Goal: Task Accomplishment & Management: Use online tool/utility

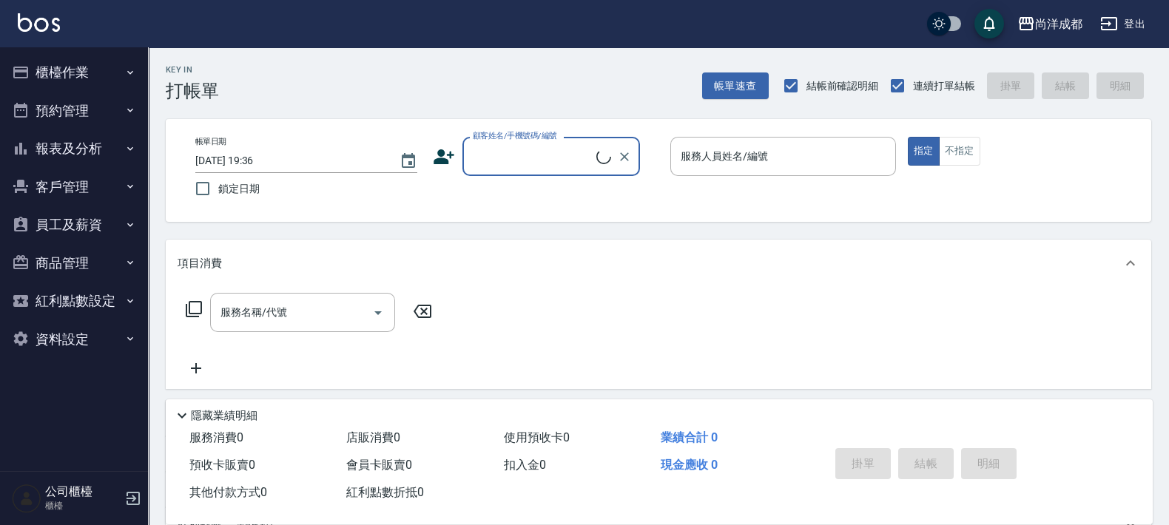
click at [522, 148] on input "顧客姓名/手機號碼/編號" at bounding box center [532, 157] width 127 height 26
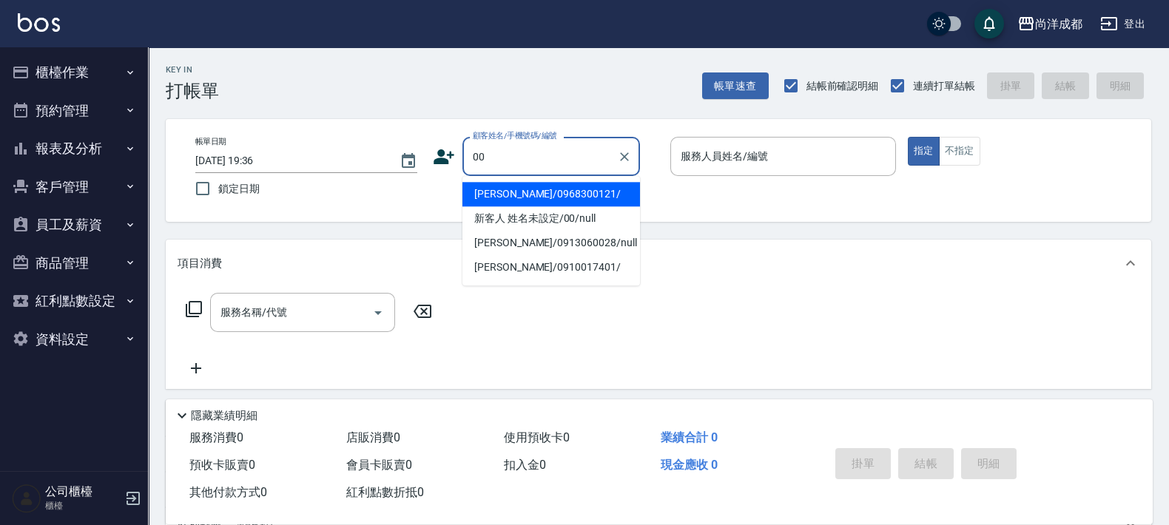
type input "[PERSON_NAME]/0968300121/"
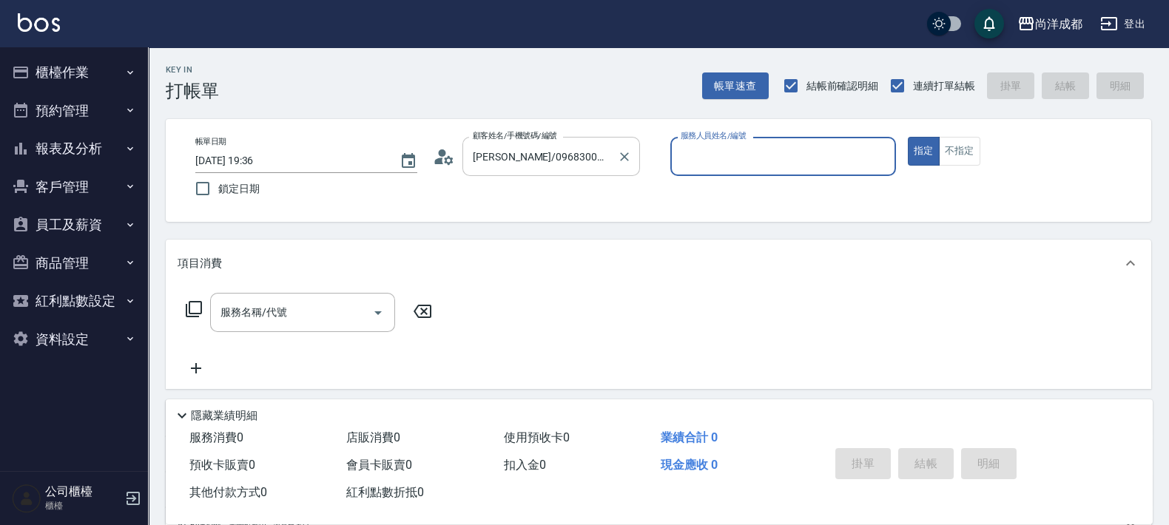
type input "Candy-08"
type input "新客人 姓名未設定/00/null"
type input "C"
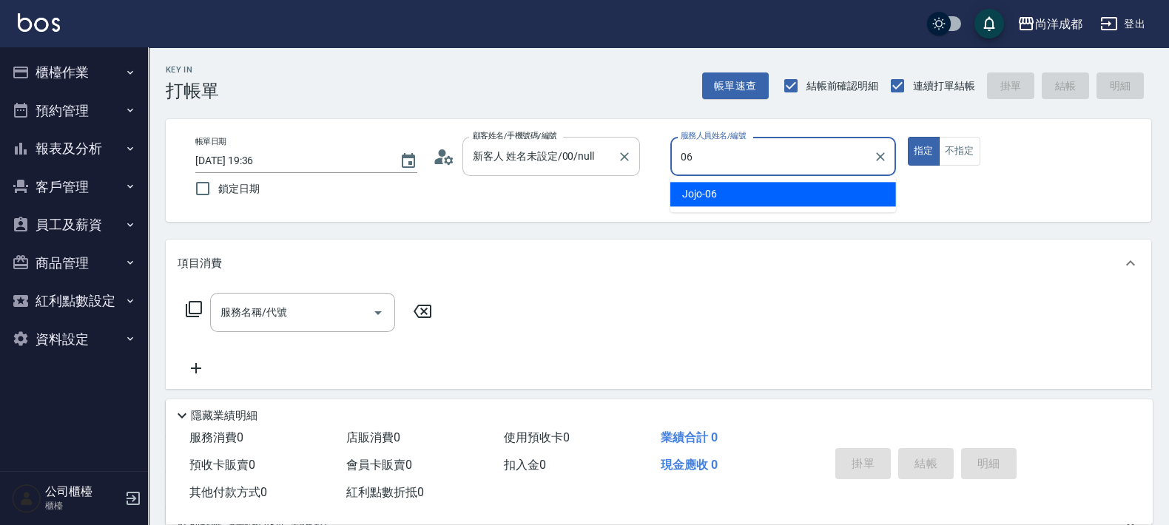
type input "Jojo-06"
type button "true"
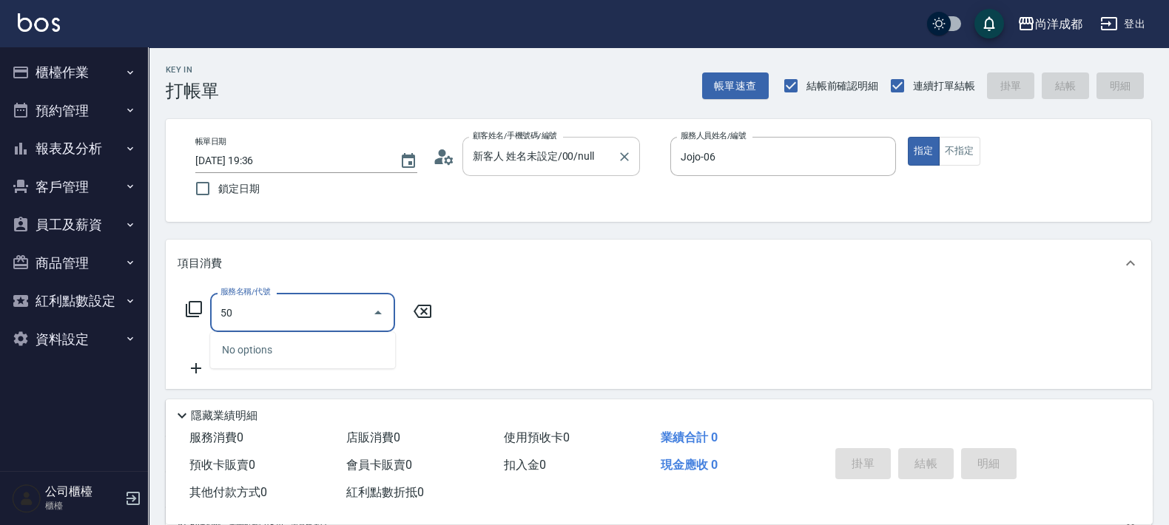
type input "5"
type input "401"
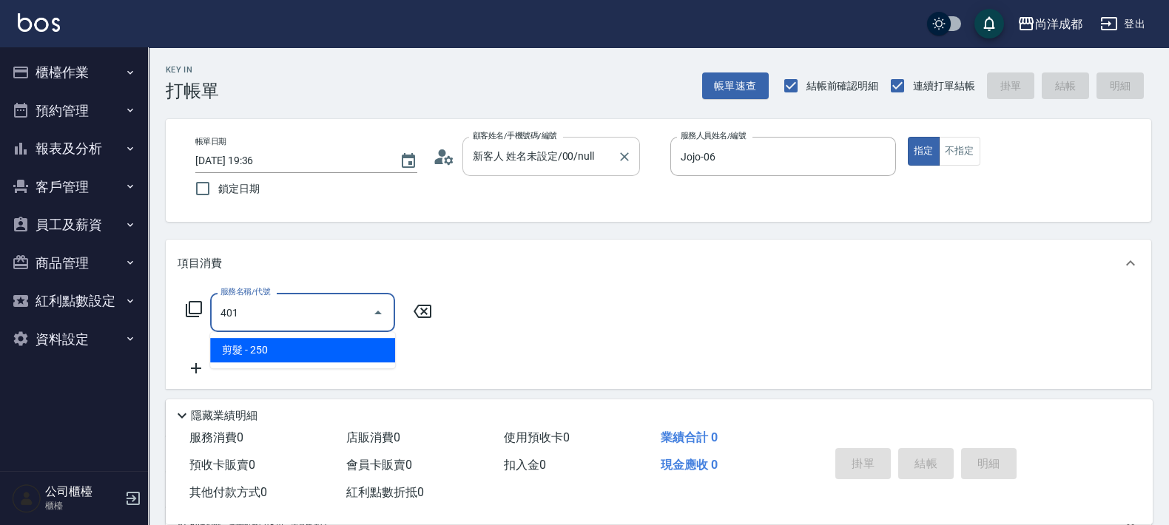
type input "20"
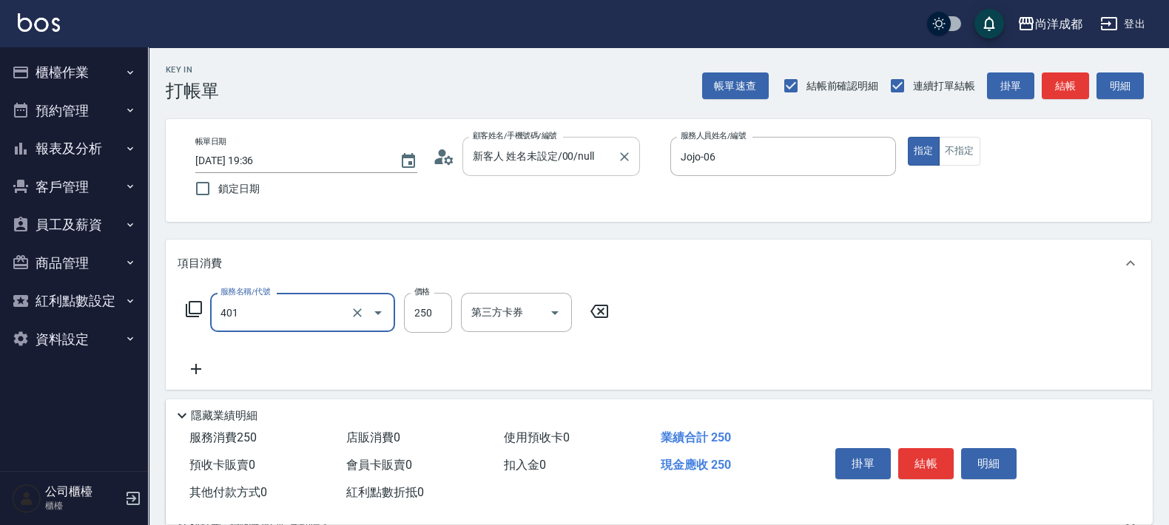
type input "剪髮(401)"
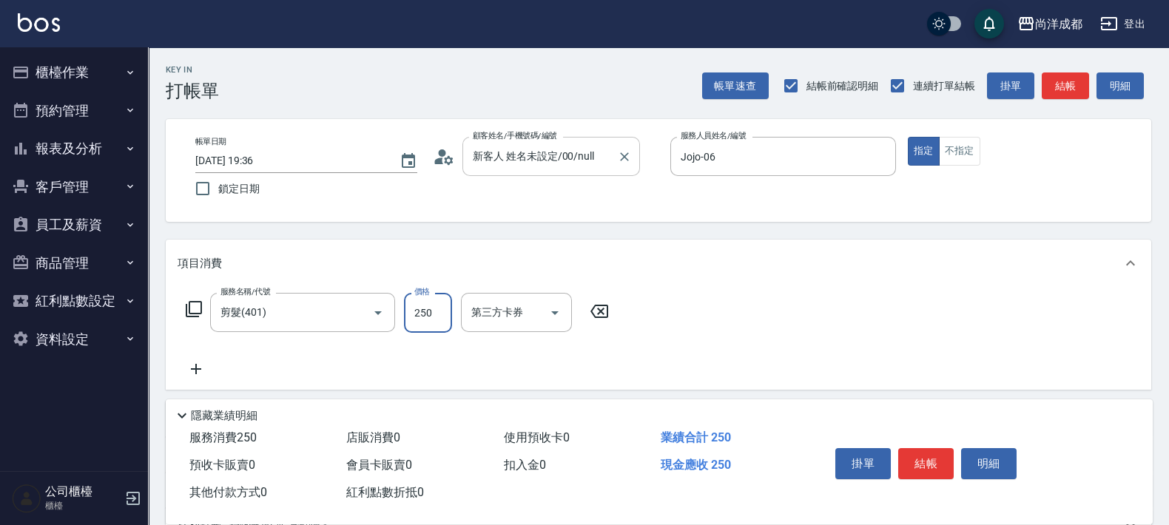
type input "5"
type input "0"
type input "50"
type input "500"
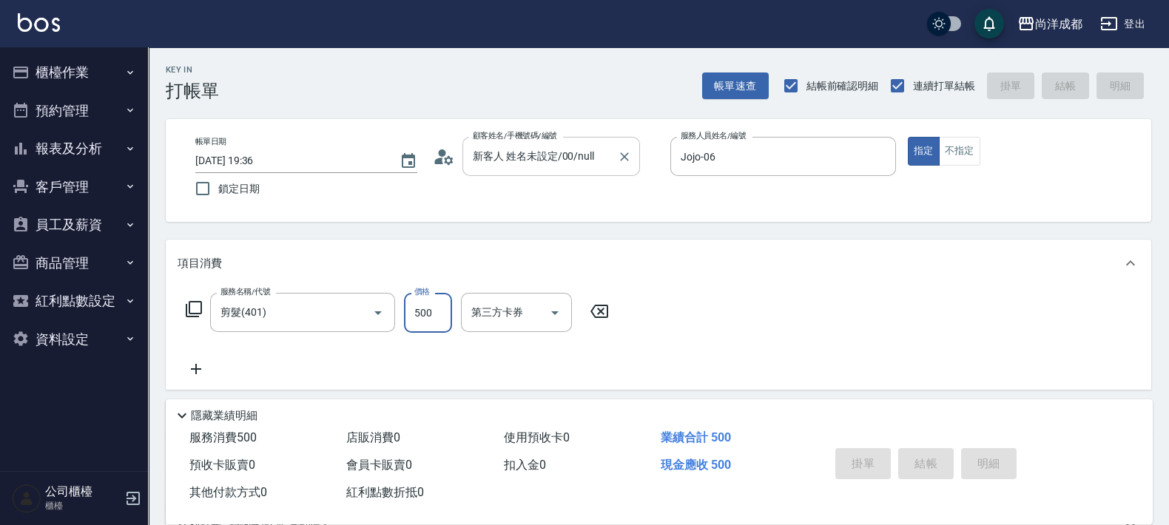
type input "[DATE] 19:37"
type input "0"
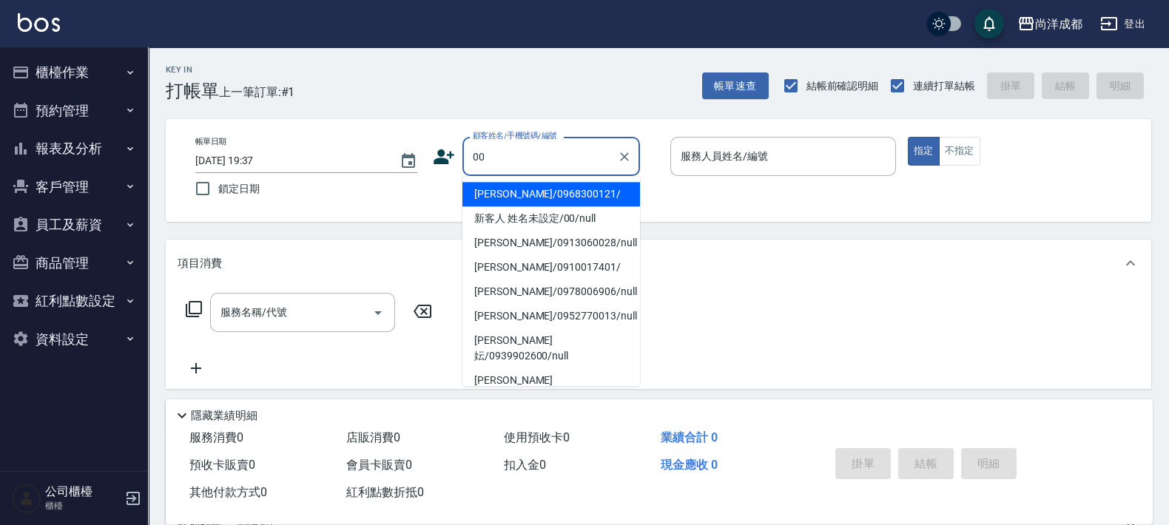
type input "[PERSON_NAME]/0968300121/"
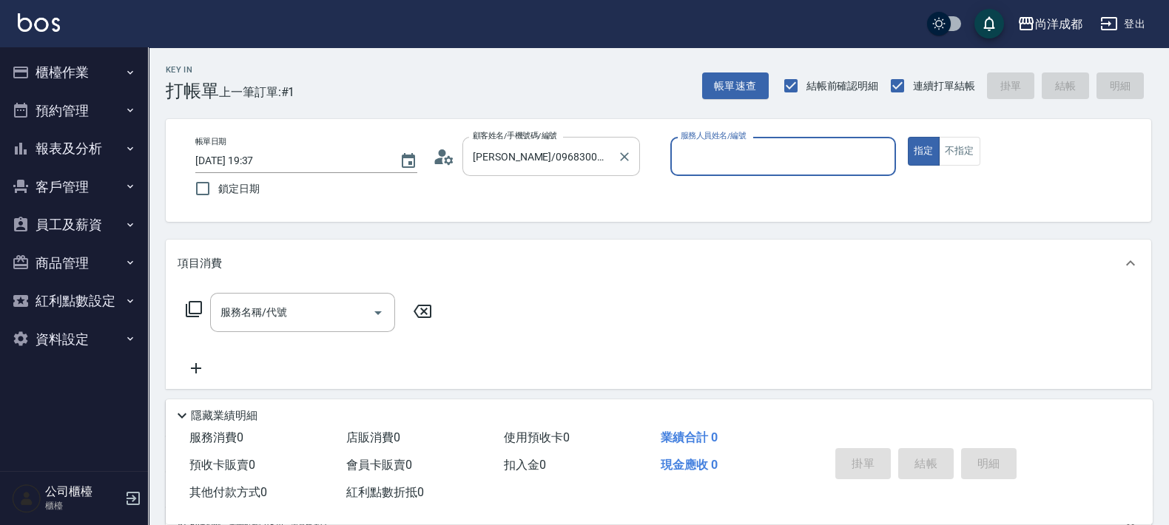
type input "Candy-08"
click at [619, 161] on icon "Clear" at bounding box center [624, 156] width 15 height 15
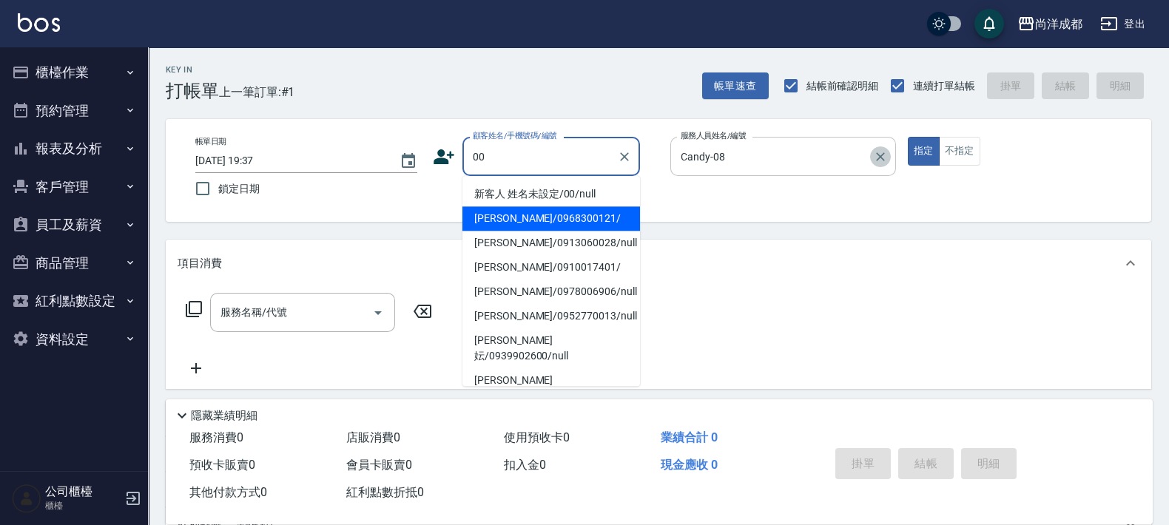
click at [879, 164] on button "Clear" at bounding box center [880, 157] width 21 height 21
type input "00"
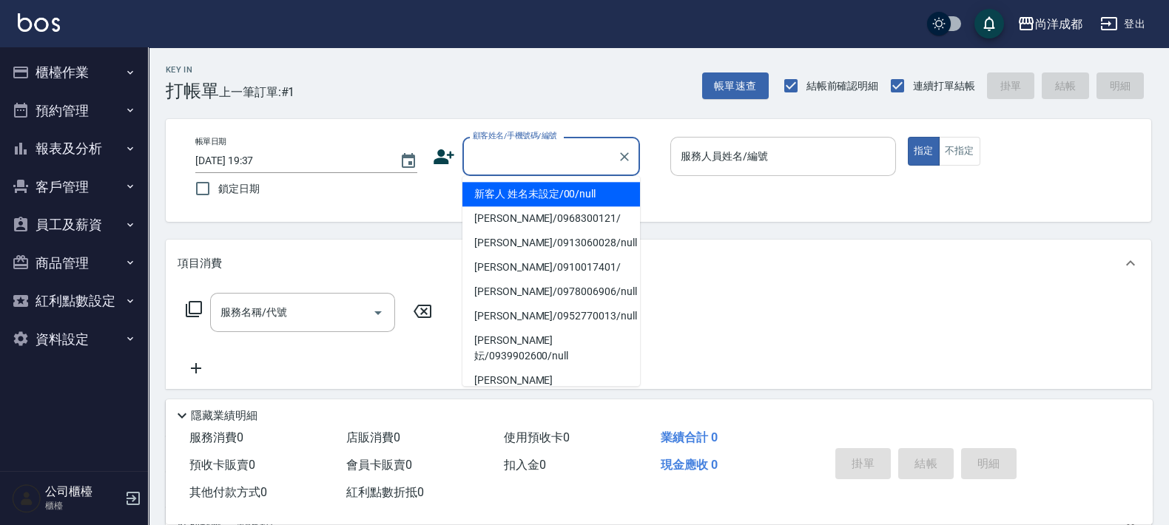
click at [571, 151] on input "顧客姓名/手機號碼/編號" at bounding box center [540, 157] width 142 height 26
click at [554, 185] on li "新客人 姓名未設定/00/null" at bounding box center [552, 194] width 178 height 24
type input "新客人 姓名未設定/00/null"
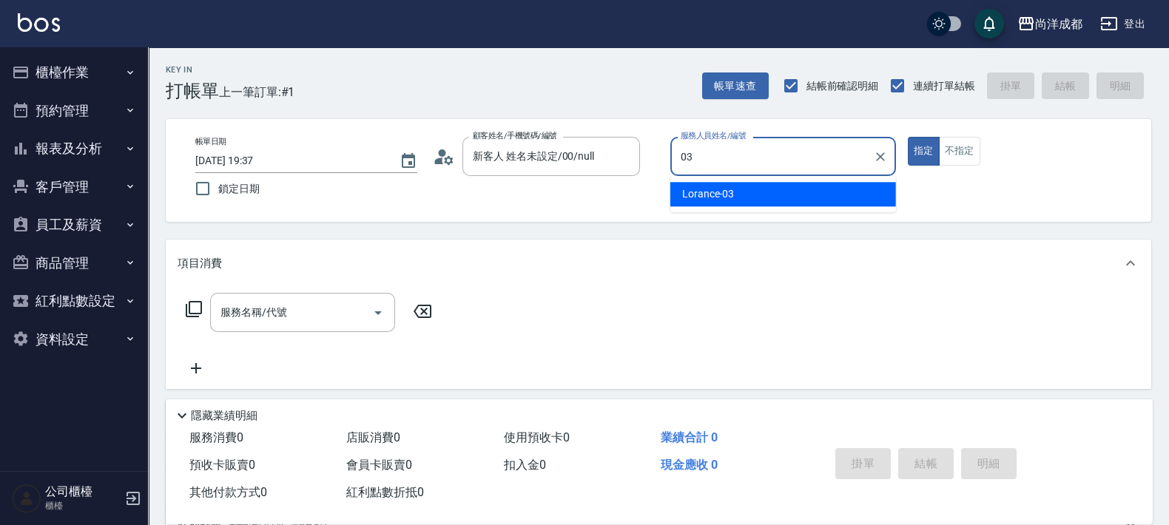
type input "Lorance-03"
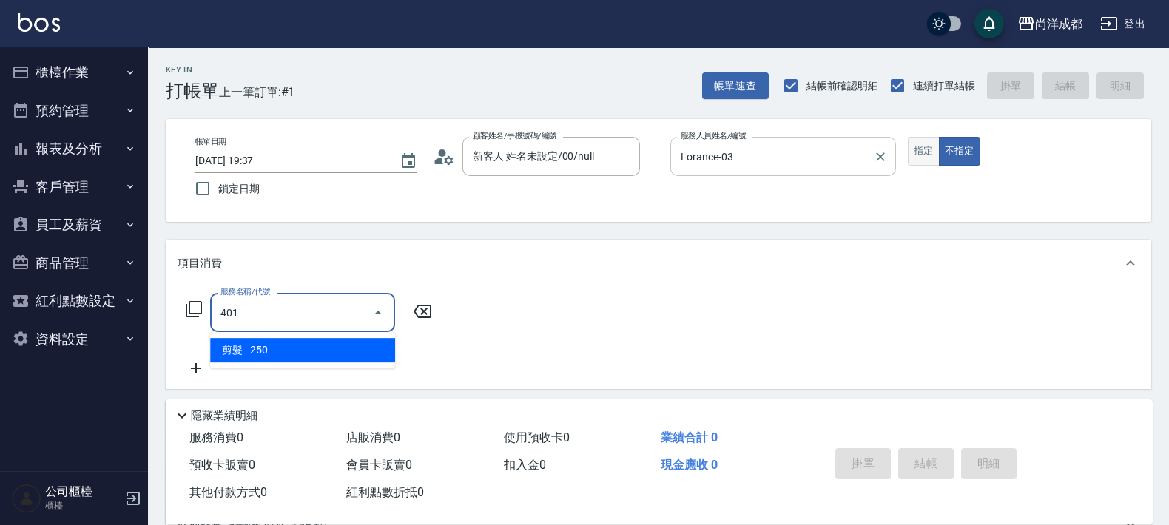
type input "401"
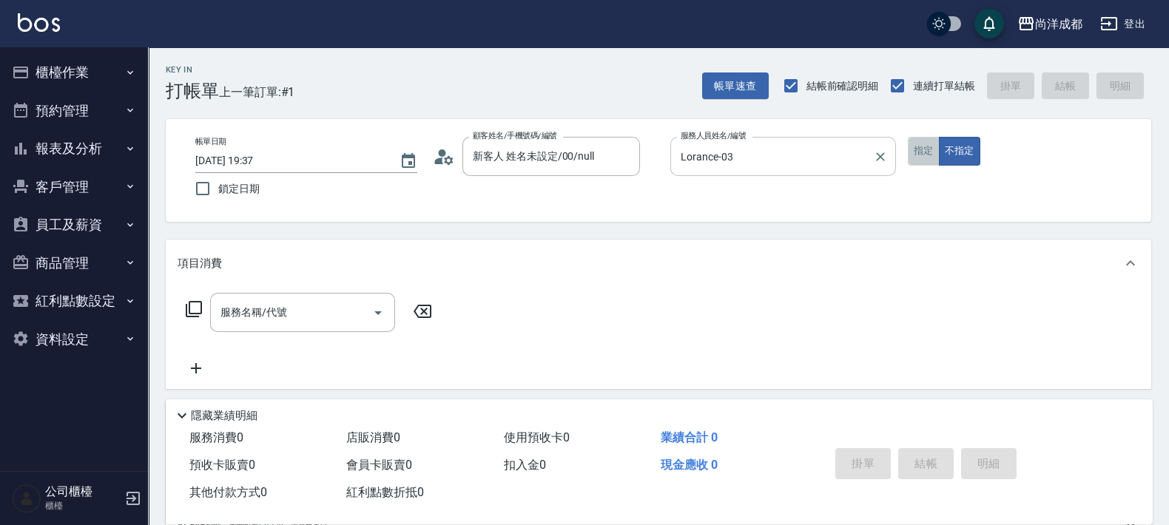
click at [928, 152] on button "指定" at bounding box center [924, 151] width 32 height 29
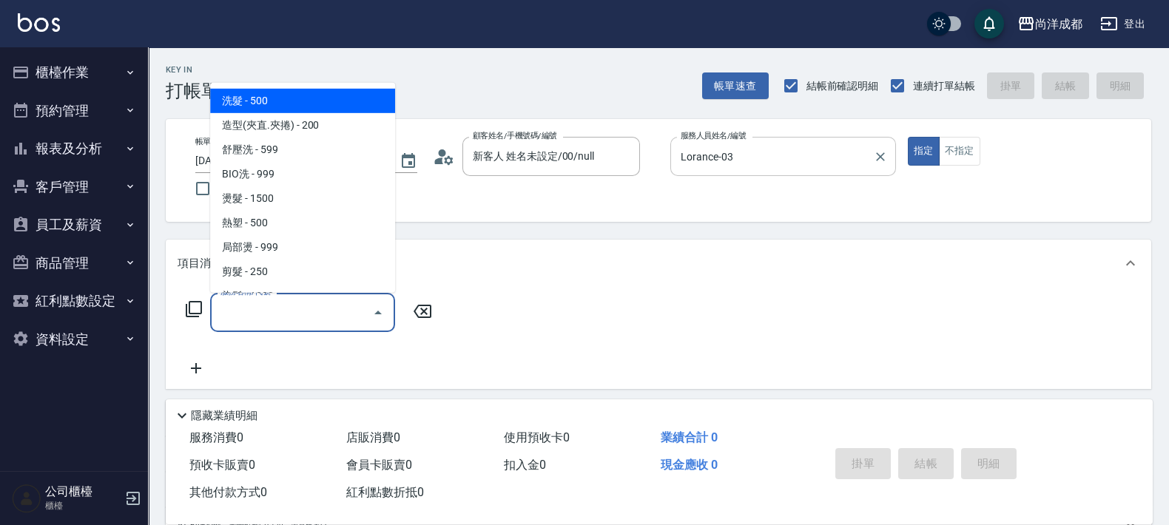
click at [281, 320] on input "服務名稱/代號" at bounding box center [291, 313] width 149 height 26
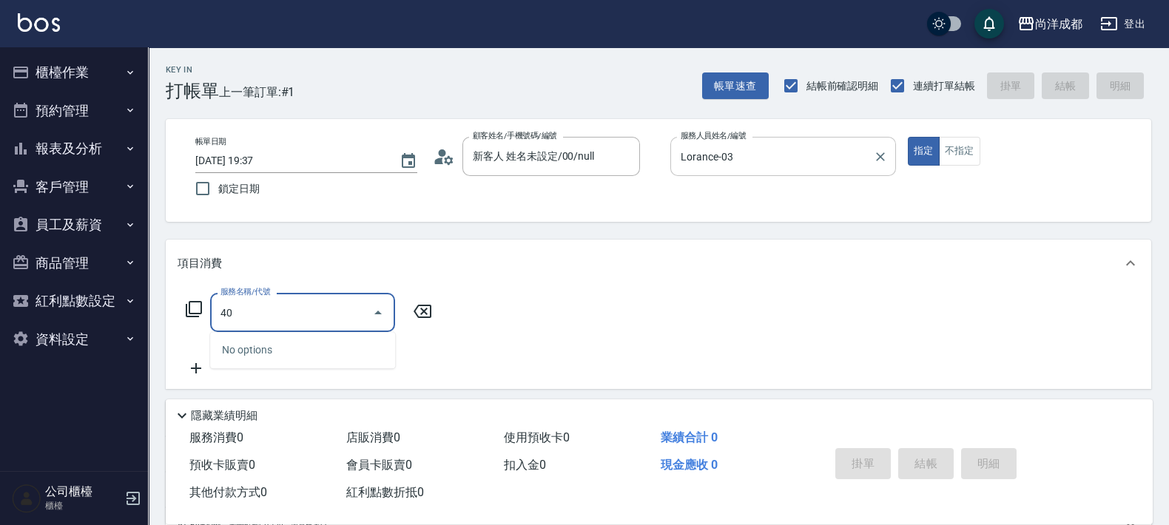
type input "401"
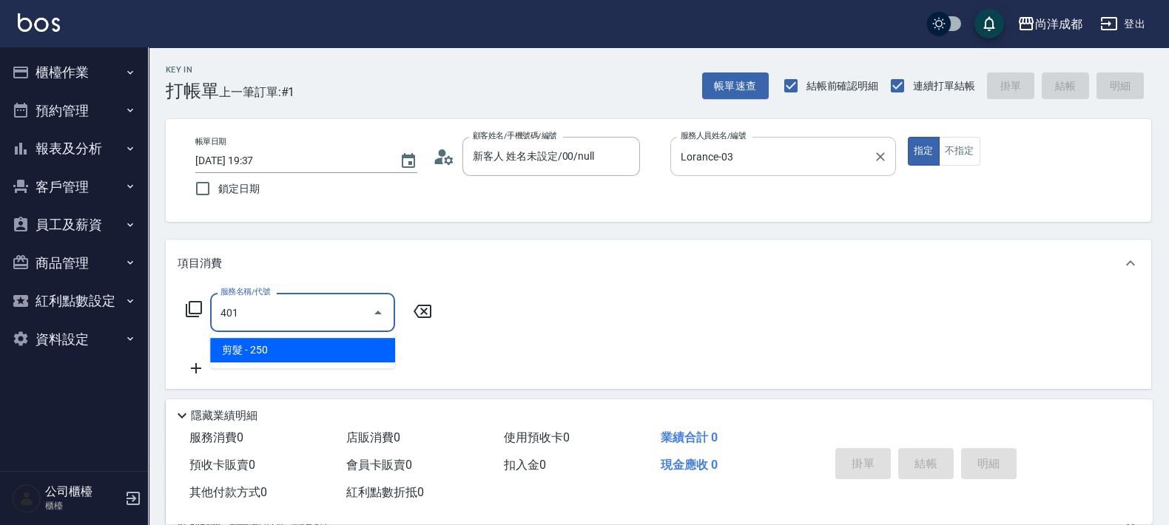
type input "20"
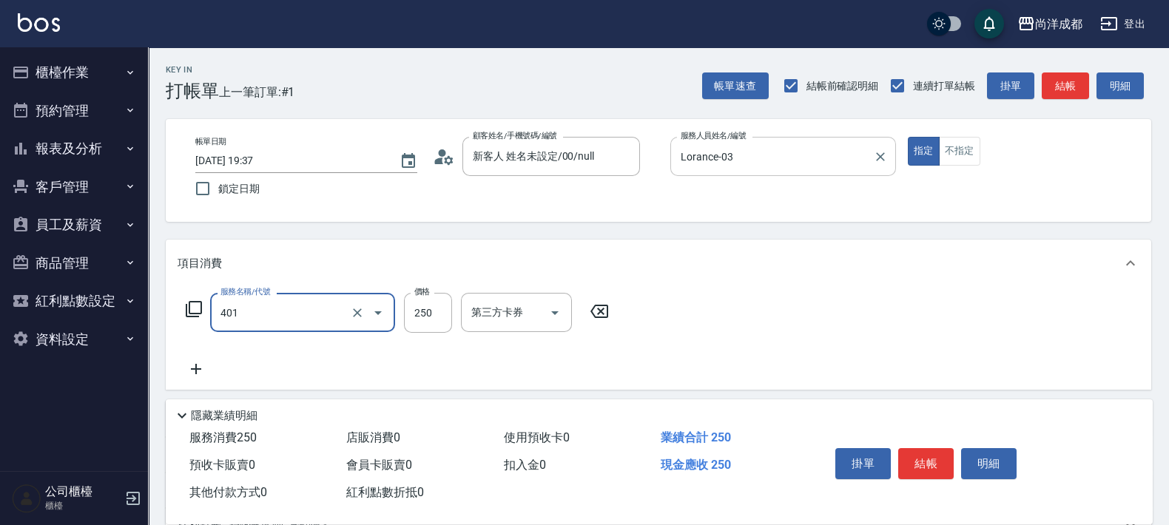
type input "剪髮(401)"
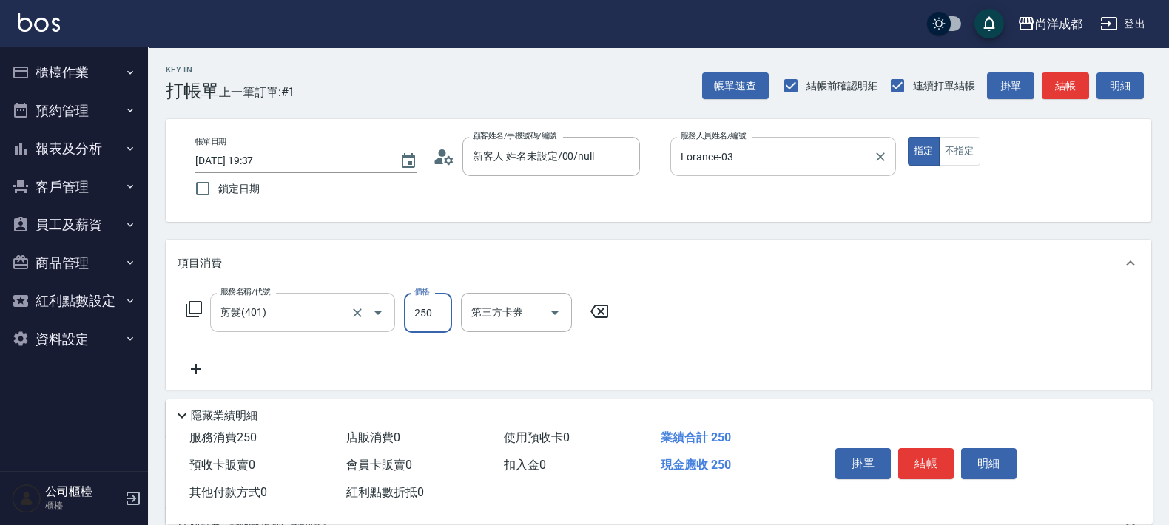
type input "8"
type input "0"
type input "800"
type input "80"
type input "800"
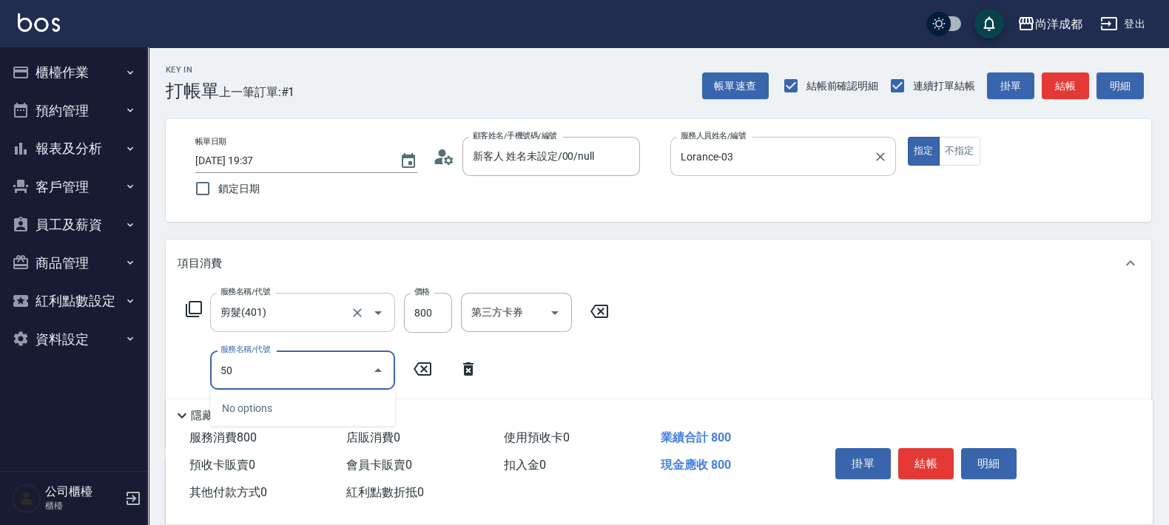
type input "501"
type input "180"
type input "染髮(501)"
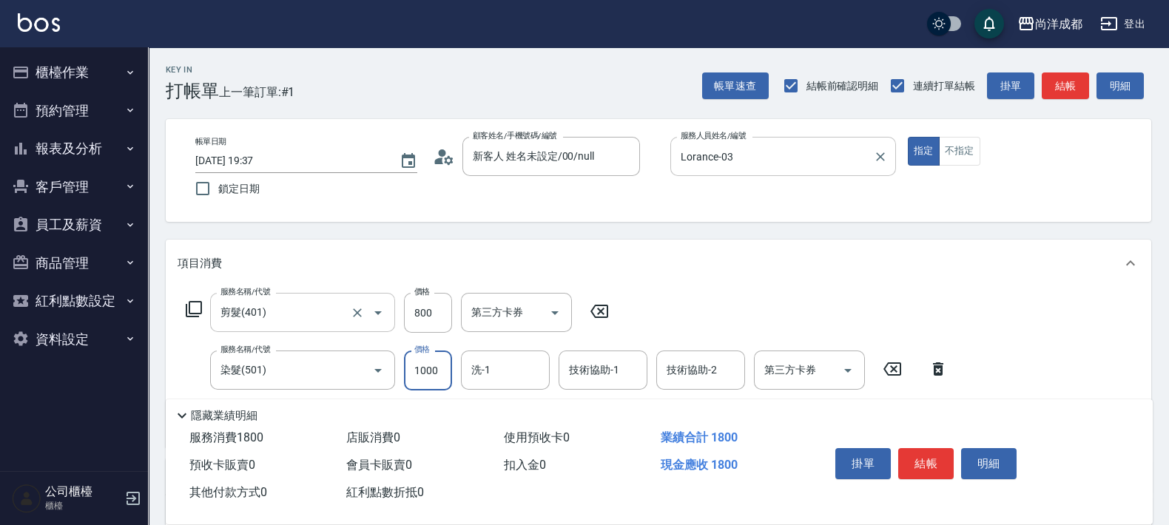
type input "2"
type input "80"
type input "290"
type input "370"
type input "2900"
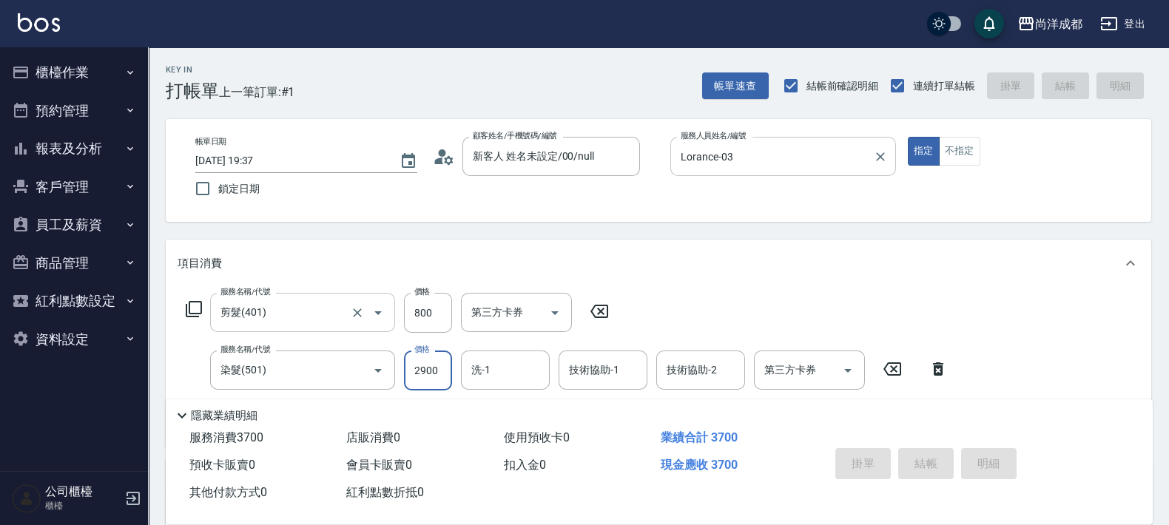
type input "0"
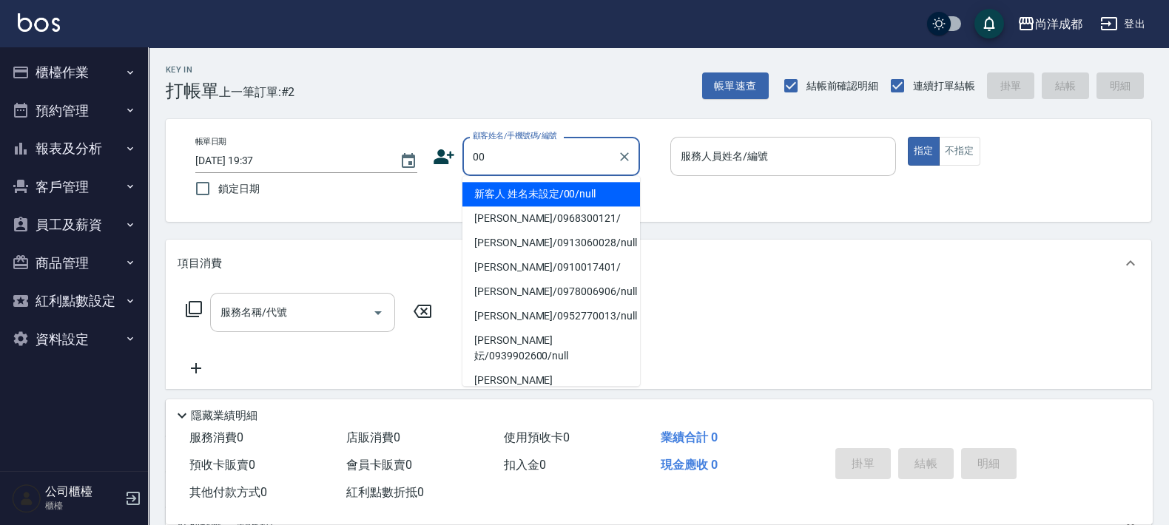
type input "新客人 姓名未設定/00/null"
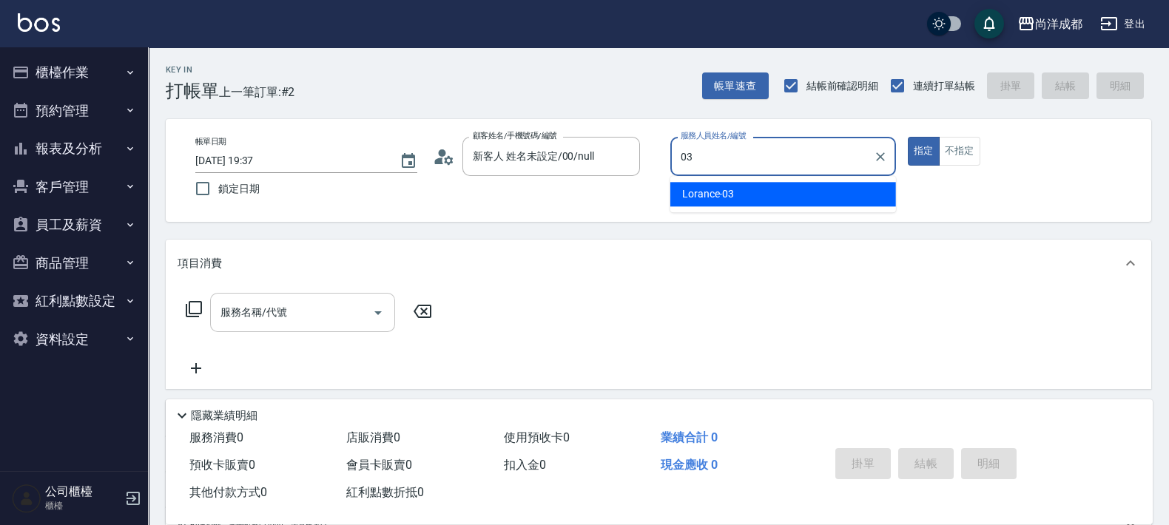
type input "Lorance-03"
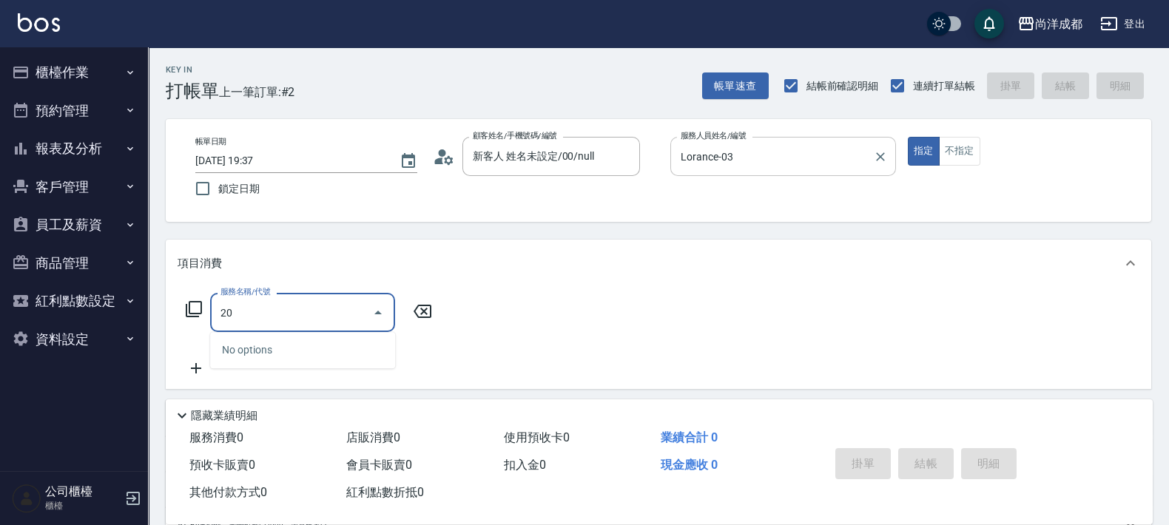
type input "203"
type input "50"
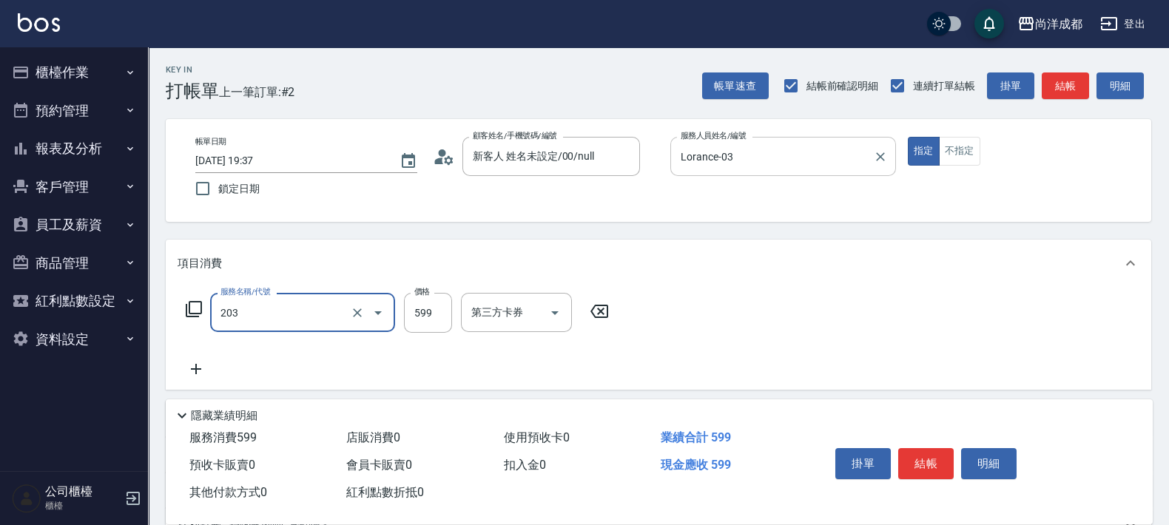
type input "舒壓洗(203)"
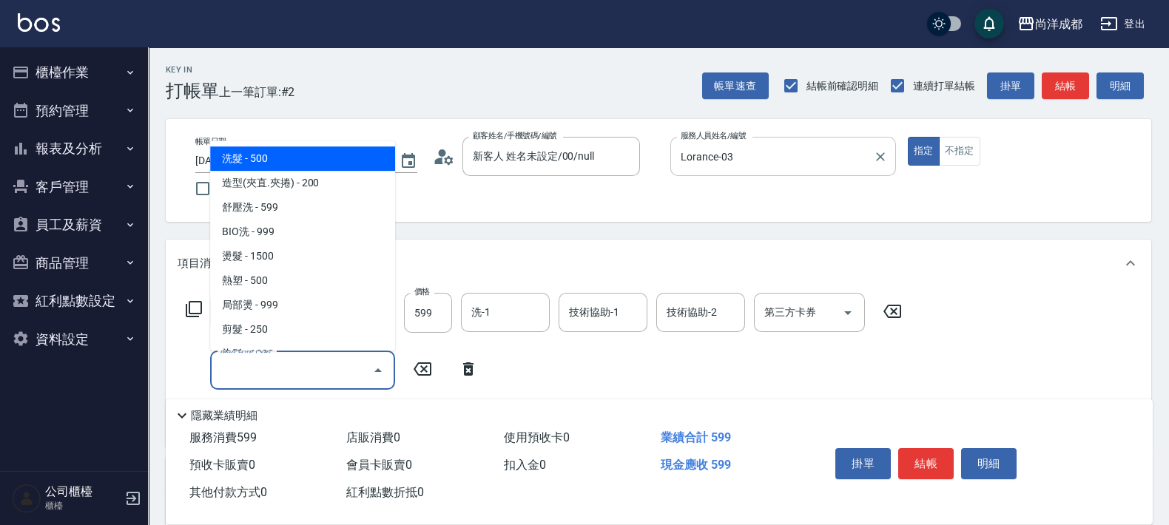
click at [290, 377] on input "服務名稱/代號" at bounding box center [291, 370] width 149 height 26
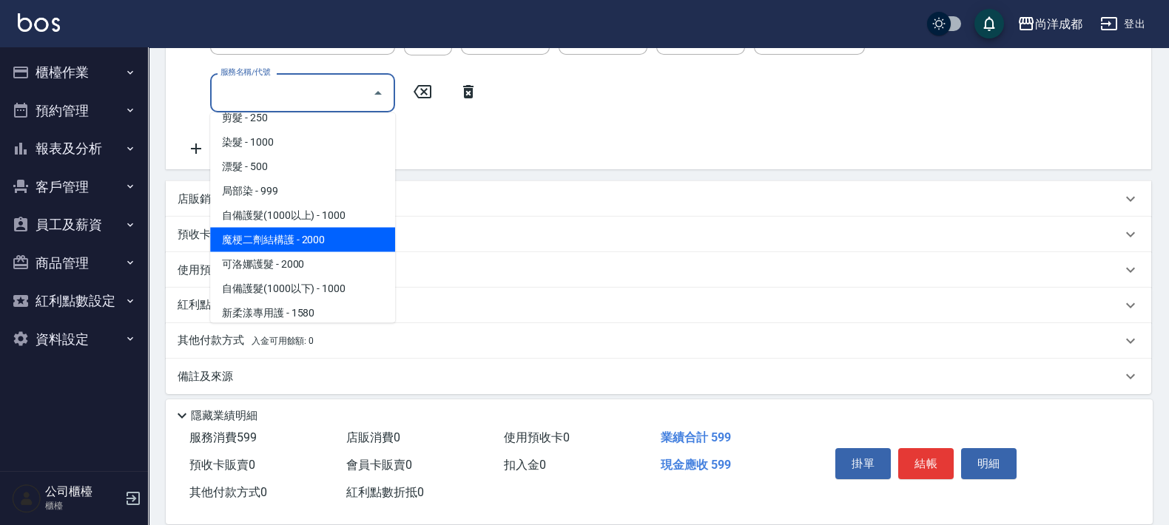
scroll to position [369, 0]
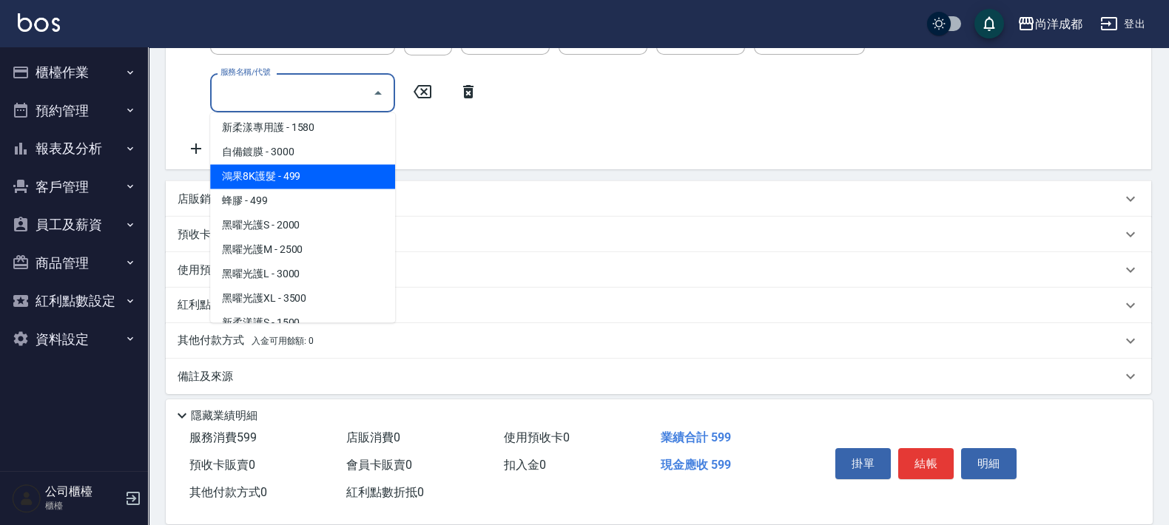
click at [307, 178] on span "鴻果8K護髮 - 499" at bounding box center [302, 177] width 185 height 24
type input "100"
type input "鴻果8K護髮(607)"
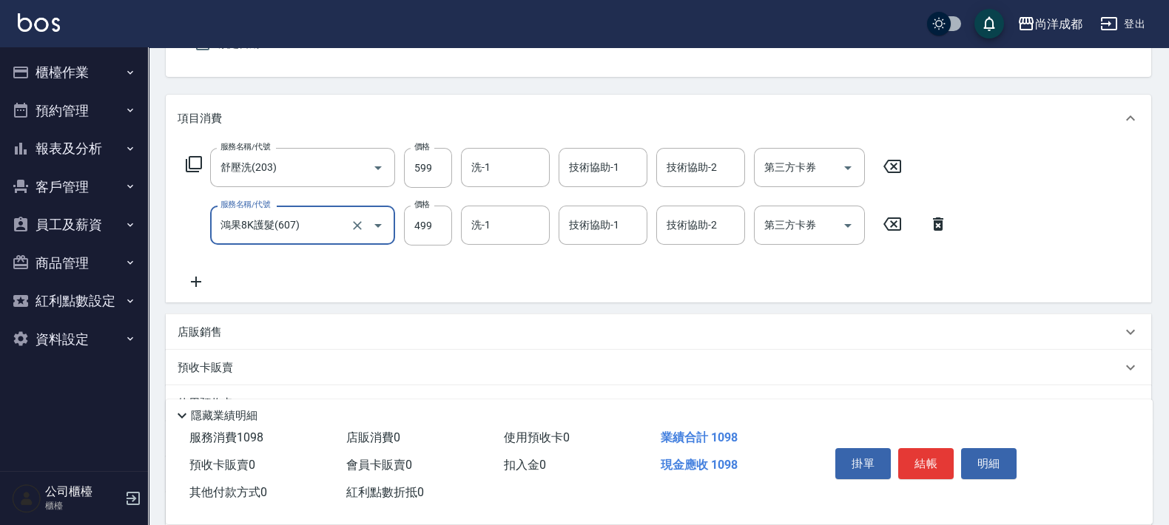
scroll to position [92, 0]
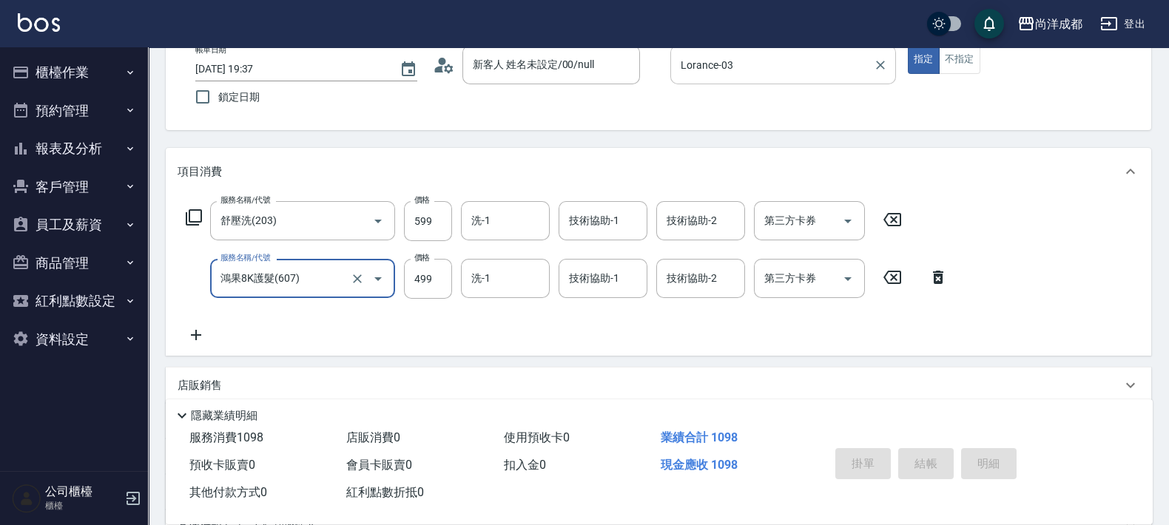
type input "[DATE] 19:38"
type input "0"
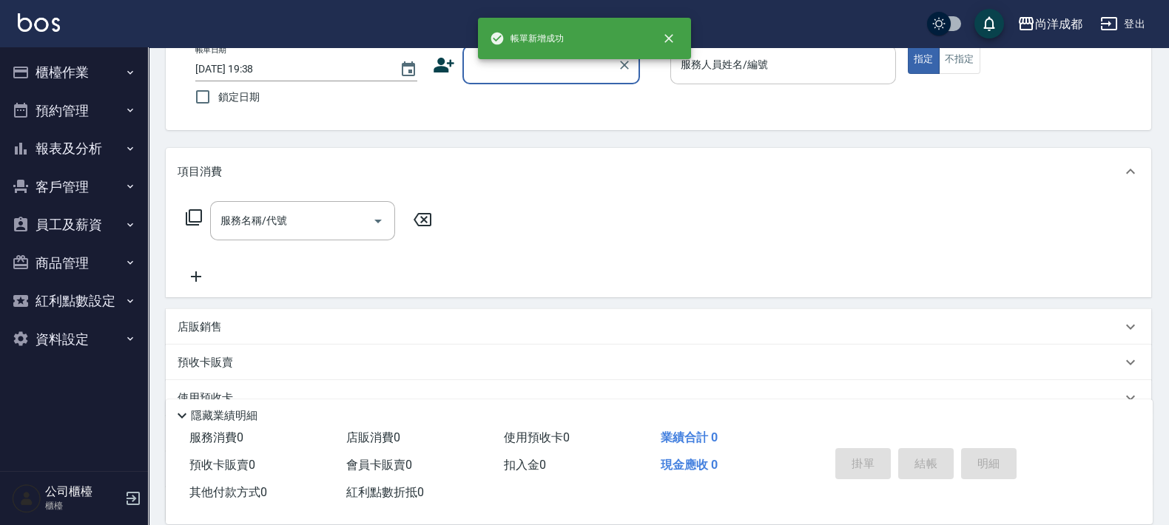
scroll to position [0, 0]
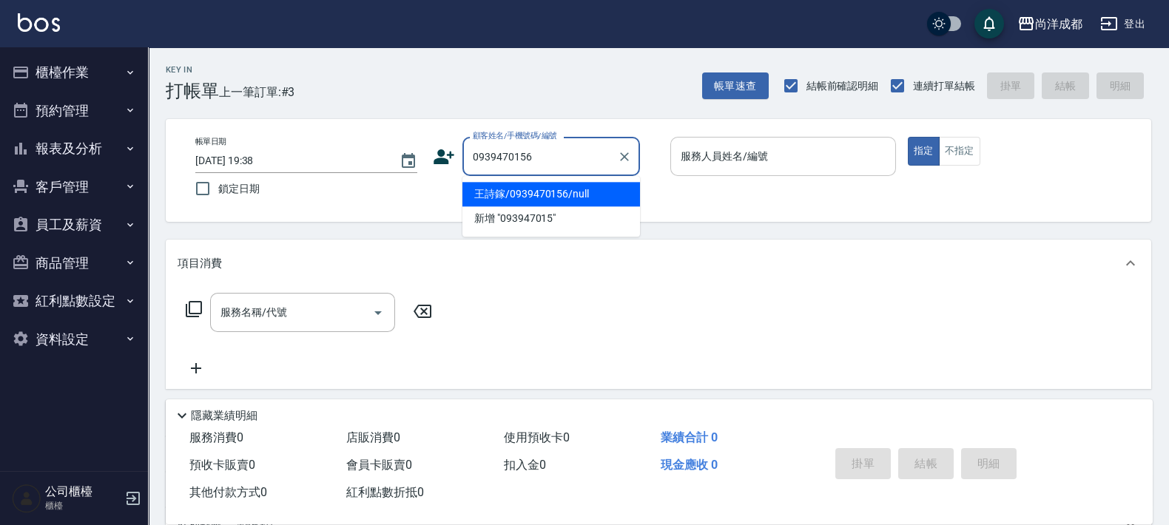
type input "王詩鎵/0939470156/null"
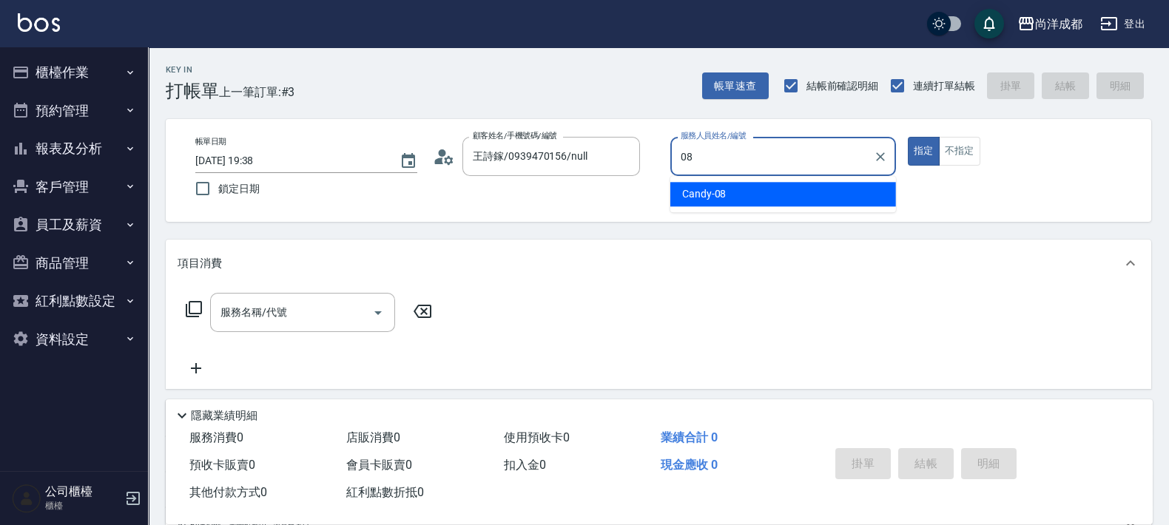
type input "Candy-08"
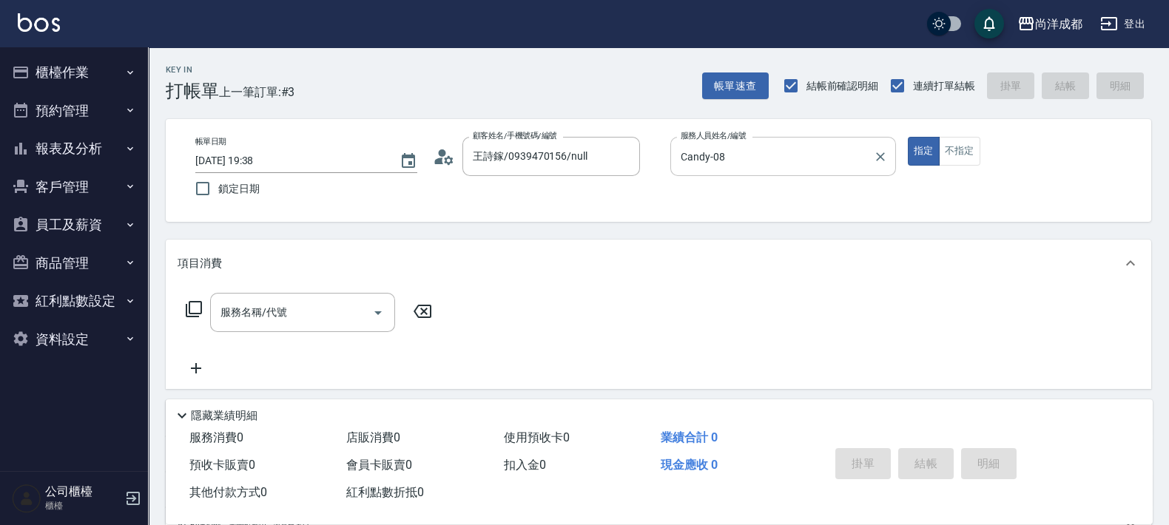
click at [442, 167] on icon at bounding box center [444, 157] width 22 height 22
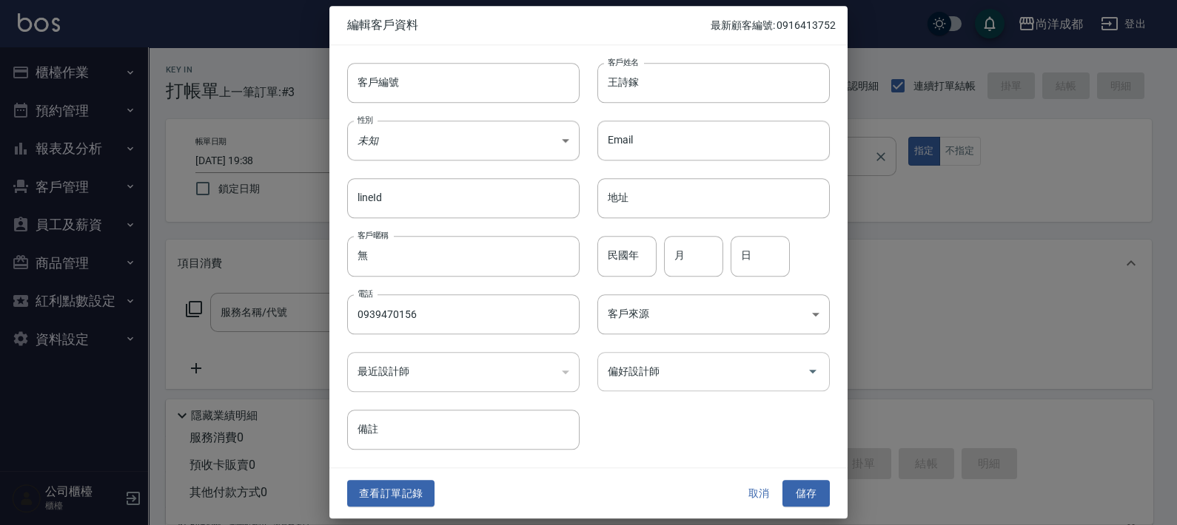
drag, startPoint x: 696, startPoint y: 344, endPoint x: 707, endPoint y: 374, distance: 31.9
click at [705, 373] on div "偏好設計師 偏好設計師" at bounding box center [704, 363] width 250 height 58
click at [707, 383] on input "偏好設計師" at bounding box center [702, 372] width 197 height 26
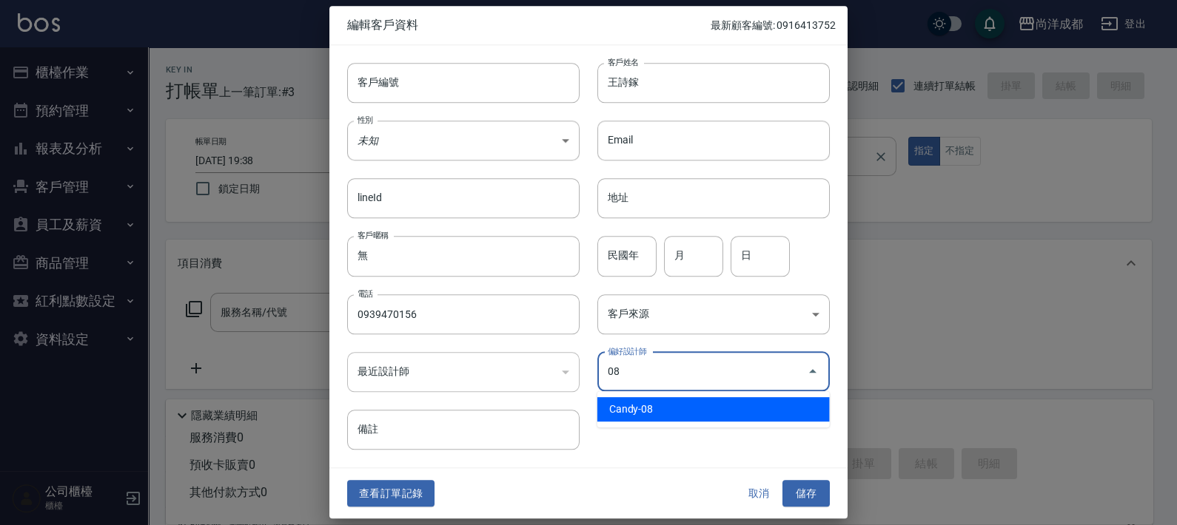
type input "Candy"
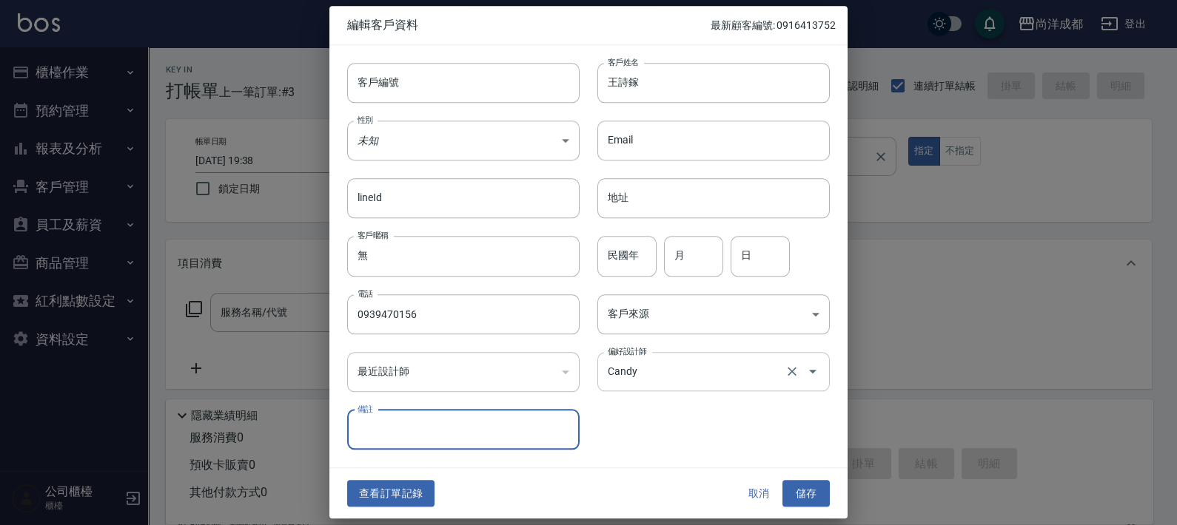
click at [782, 480] on button "儲存" at bounding box center [805, 493] width 47 height 27
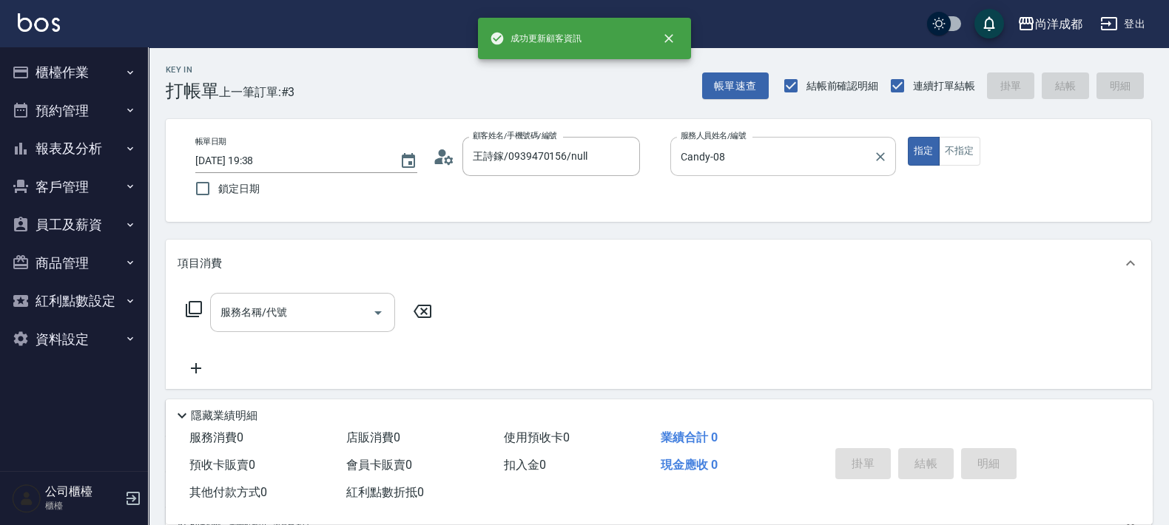
click at [286, 320] on input "服務名稱/代號" at bounding box center [291, 313] width 149 height 26
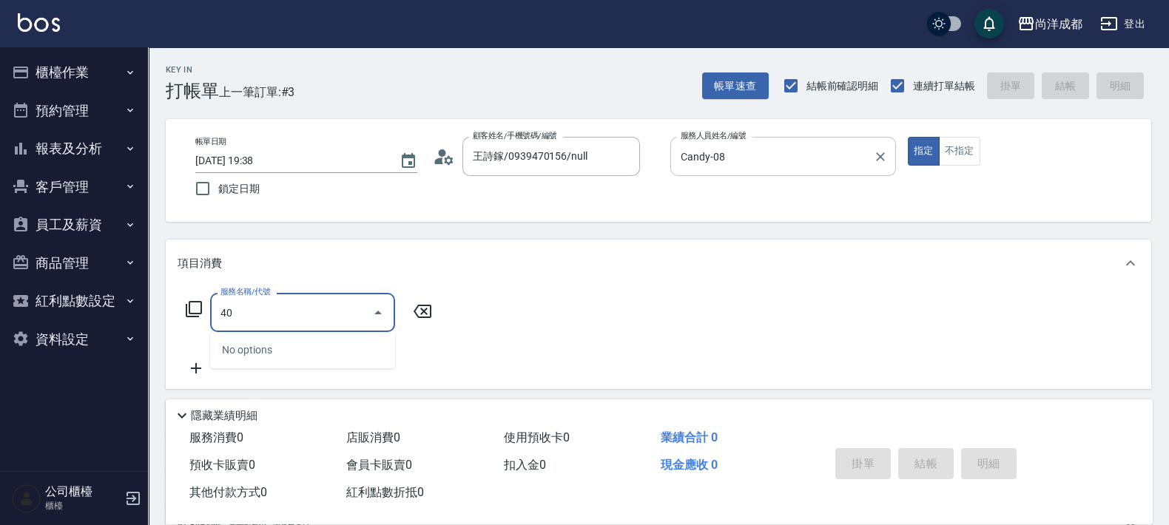
type input "401"
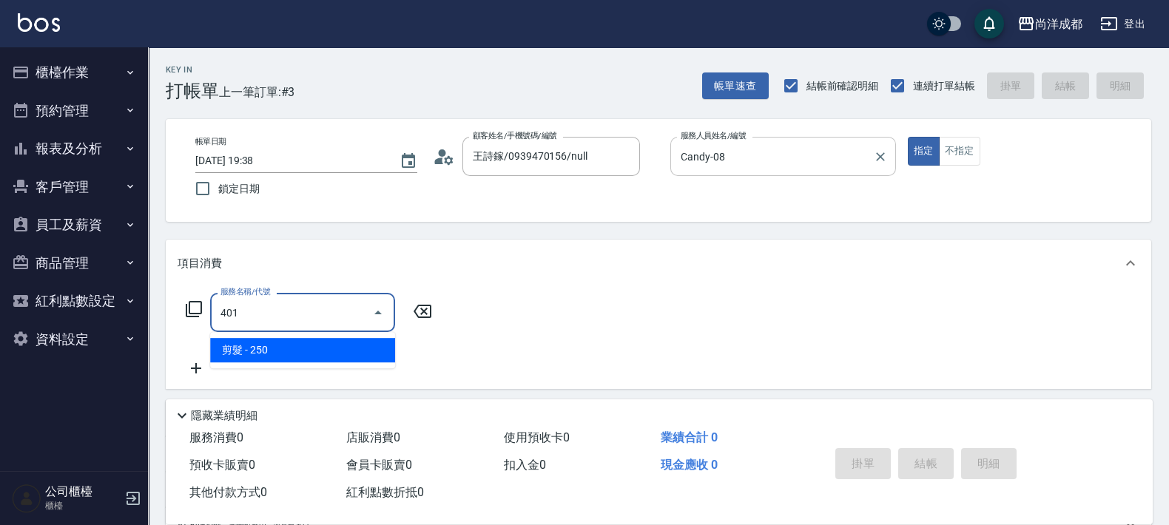
type input "20"
type input "剪髮(401)"
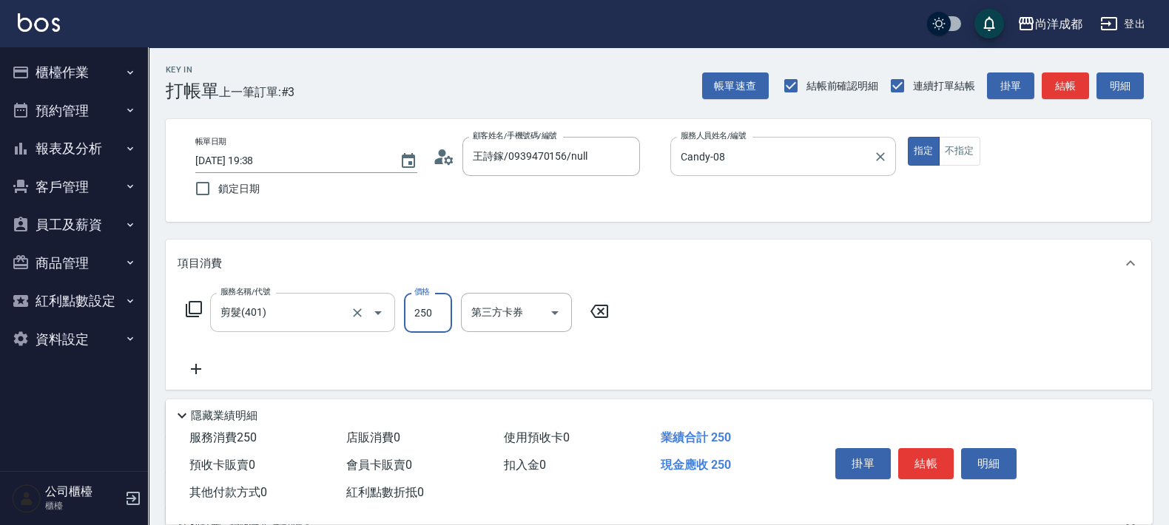
type input "0"
type input "60"
type input "600"
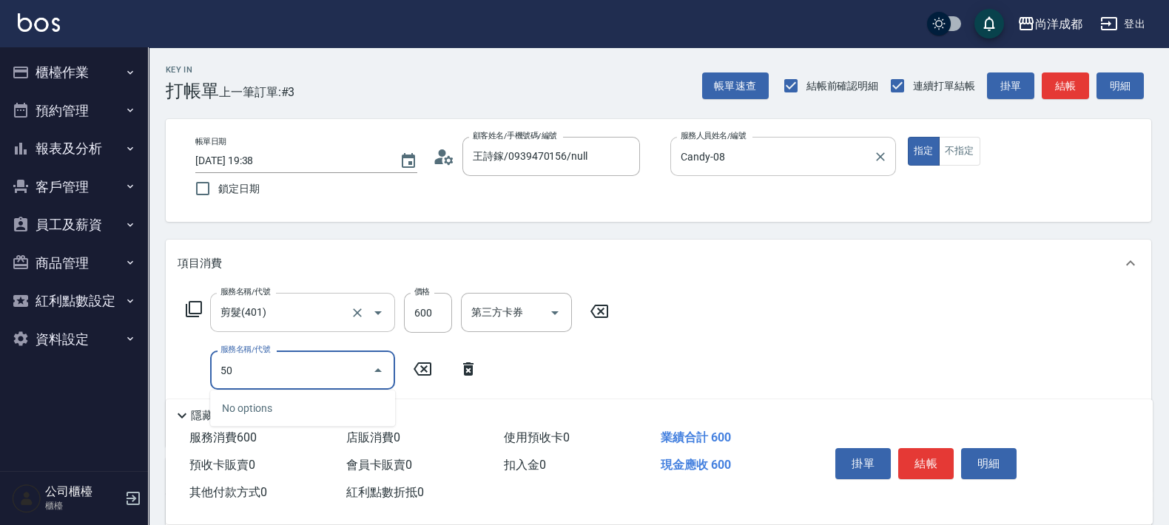
type input "501"
type input "160"
type input "染髮(501)"
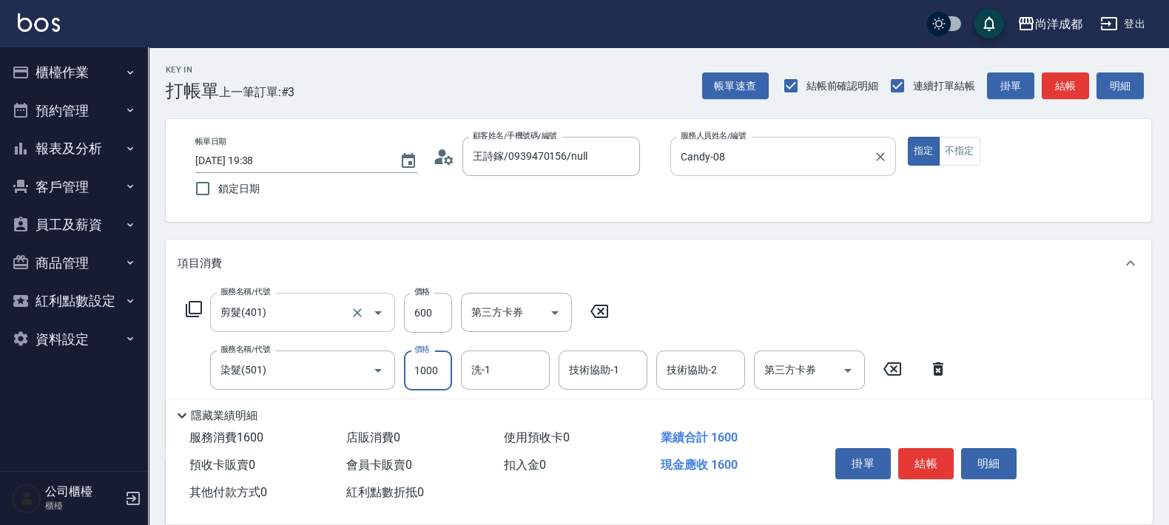
type input "1"
type input "60"
type input "119"
type input "170"
type input "1199"
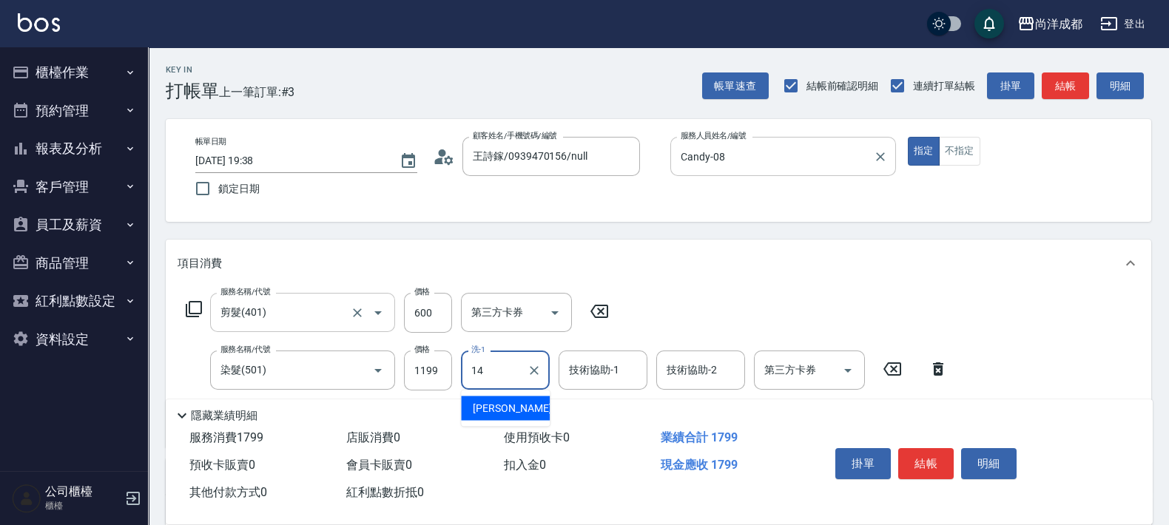
type input "Emma-14"
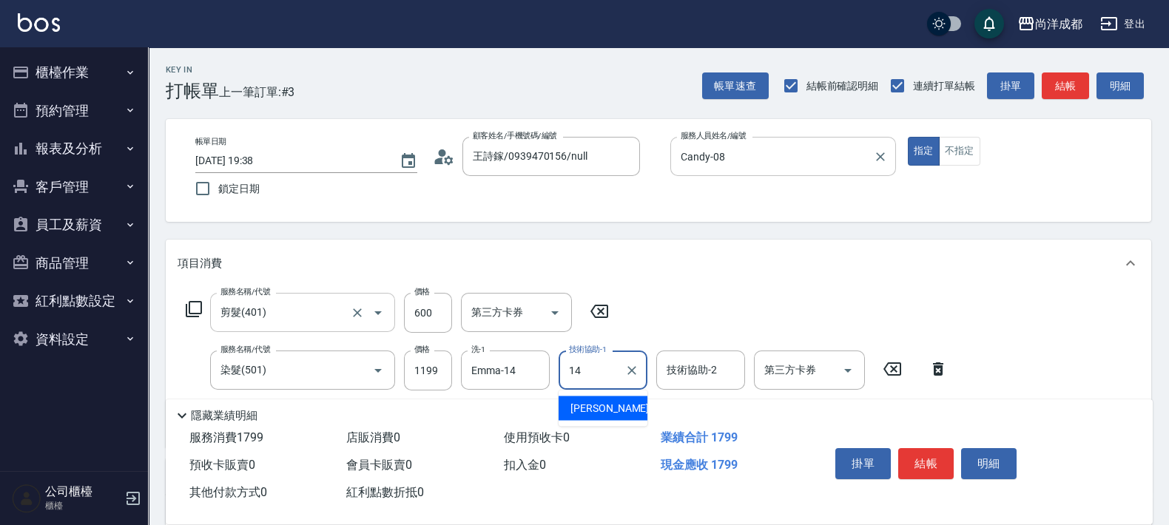
type input "Emma-14"
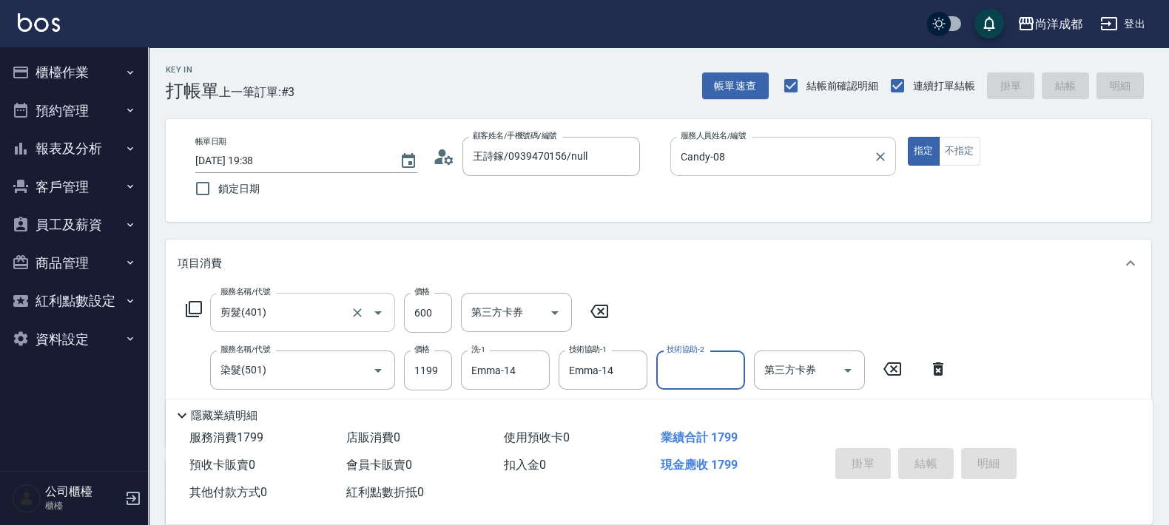
type input "0"
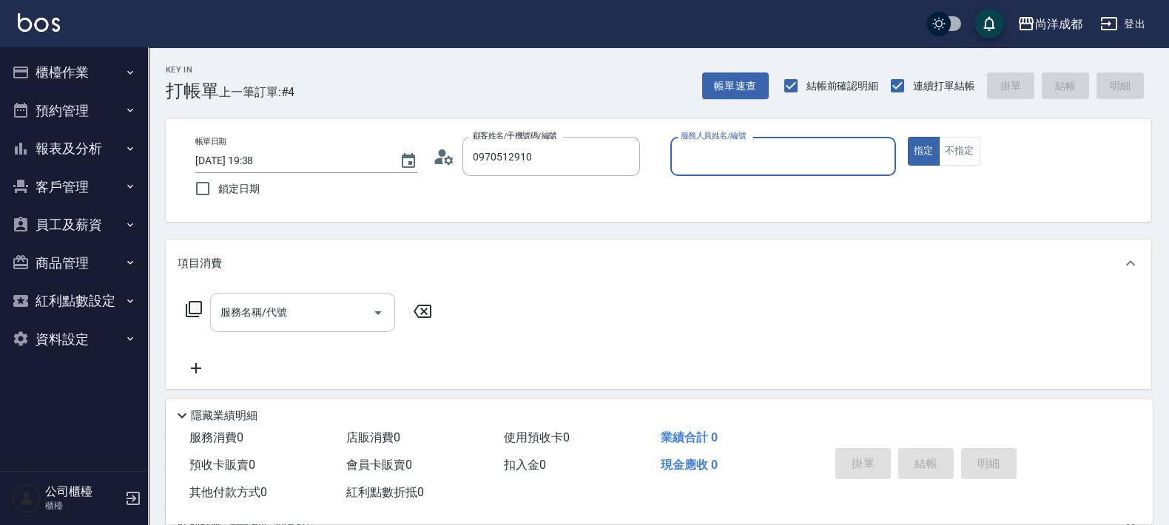
type input "賴小姐/0970512910/null"
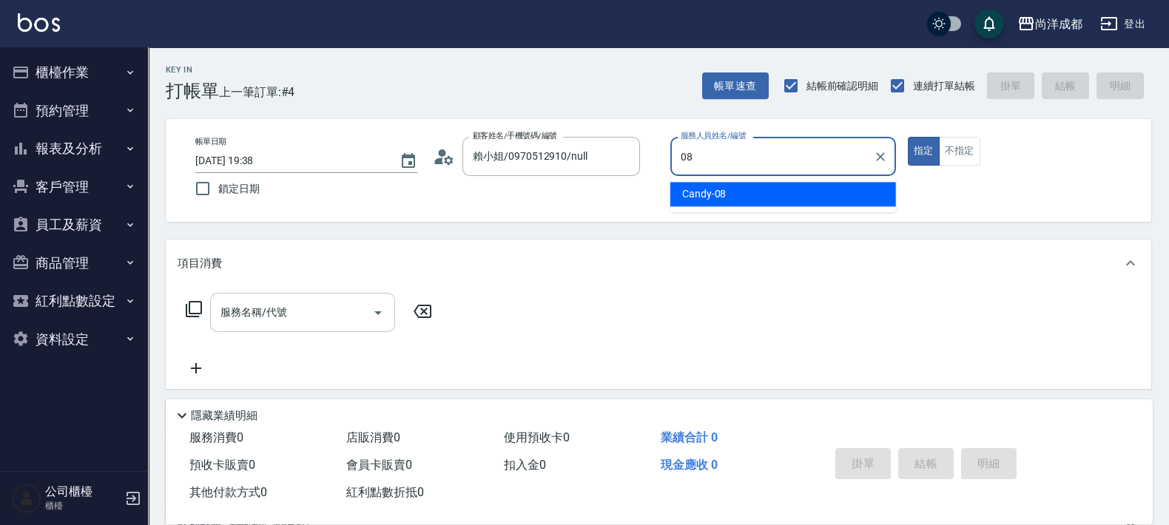
type input "Candy-08"
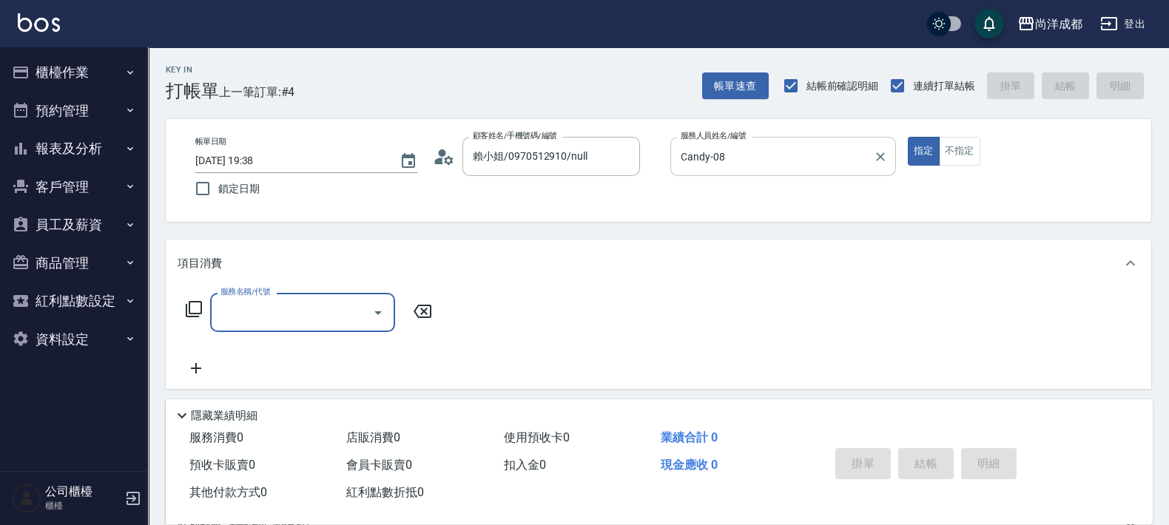
click at [440, 152] on circle at bounding box center [442, 152] width 7 height 7
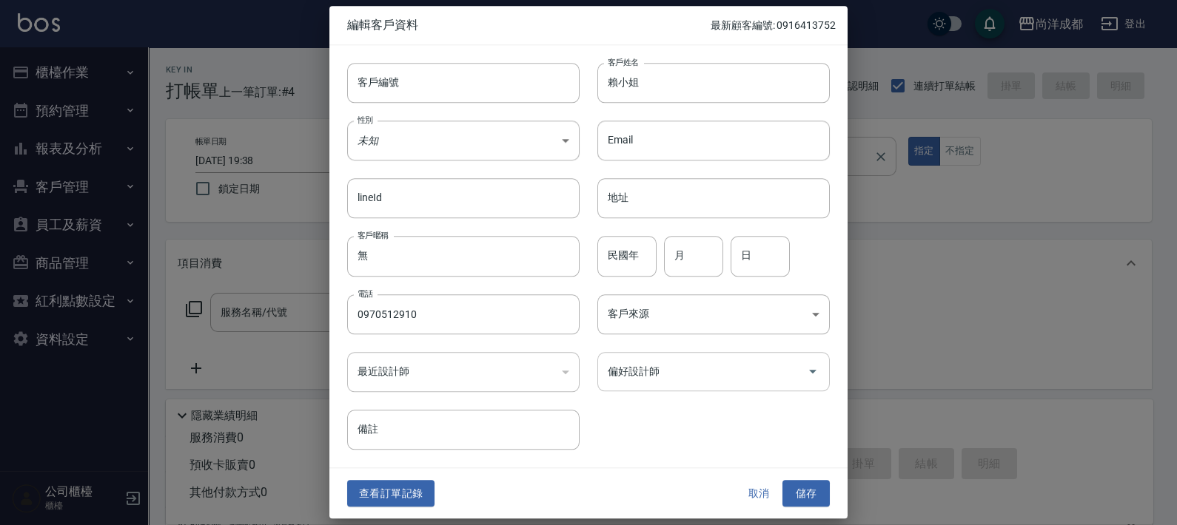
click at [722, 371] on input "偏好設計師" at bounding box center [702, 372] width 197 height 26
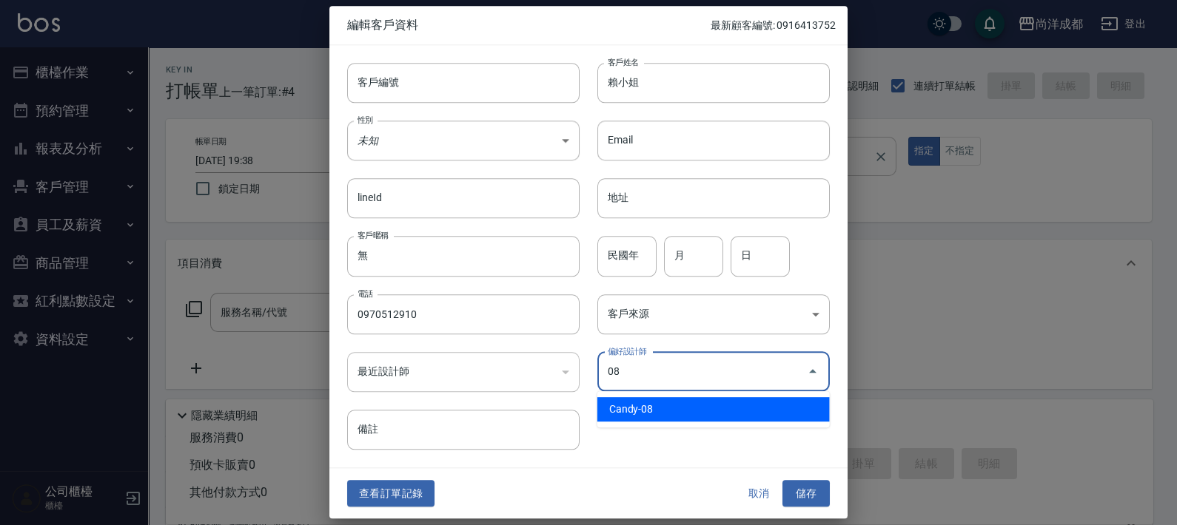
type input "Candy"
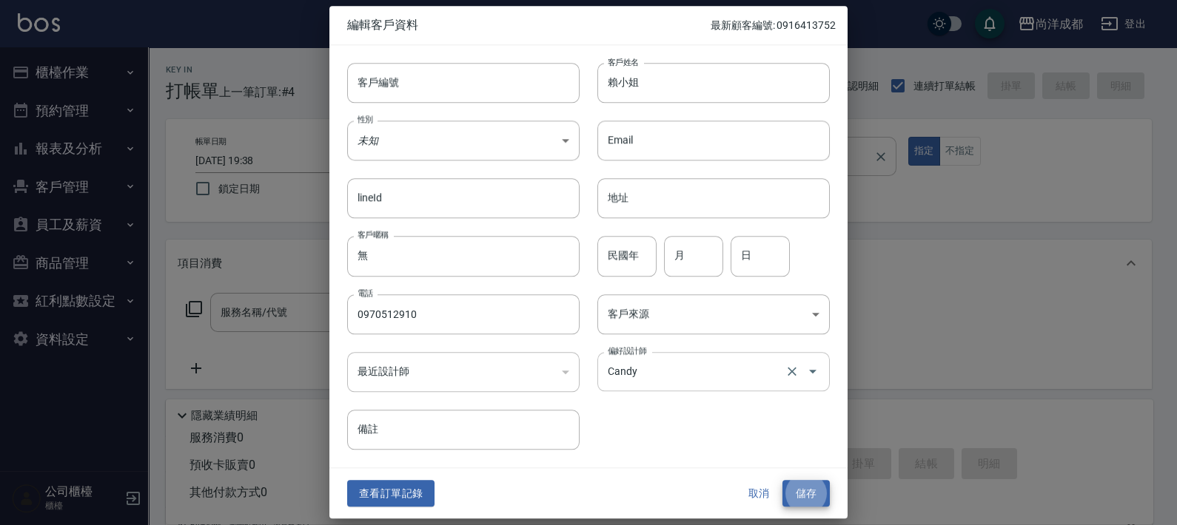
click at [782, 480] on button "儲存" at bounding box center [805, 493] width 47 height 27
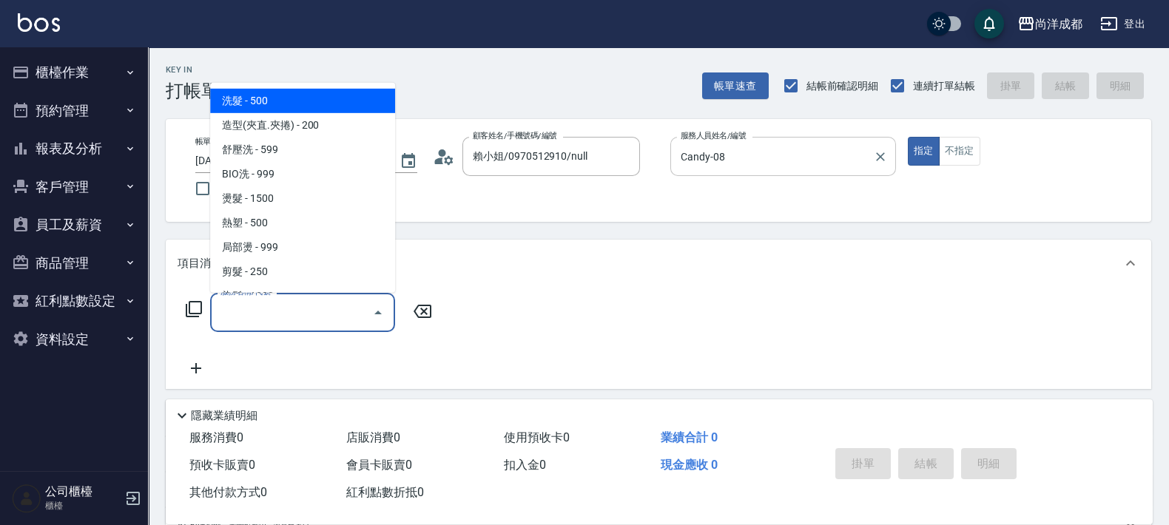
click at [289, 320] on input "服務名稱/代號" at bounding box center [291, 313] width 149 height 26
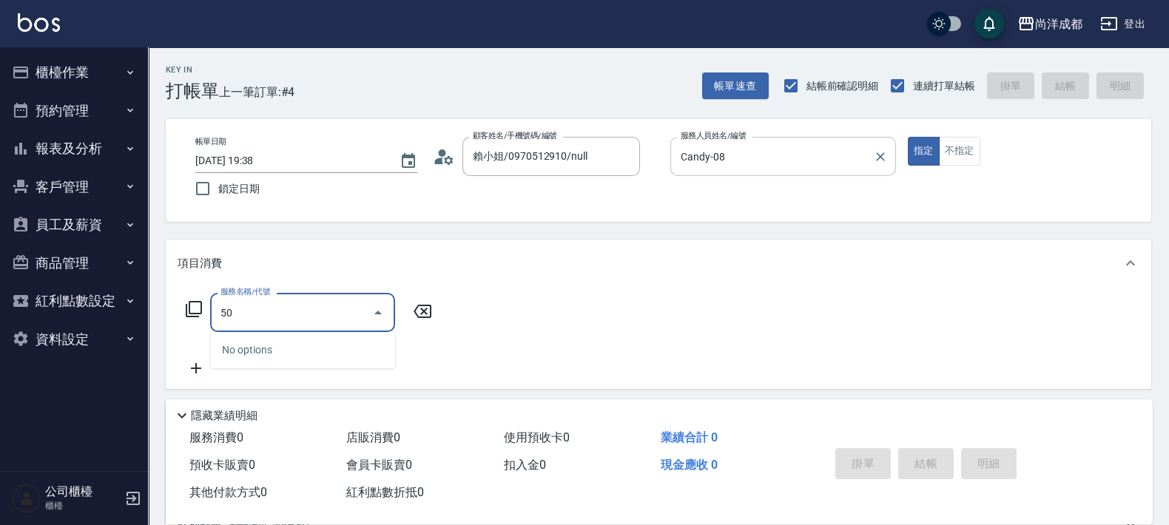
type input "501"
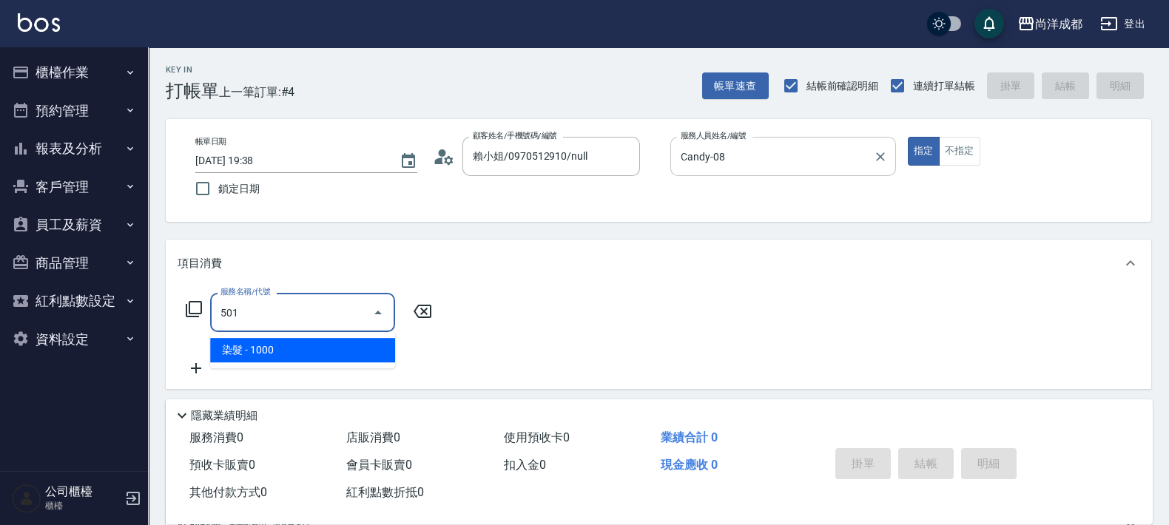
type input "100"
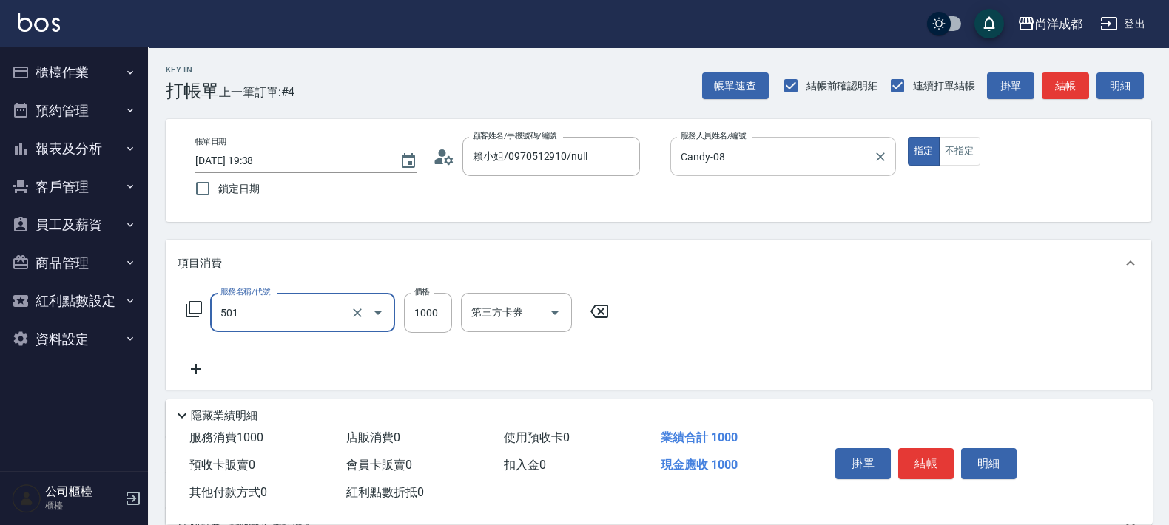
type input "染髮(501)"
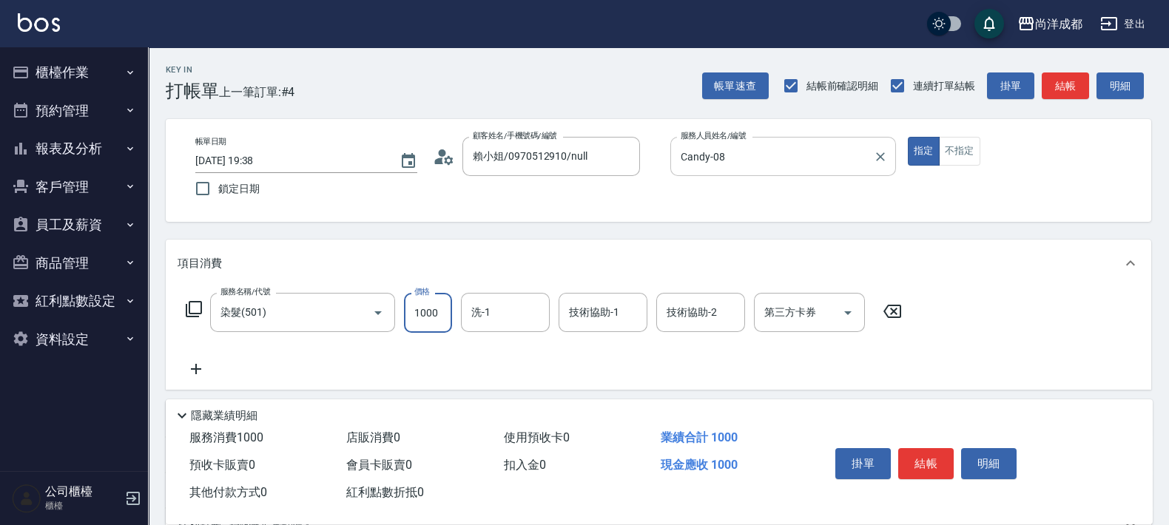
type input "1"
type input "0"
type input "119"
type input "110"
type input "1199"
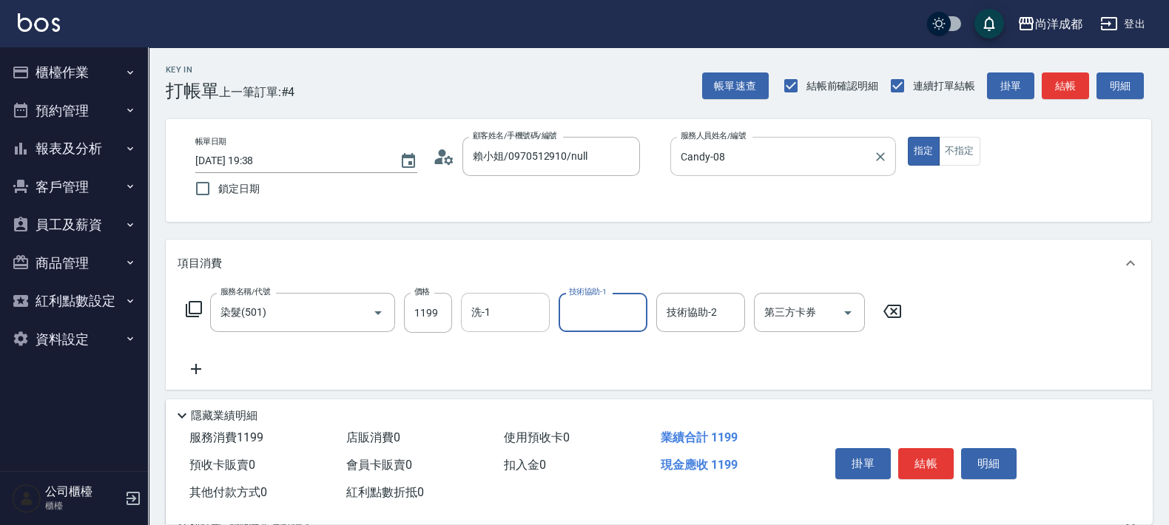
drag, startPoint x: 549, startPoint y: 323, endPoint x: 537, endPoint y: 329, distance: 13.2
click at [539, 326] on div "洗-1" at bounding box center [505, 312] width 89 height 39
type input "龍龍-15"
click at [632, 306] on icon "Clear" at bounding box center [632, 313] width 15 height 15
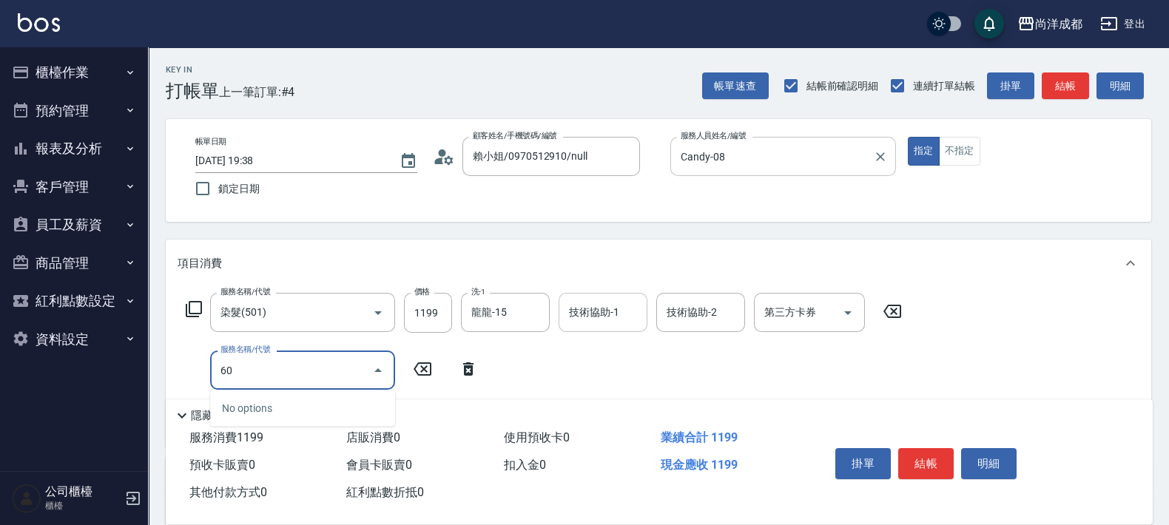
type input "604"
type input "210"
type input "自備護髮(1000以下)(604)"
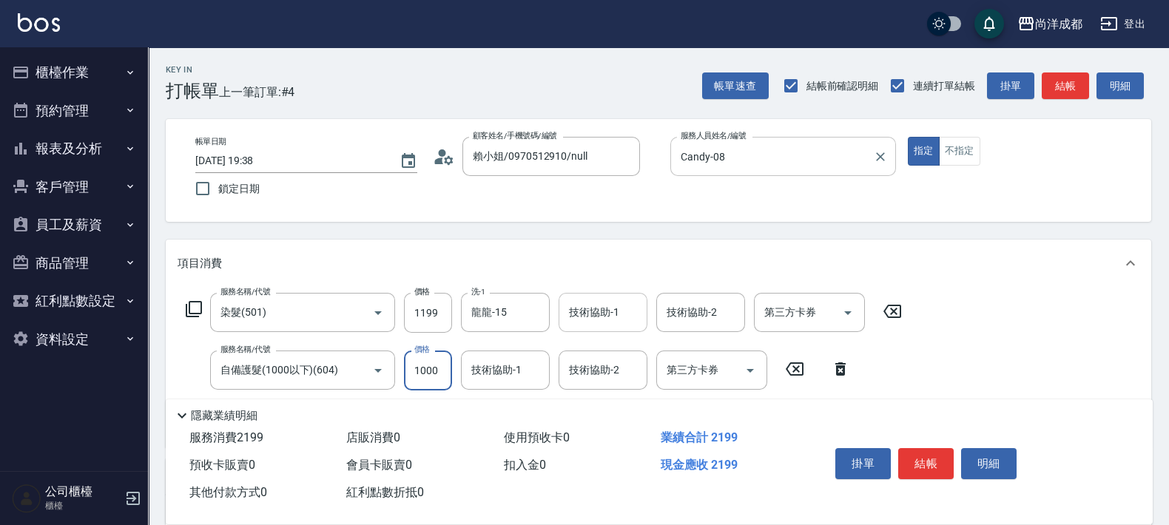
type input "8"
type input "120"
type input "80"
type input "190"
type input "800"
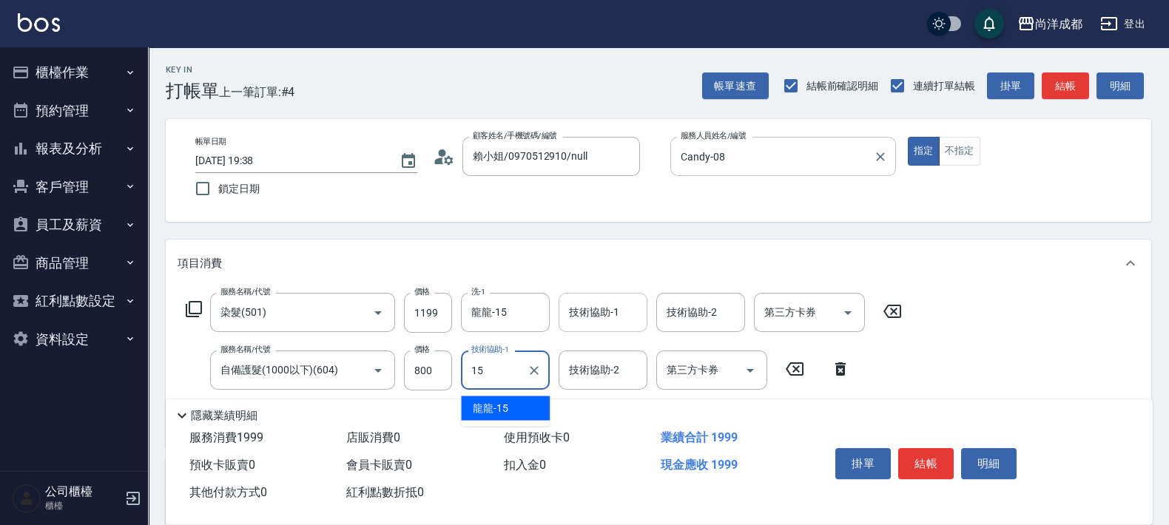
type input "龍龍-15"
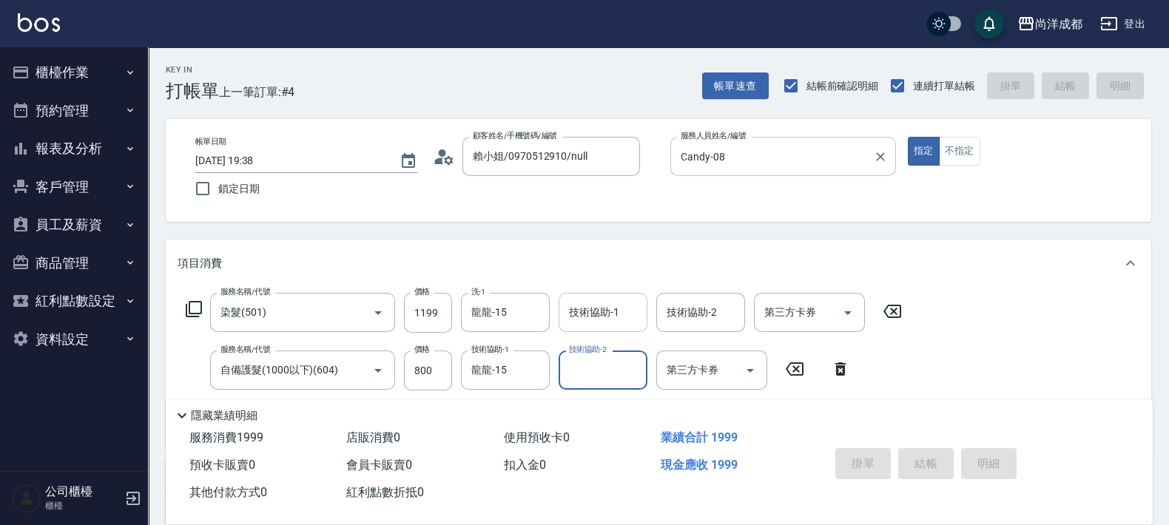
type input "[DATE] 19:39"
type input "0"
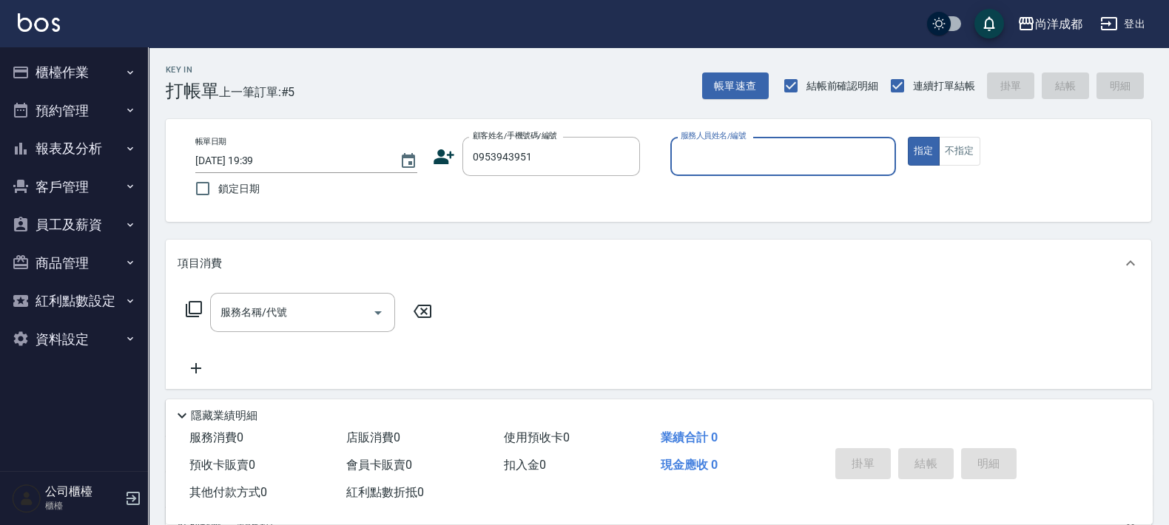
type input "[PERSON_NAME]/0953943951/null"
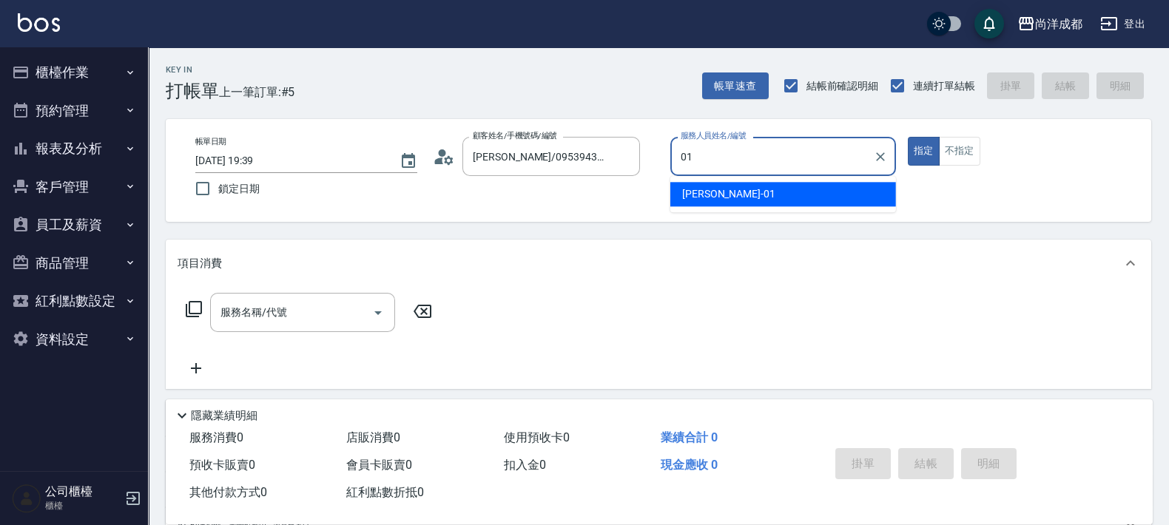
type input "[PERSON_NAME]-01"
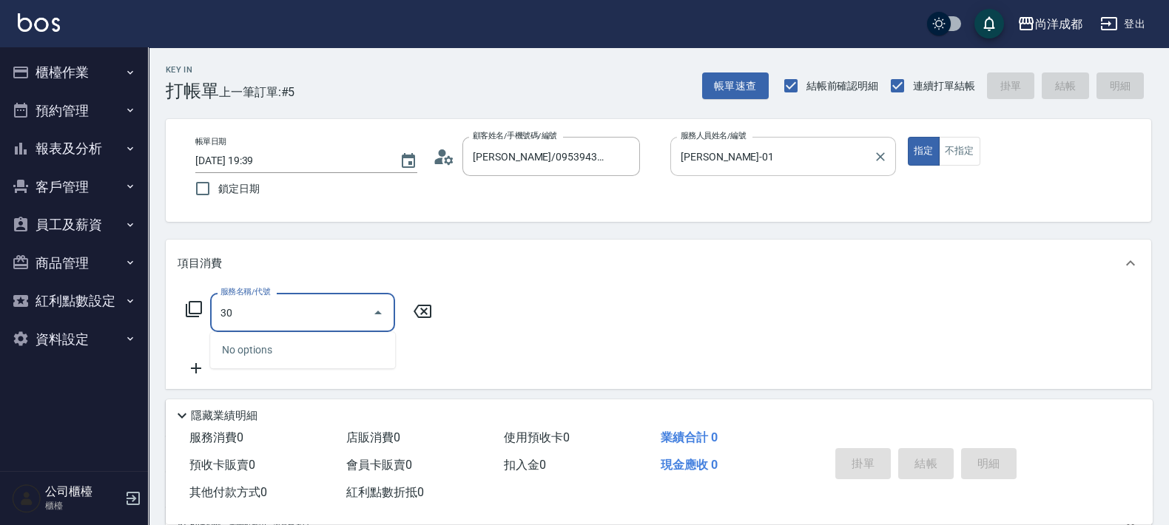
type input "301"
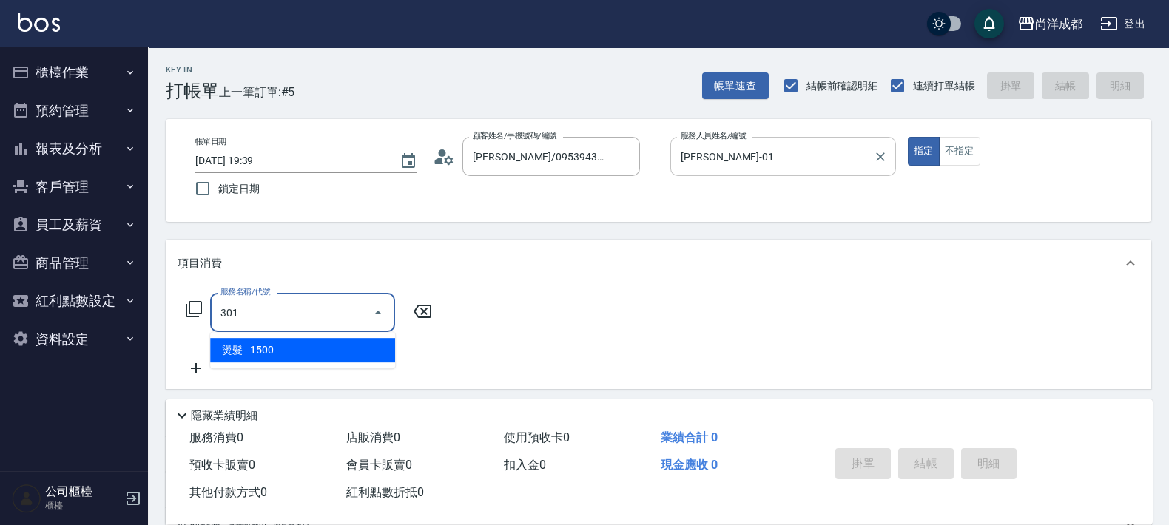
type input "150"
type input "燙髮(301)"
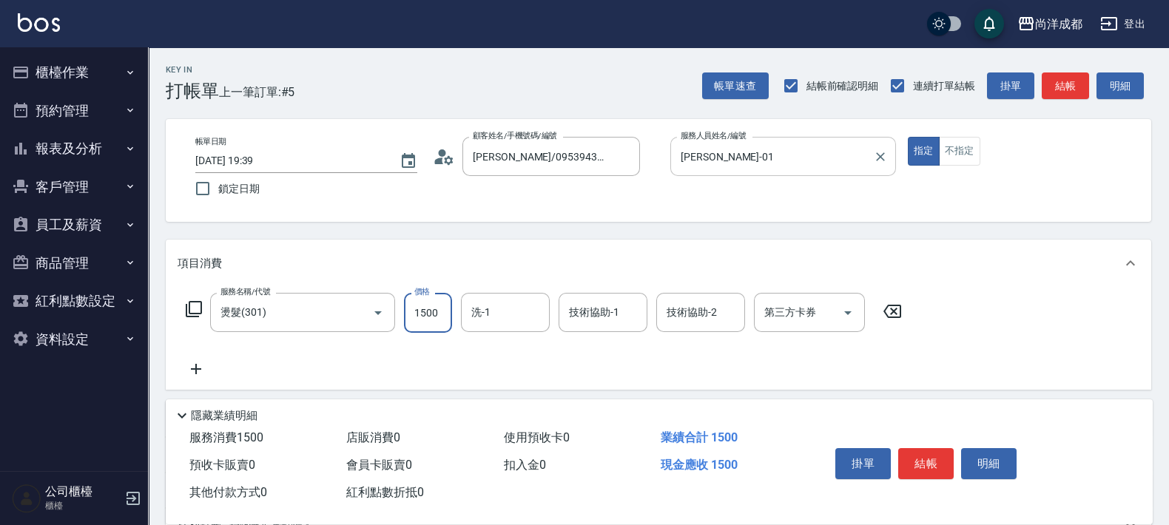
type input "3"
type input "0"
type input "398"
type input "390"
type input "3984"
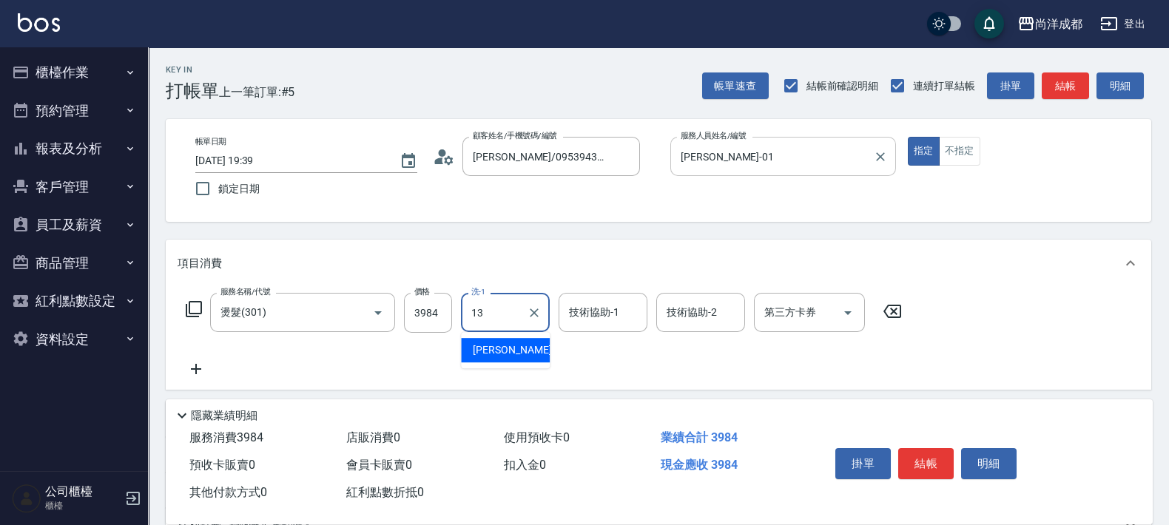
type input "[PERSON_NAME]-13"
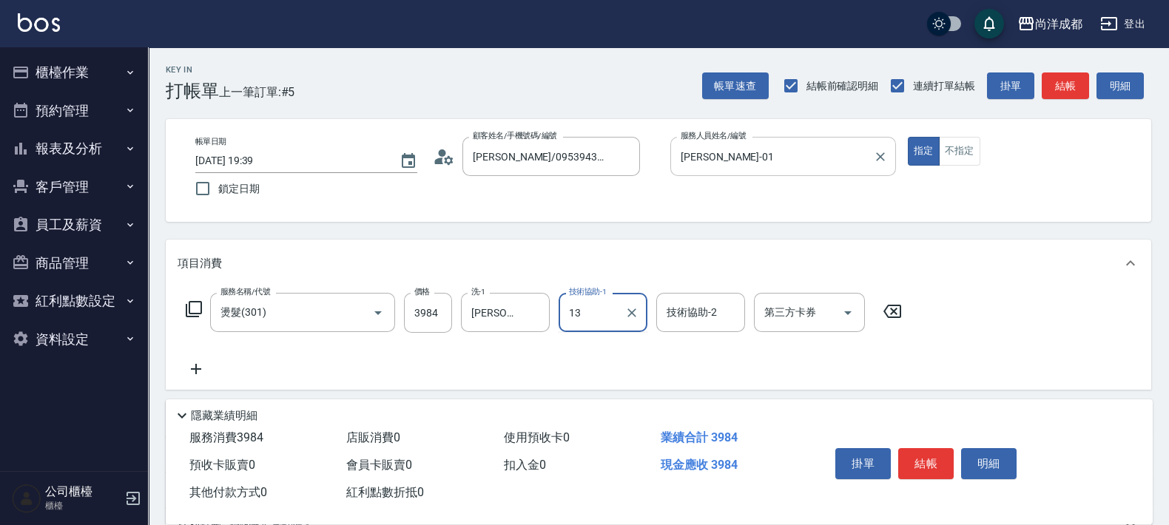
type input "[PERSON_NAME]-13"
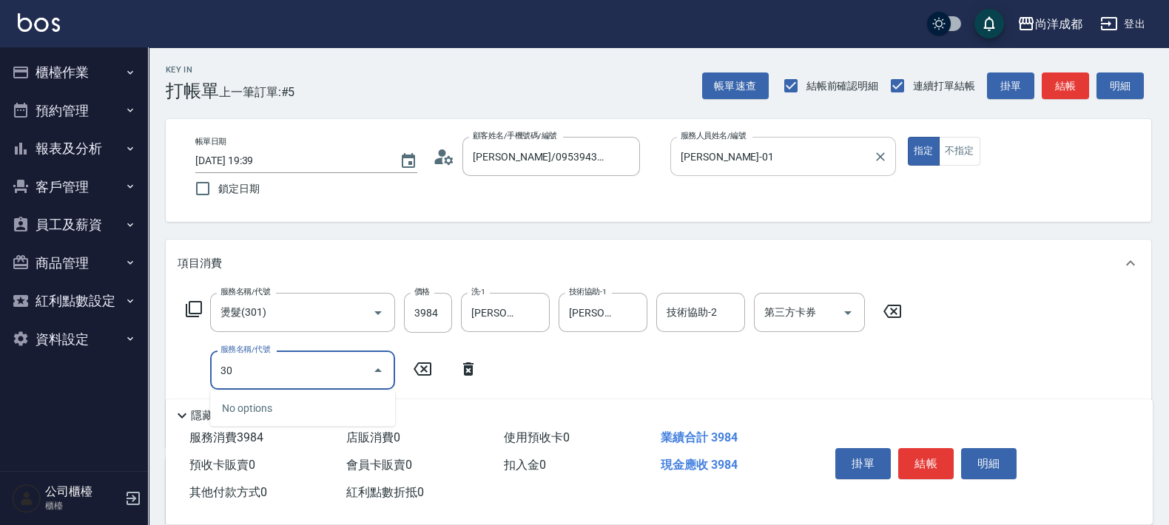
type input "301"
type input "540"
type input "燙髮(301)"
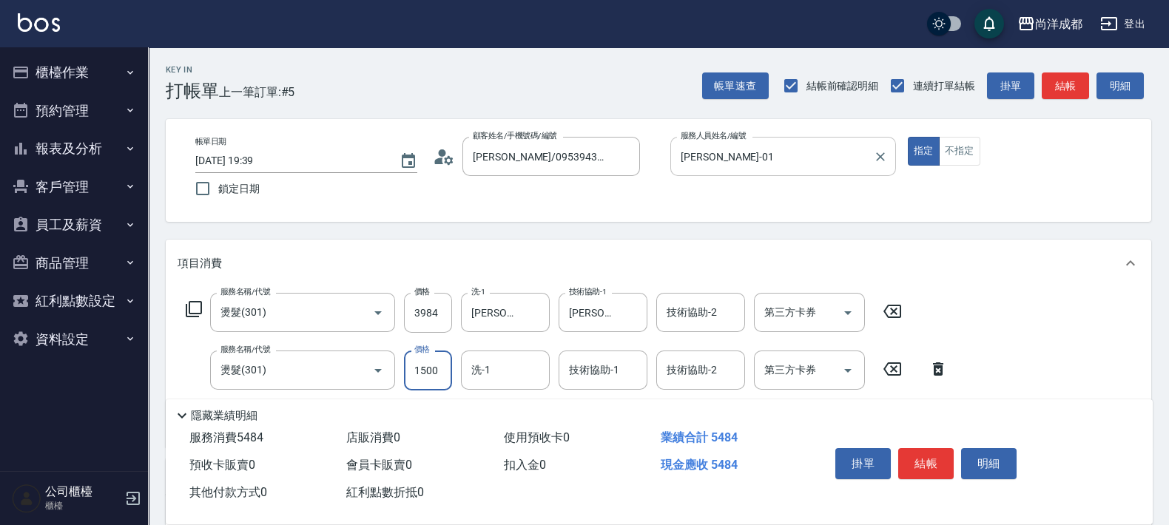
type input "1"
type input "390"
type input "150"
type input "410"
type input "1500"
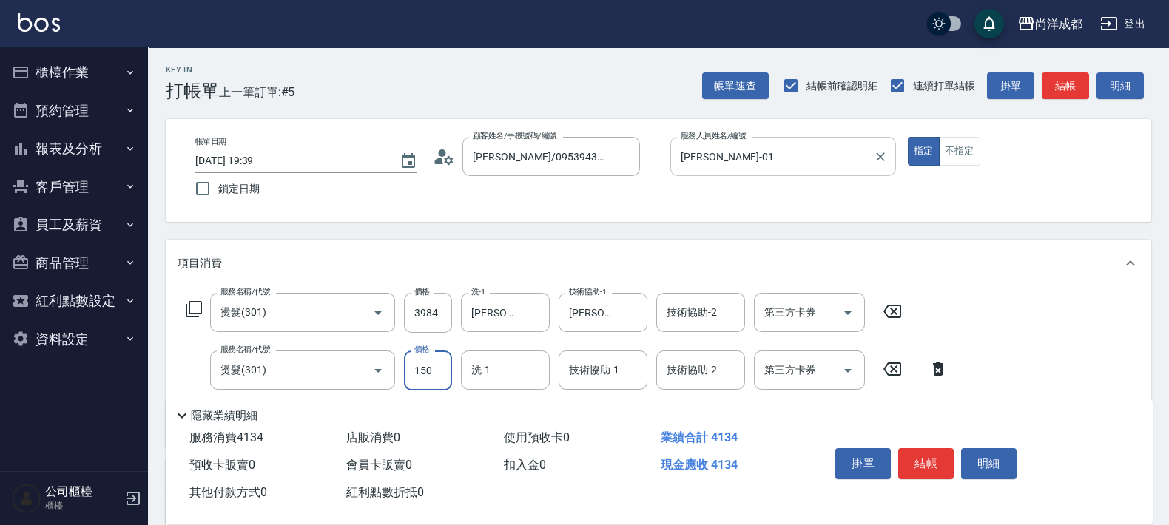
type input "540"
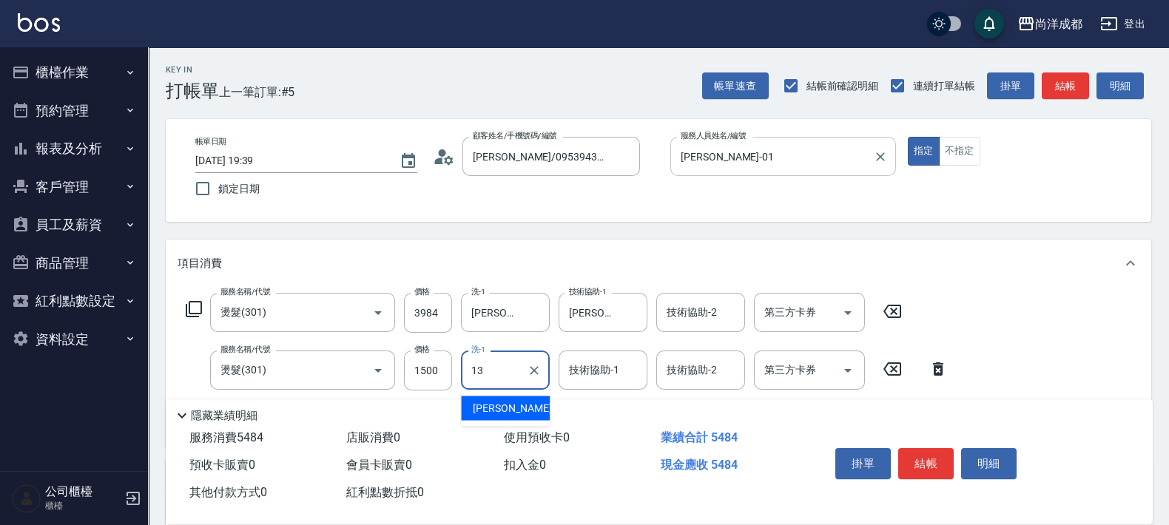
type input "[PERSON_NAME]-13"
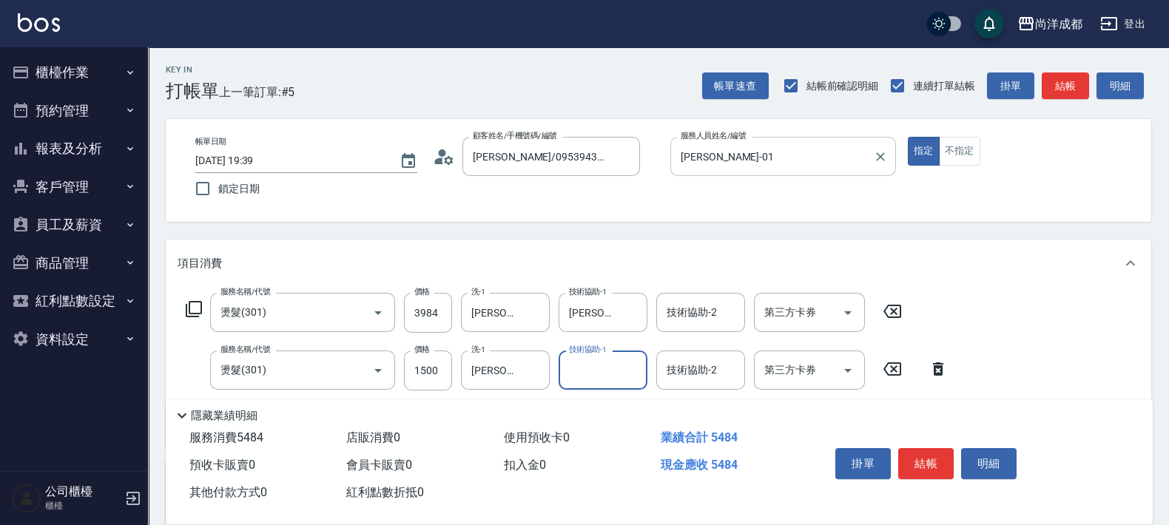
type input "1"
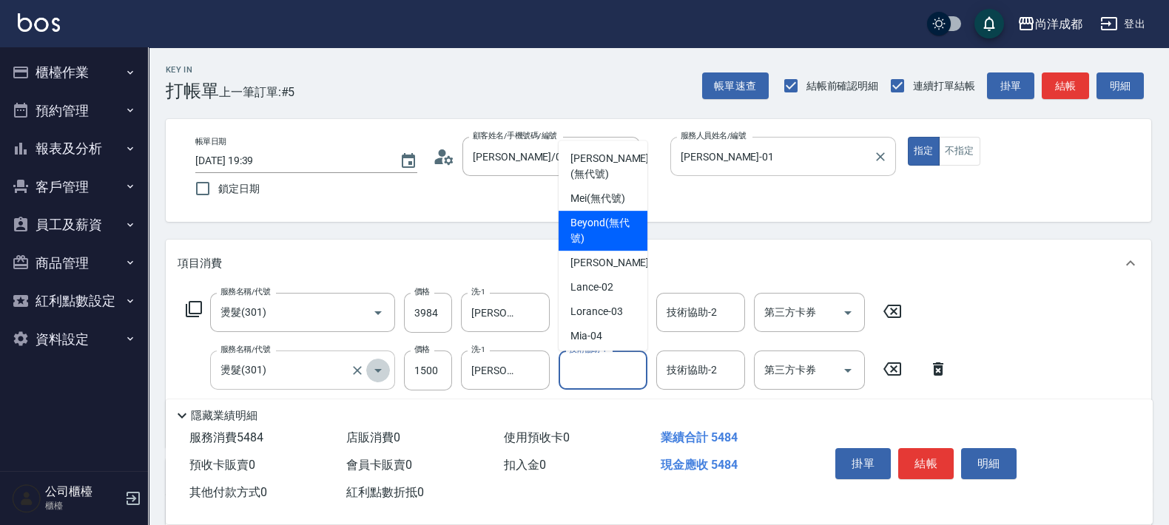
click at [383, 369] on icon "Open" at bounding box center [378, 371] width 18 height 18
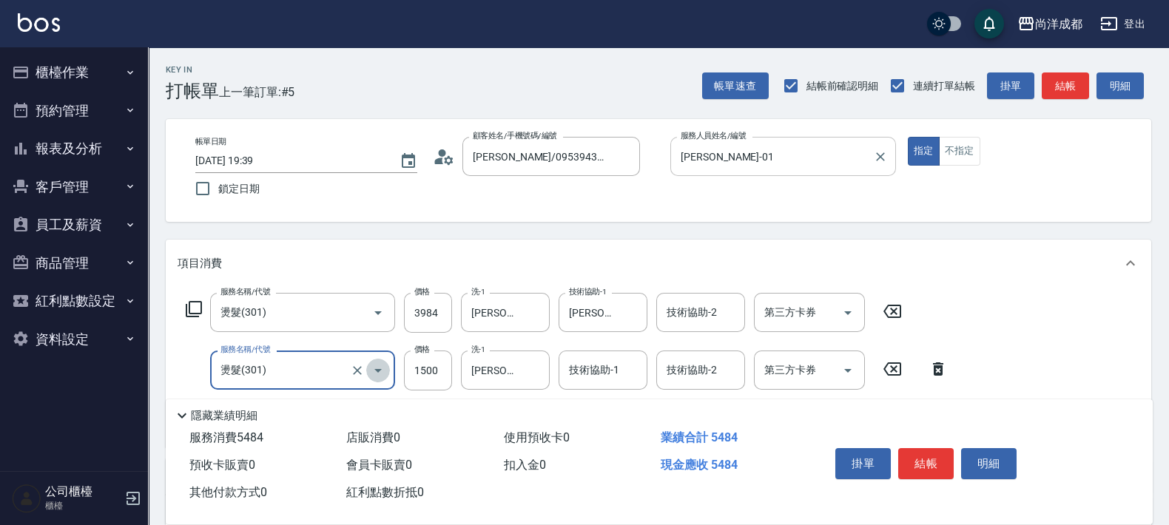
click at [383, 371] on icon "Open" at bounding box center [378, 371] width 18 height 18
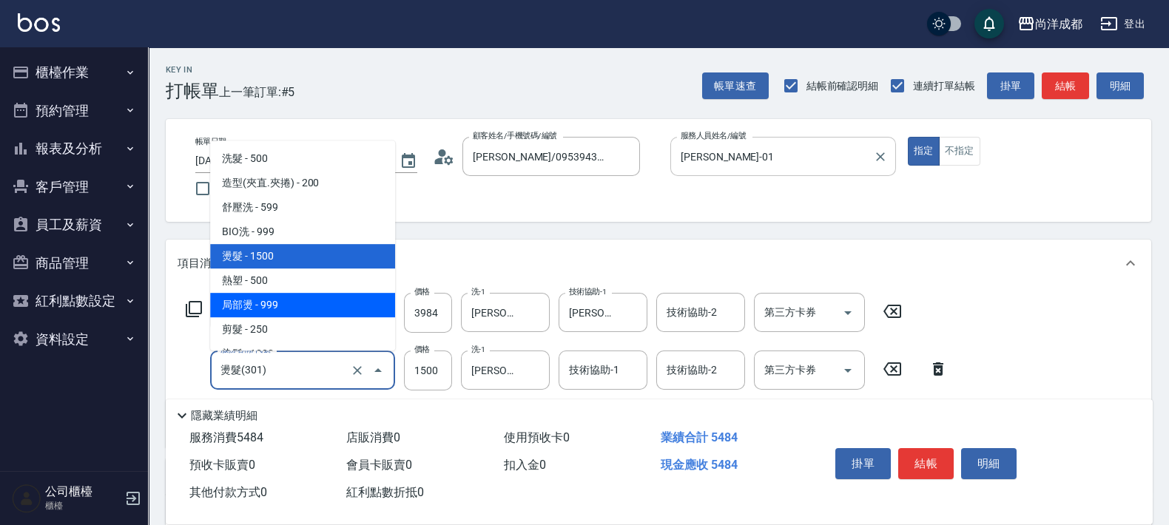
click at [307, 295] on span "局部燙 - 999" at bounding box center [302, 305] width 185 height 24
type input "490"
type input "局部燙(303)"
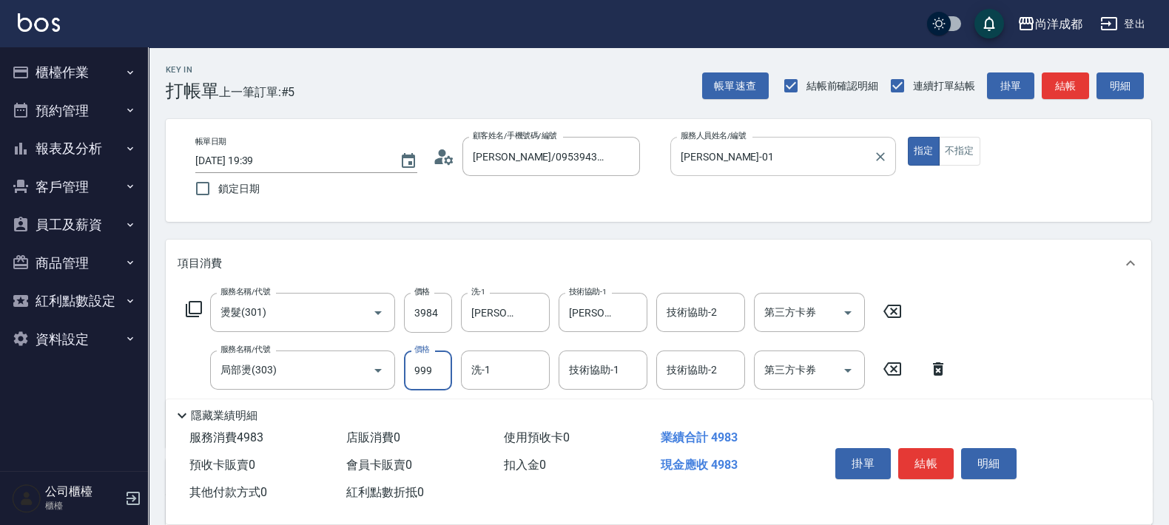
type input "1"
type input "390"
type input "150"
type input "410"
type input "1500"
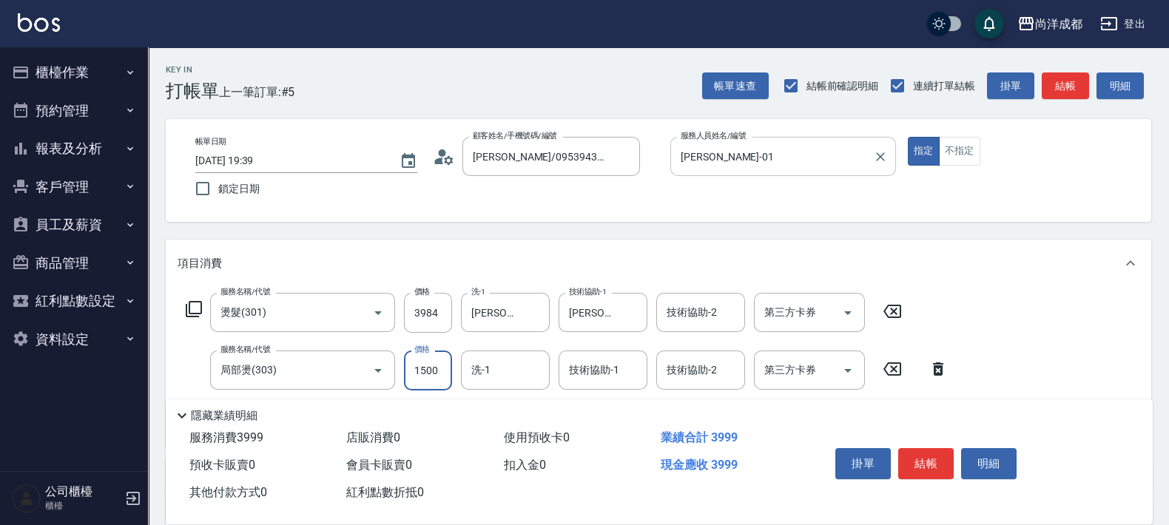
type input "540"
type input "1500"
type input "1"
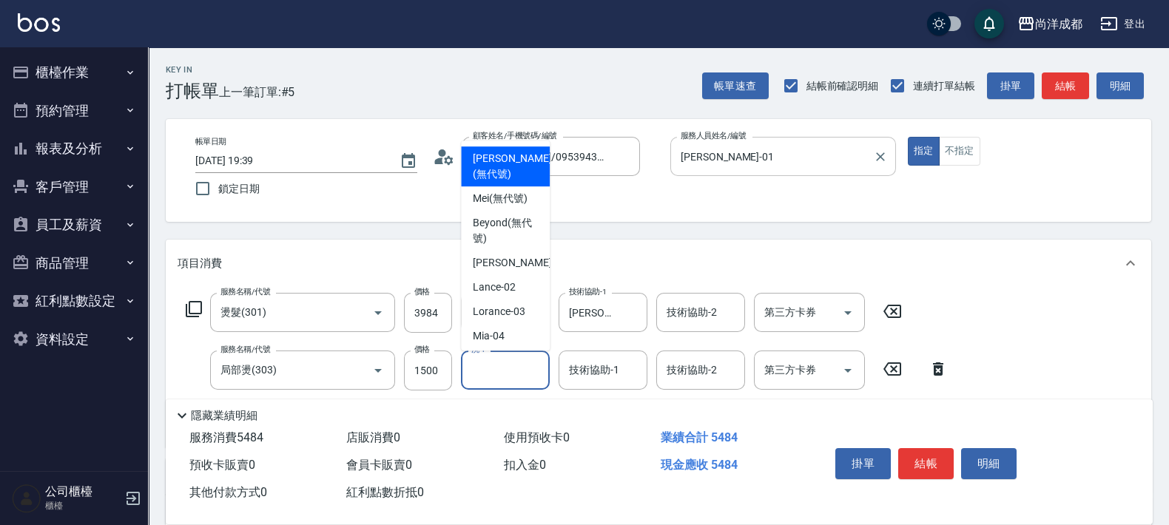
type input "Morgan(無代號)"
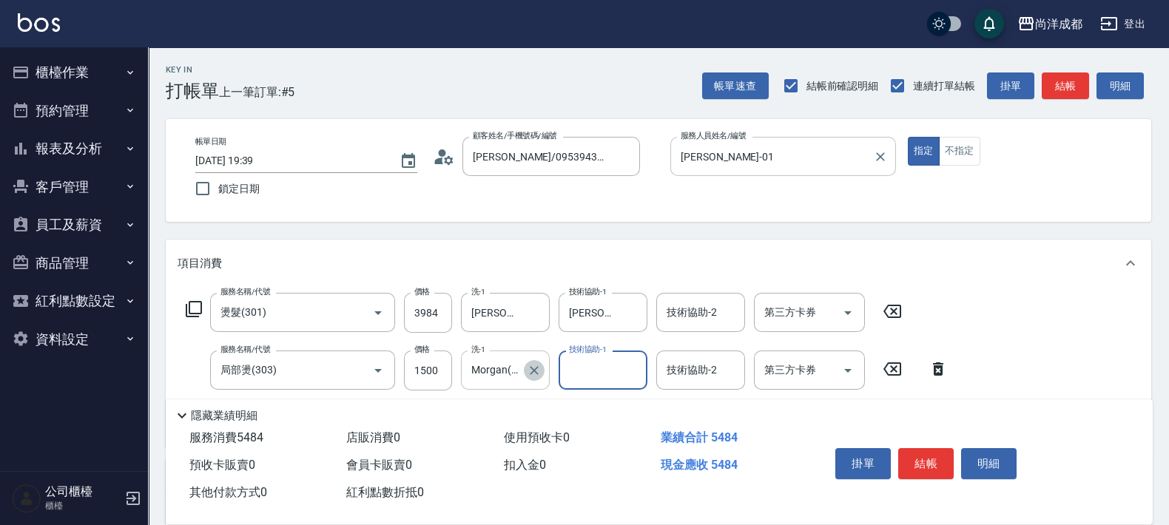
click at [535, 370] on icon "Clear" at bounding box center [534, 370] width 9 height 9
click at [604, 385] on div "技術協助-1" at bounding box center [603, 370] width 89 height 39
type input "[PERSON_NAME]-13"
type input "601"
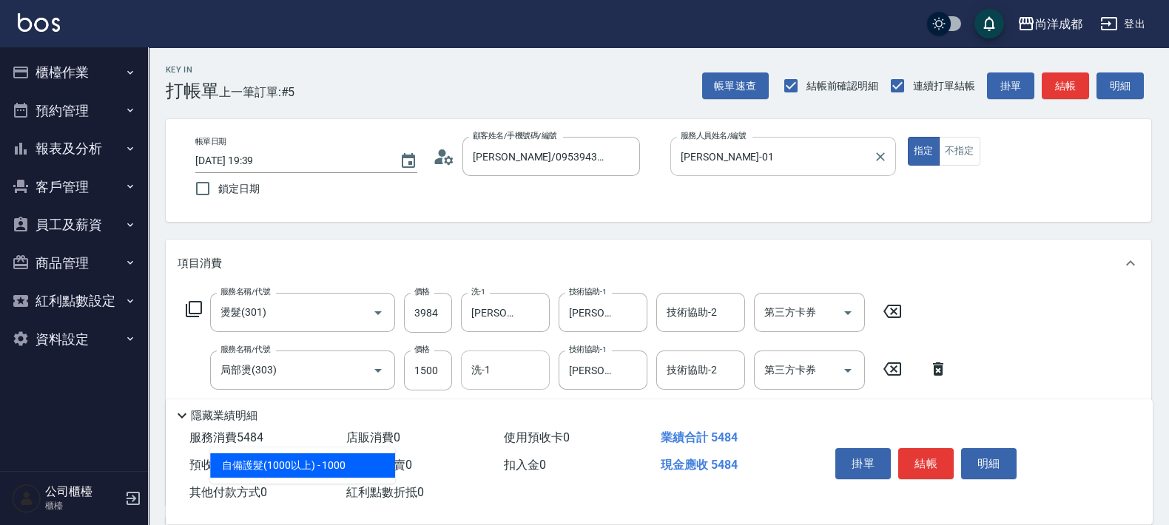
type input "640"
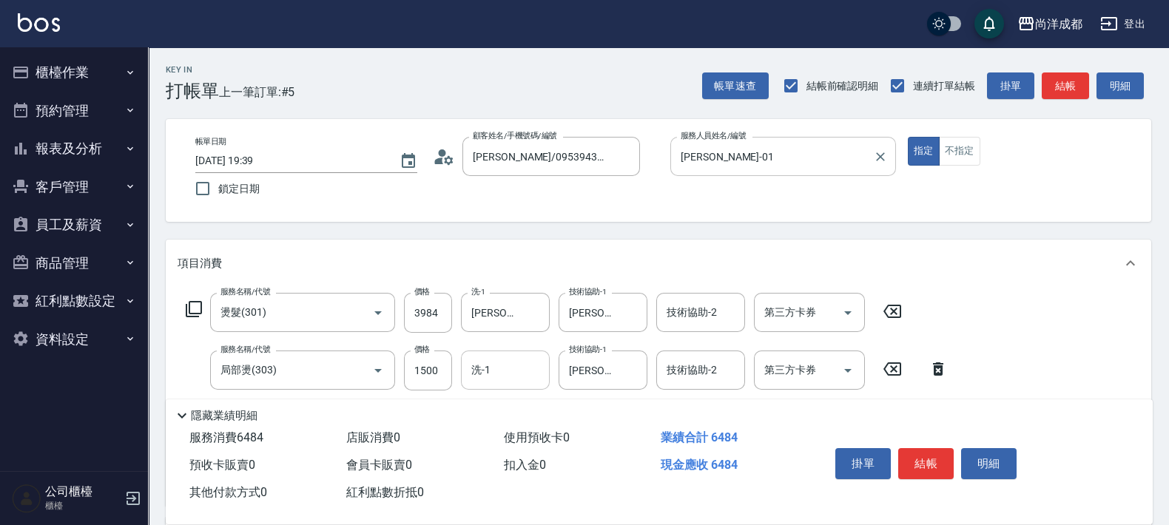
type input "自備護髮(1000以上)(601)"
type input "2"
type input "540"
type input "20"
type input "550"
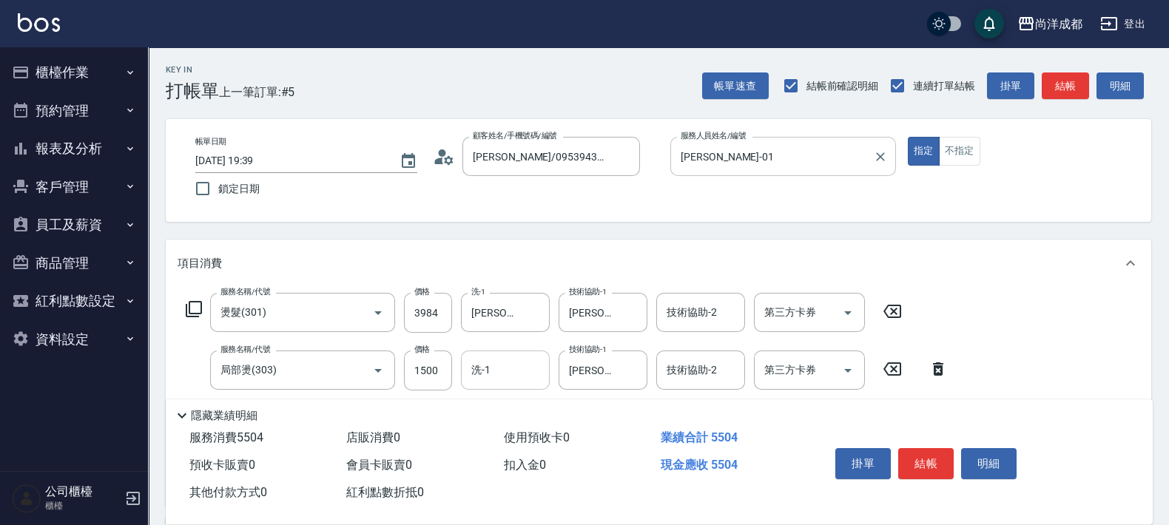
type input "208"
type input "560"
type input "2080"
type input "750"
type input "2080"
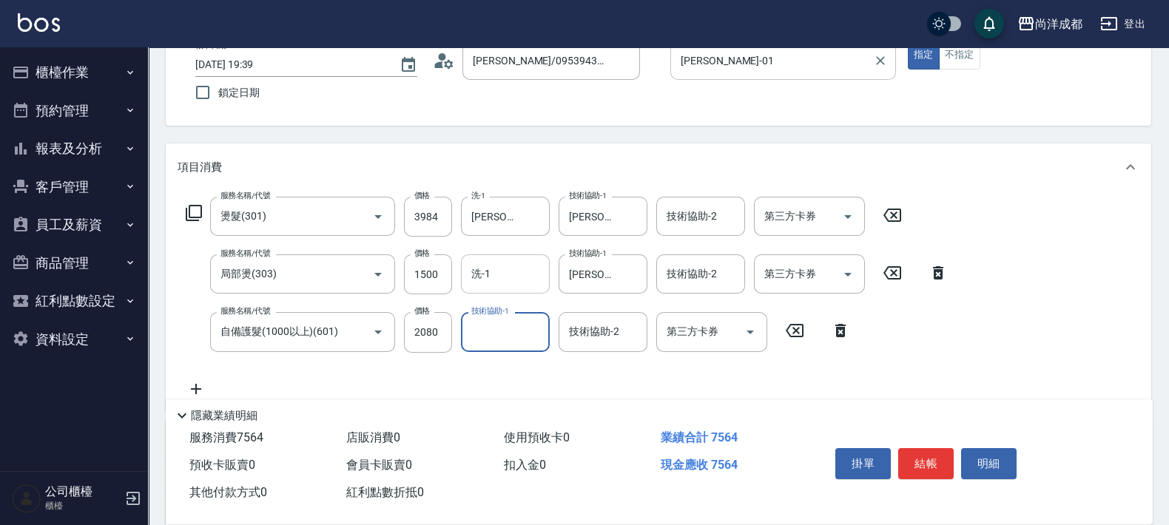
scroll to position [278, 0]
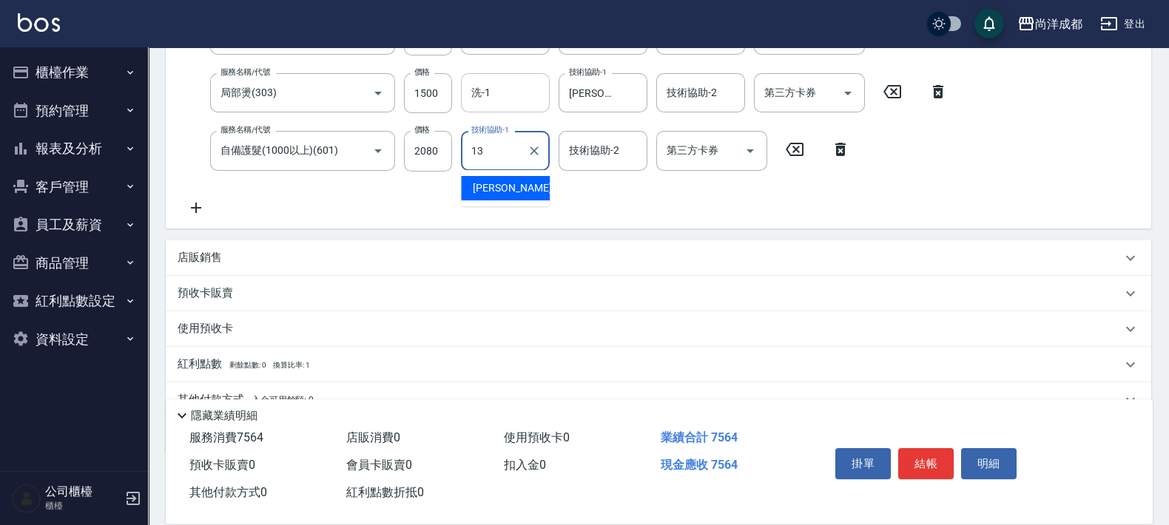
type input "[PERSON_NAME]-13"
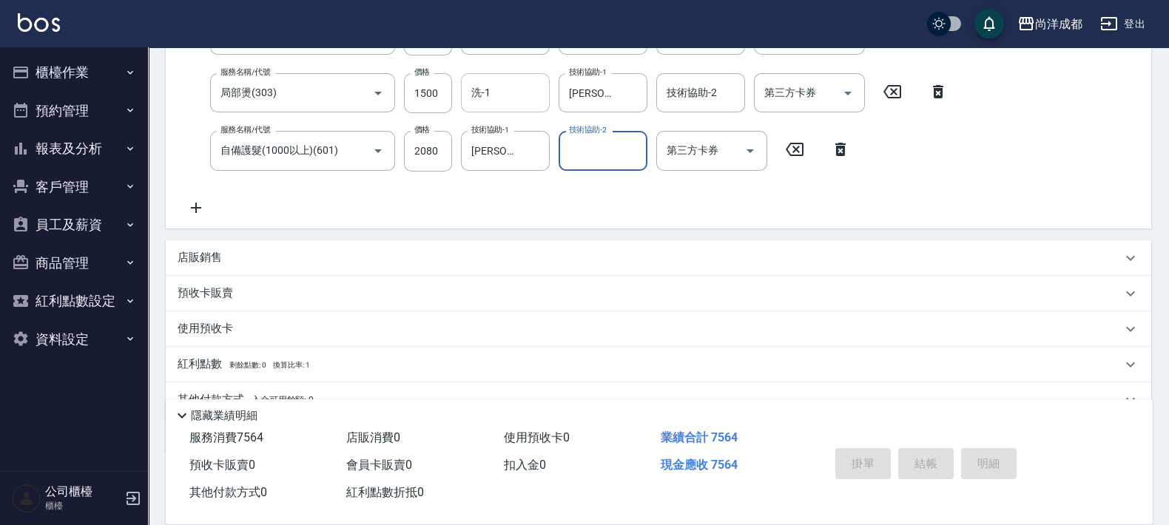
type input "[DATE] 19:40"
type input "0"
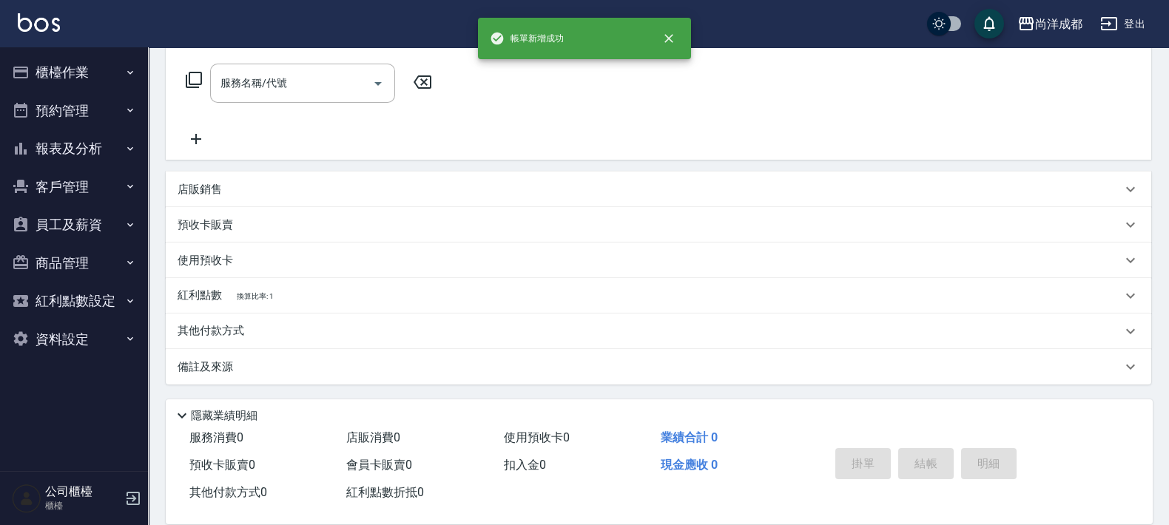
scroll to position [0, 0]
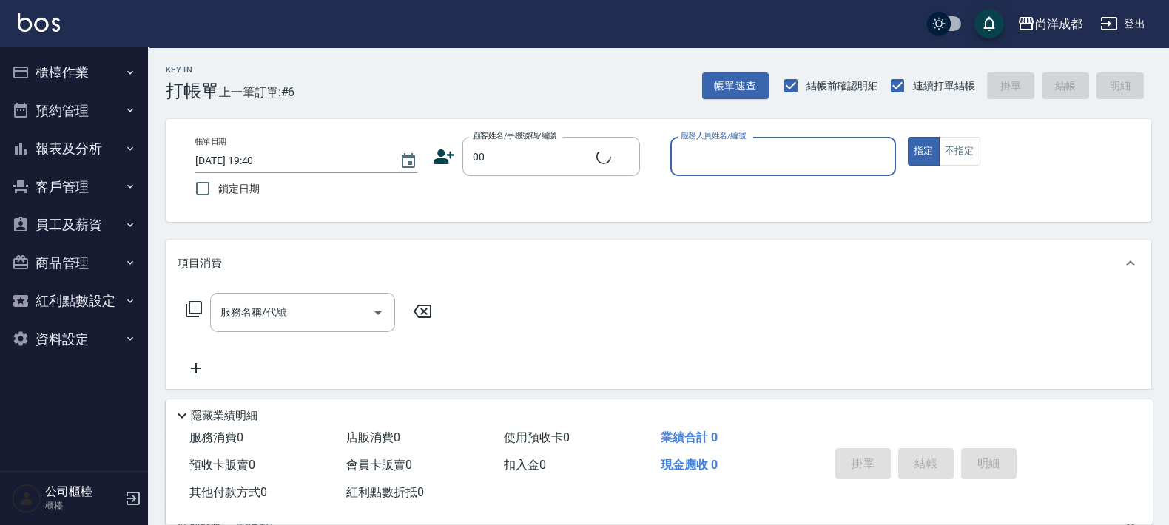
type input "新客人 姓名未設定/00/null"
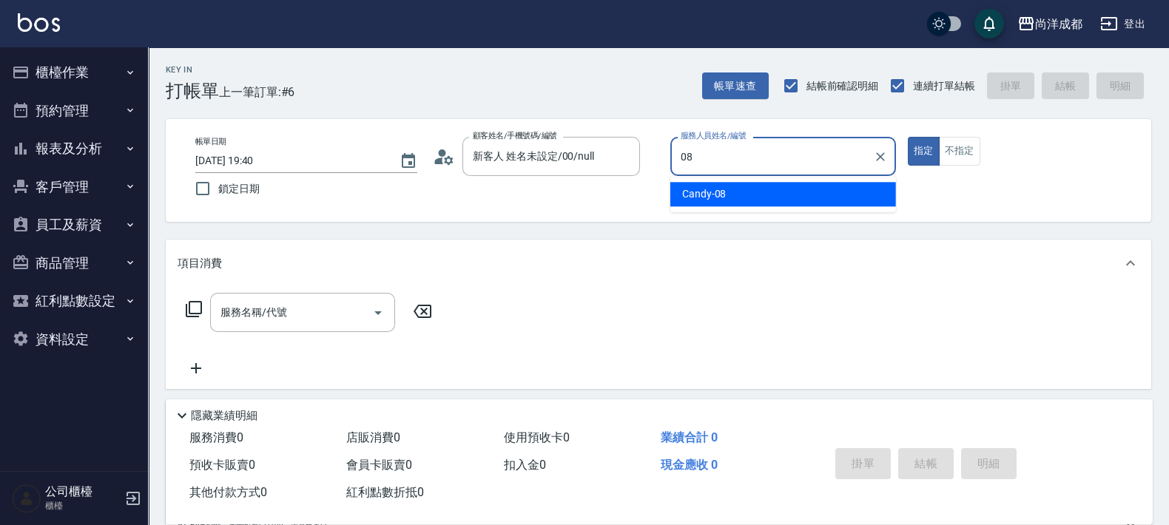
type input "Candy-08"
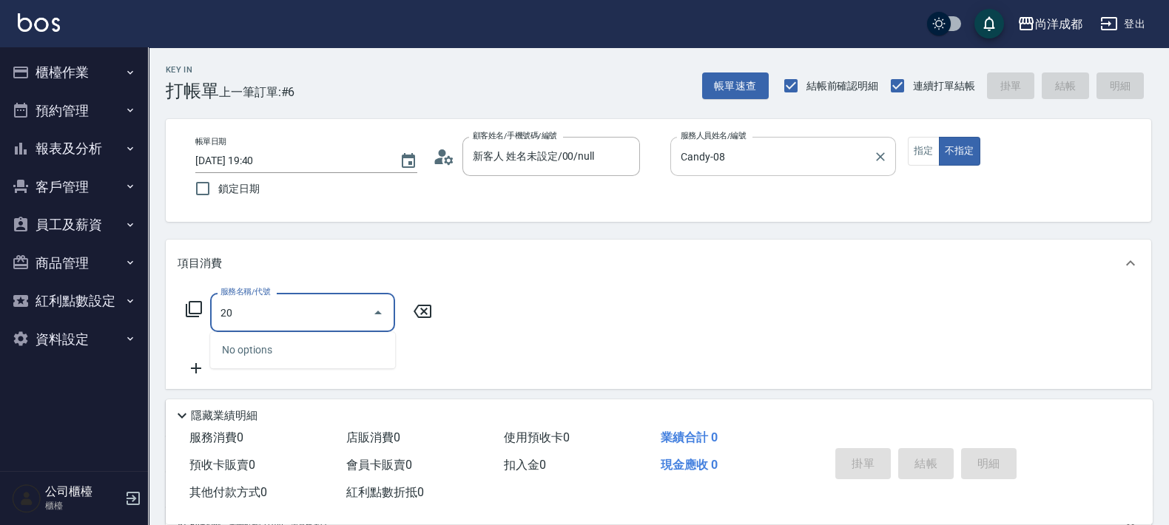
type input "201"
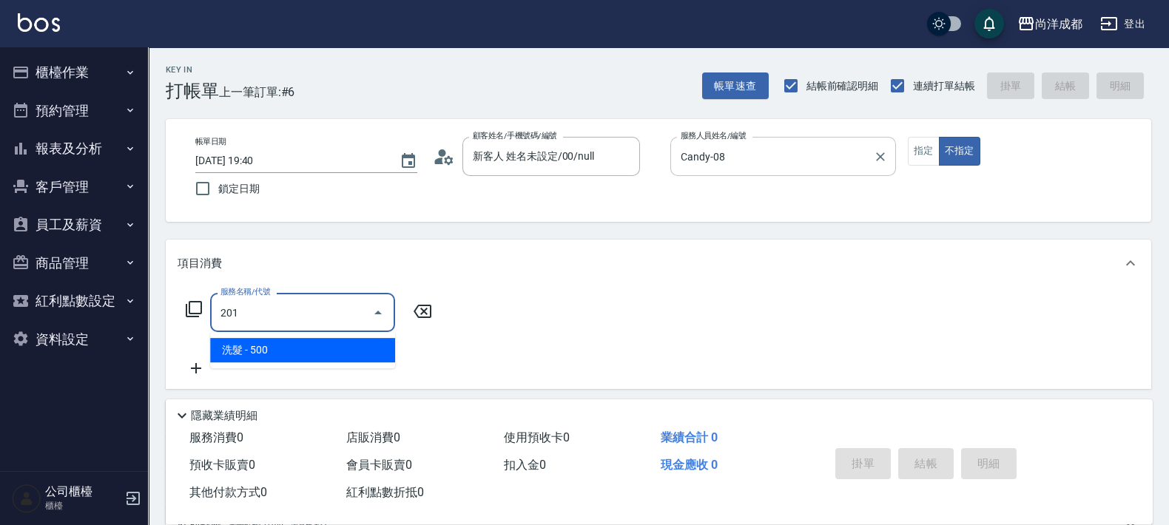
type input "50"
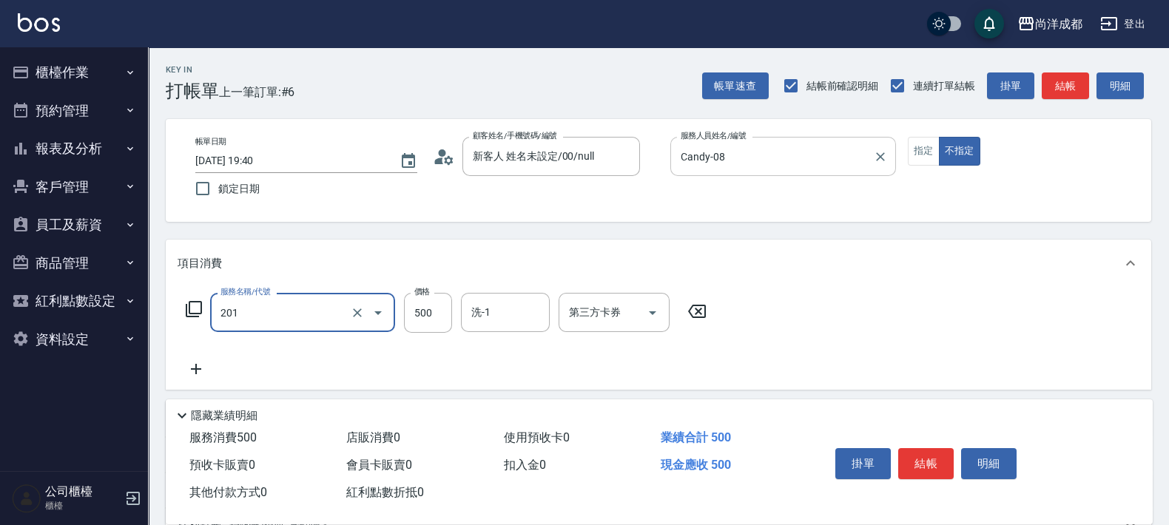
type input "洗髮(201)"
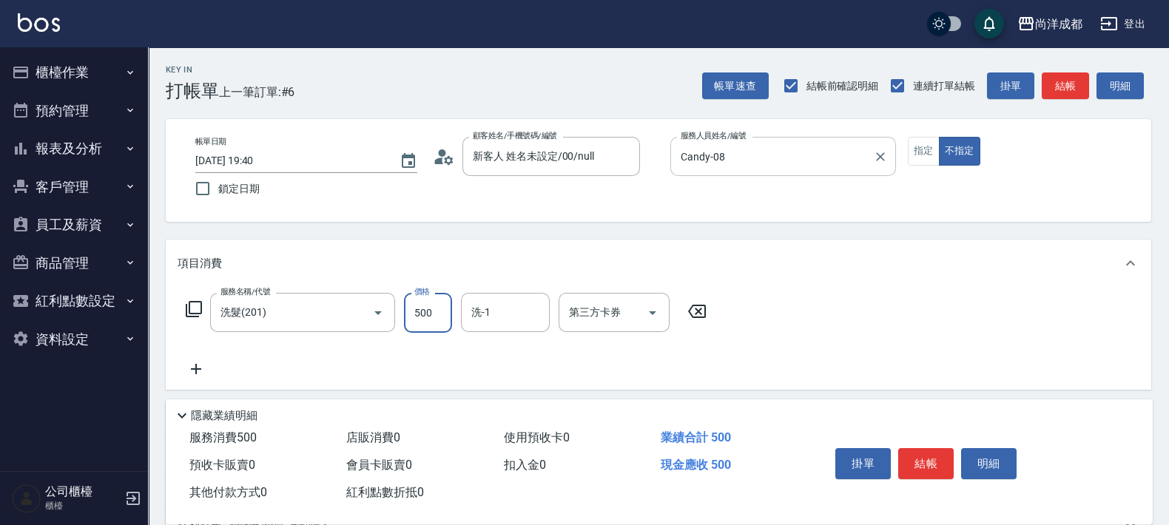
type input "5"
type input "0"
type input "58"
type input "50"
type input "589"
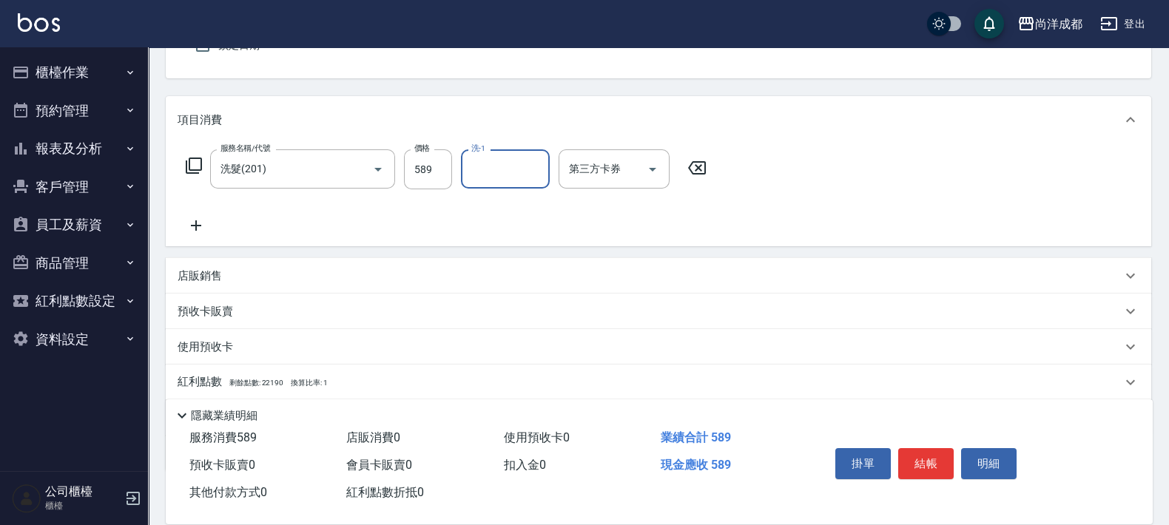
scroll to position [229, 0]
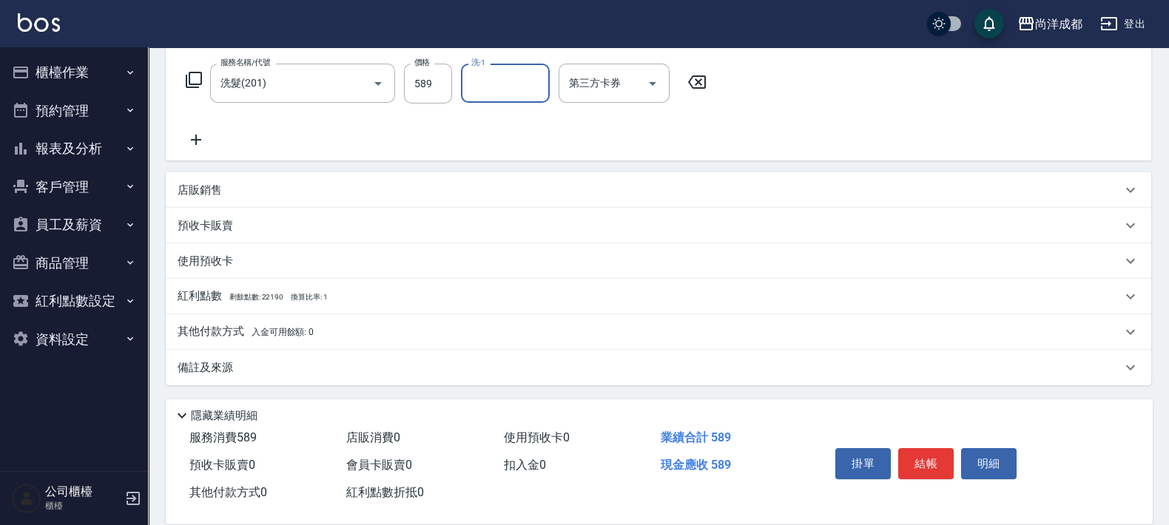
click at [233, 336] on p "其他付款方式 入金可用餘額: 0" at bounding box center [246, 332] width 136 height 16
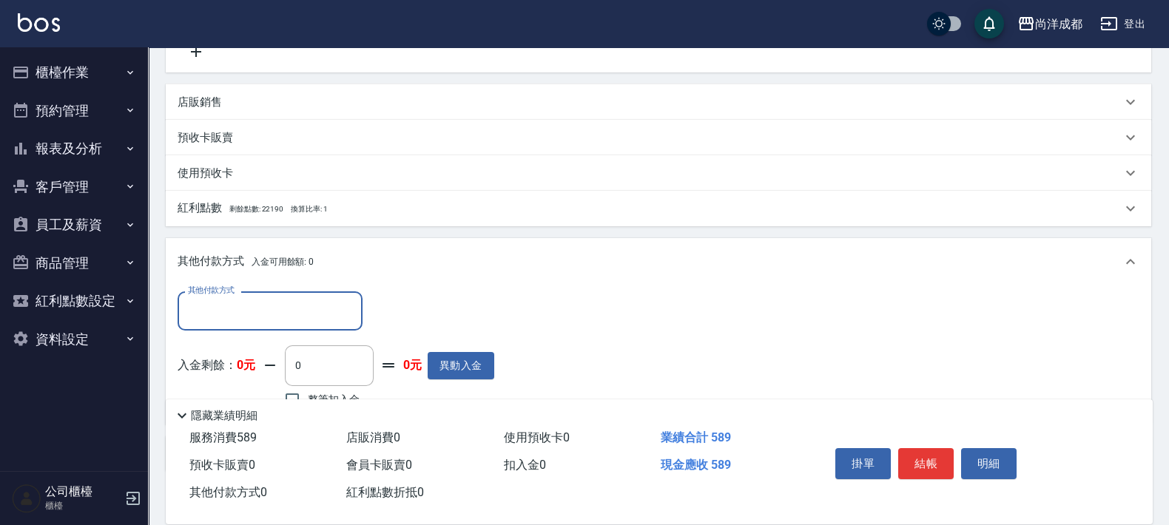
scroll to position [403, 0]
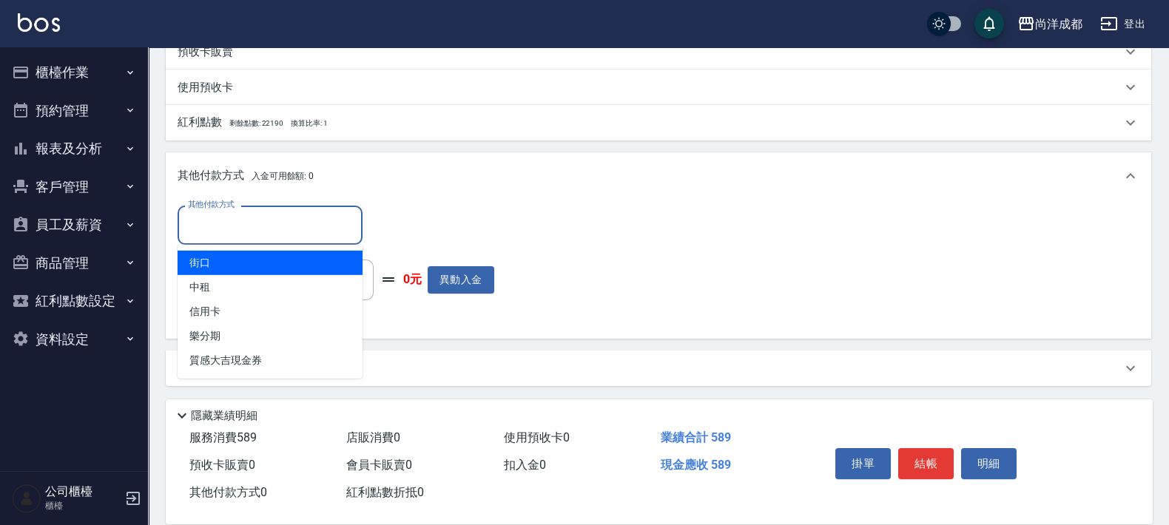
click at [329, 222] on input "其他付款方式" at bounding box center [270, 225] width 172 height 26
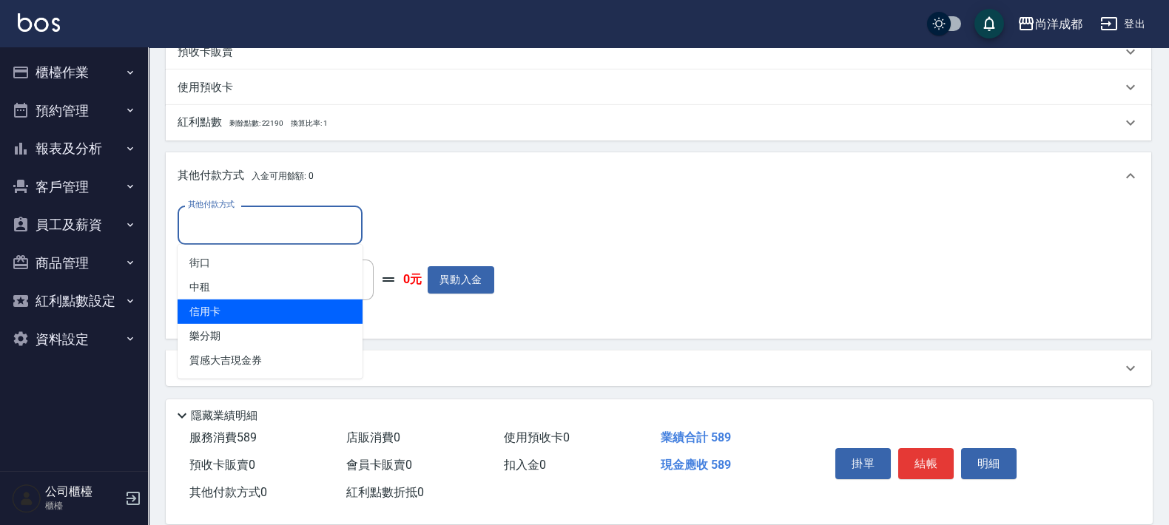
click at [289, 320] on span "信用卡" at bounding box center [270, 312] width 185 height 24
type input "信用卡"
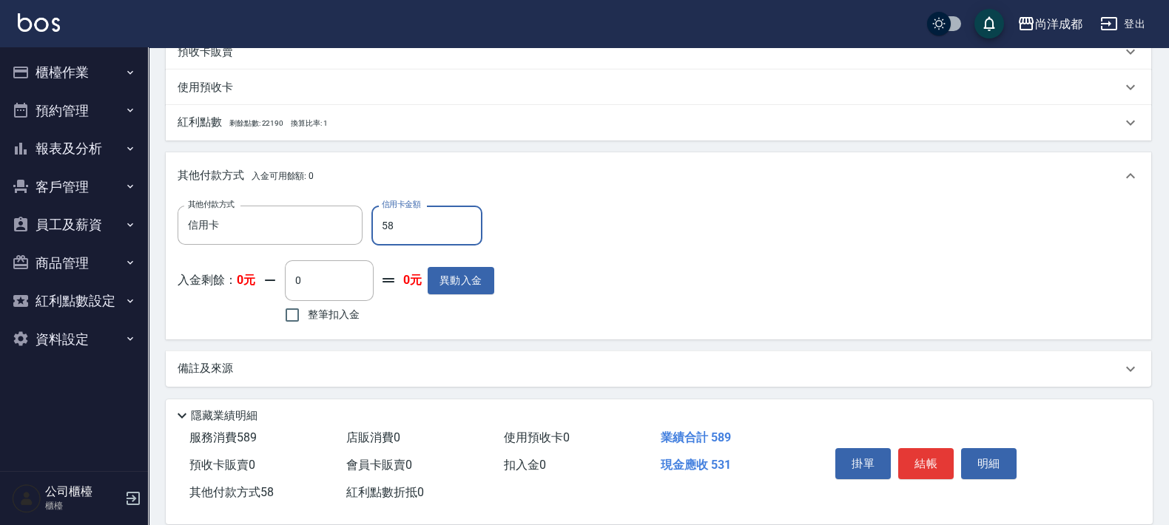
type input "589"
type input "0"
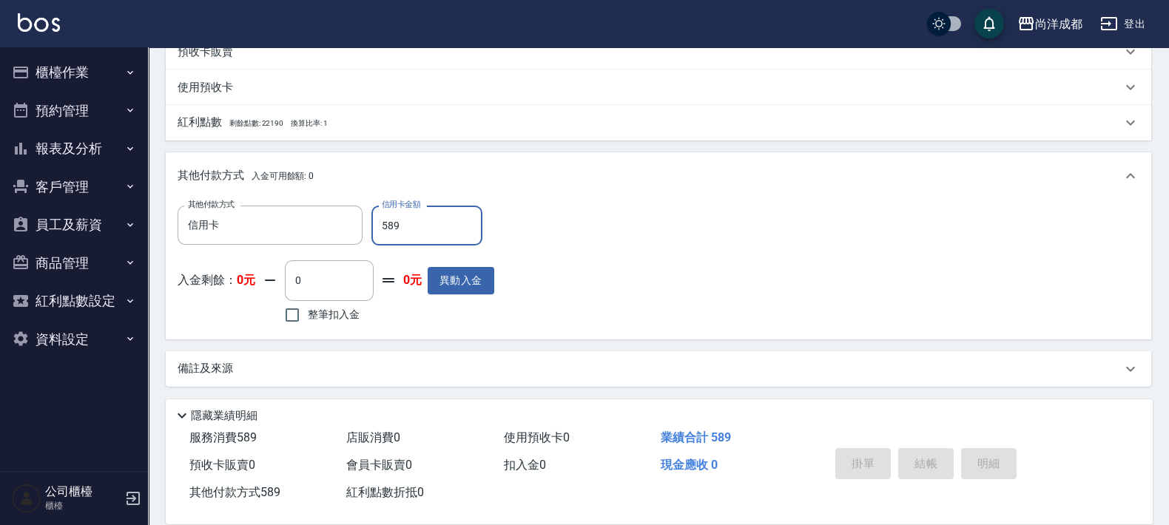
type input "[DATE] 19:44"
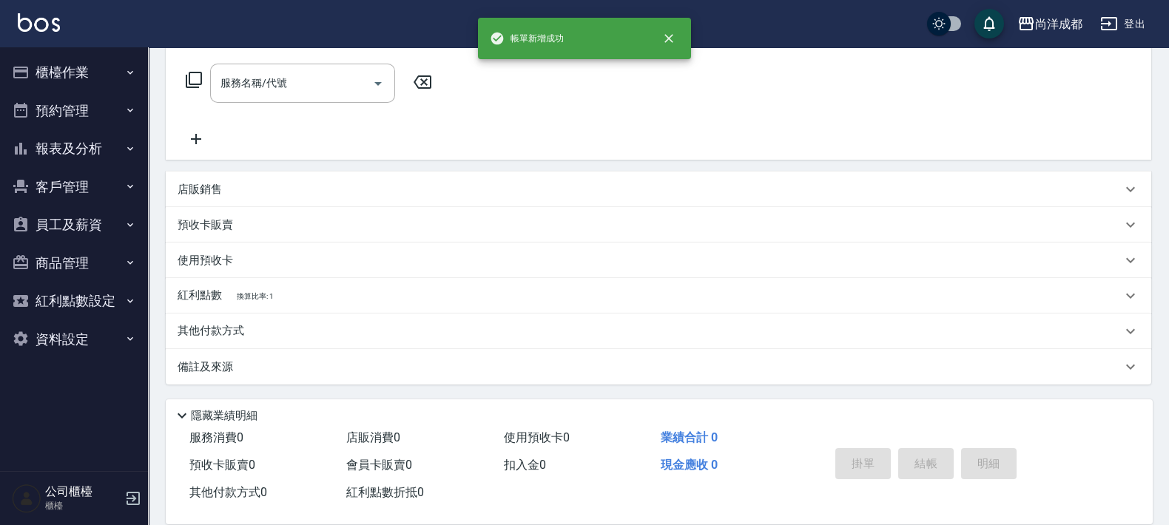
scroll to position [0, 0]
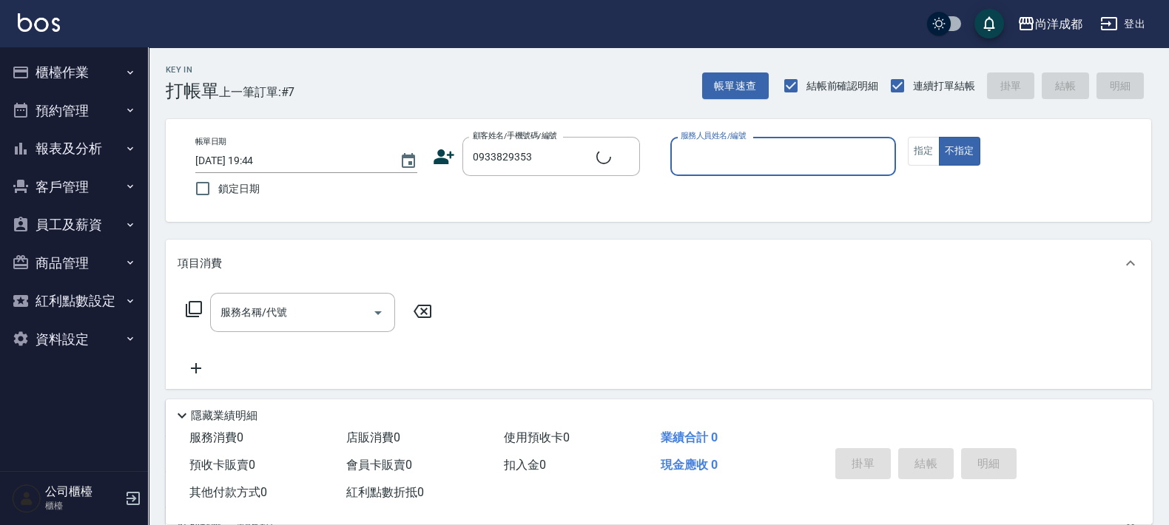
type input "[PERSON_NAME]/0933829353/"
type input "[PERSON_NAME]-01"
click at [939, 137] on button "不指定" at bounding box center [959, 151] width 41 height 29
type button "false"
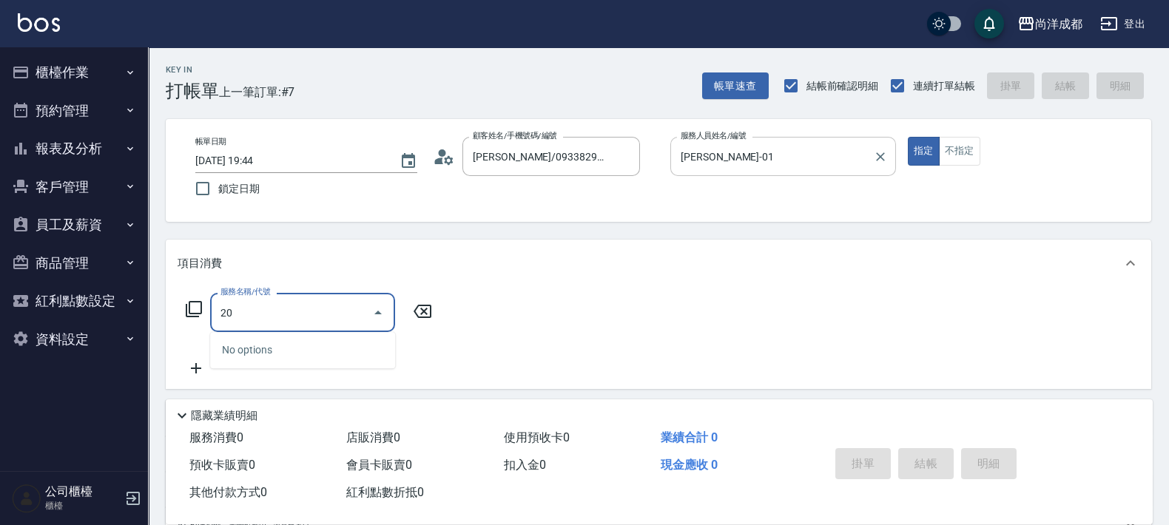
type input "201"
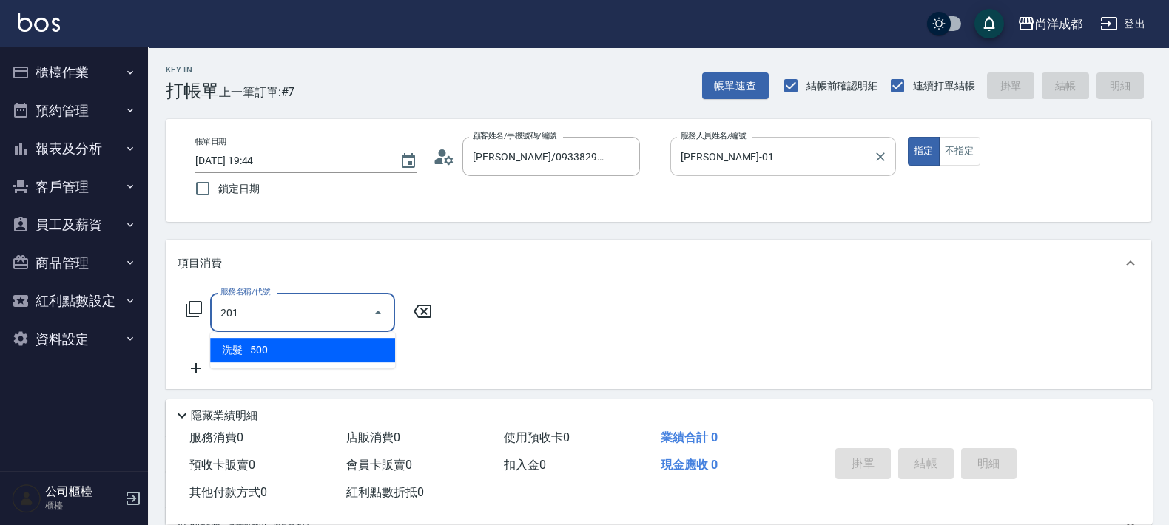
type input "50"
type input "洗髮(201)"
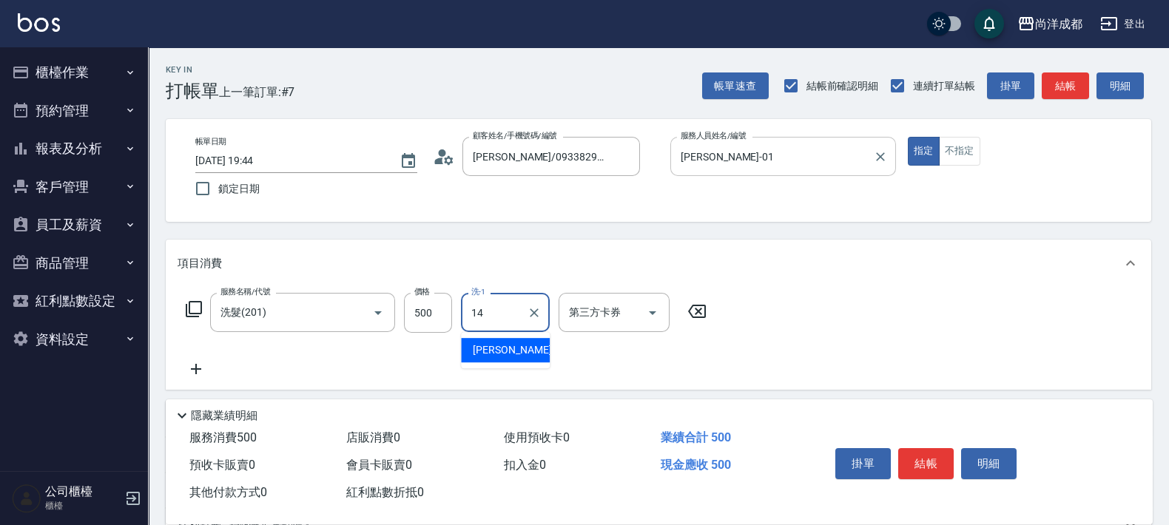
type input "Emma-14"
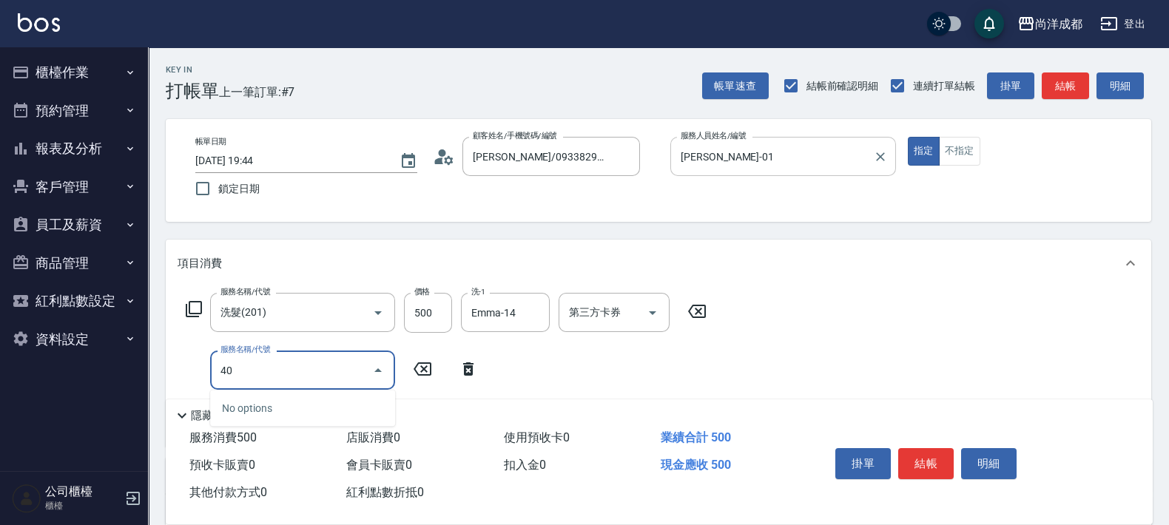
type input "401"
type input "70"
type input "剪髮(401)"
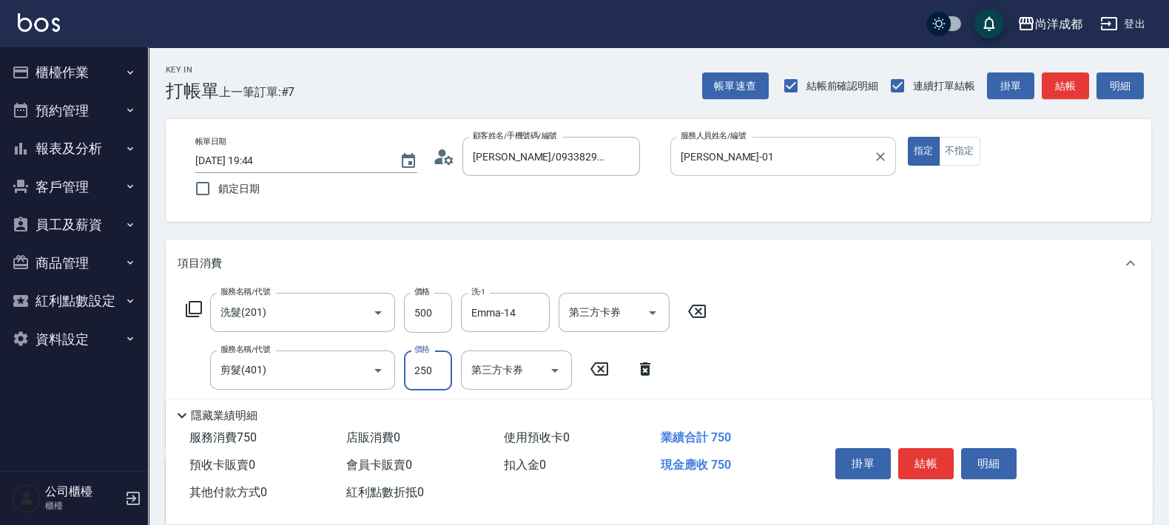
type input "50"
type input "77"
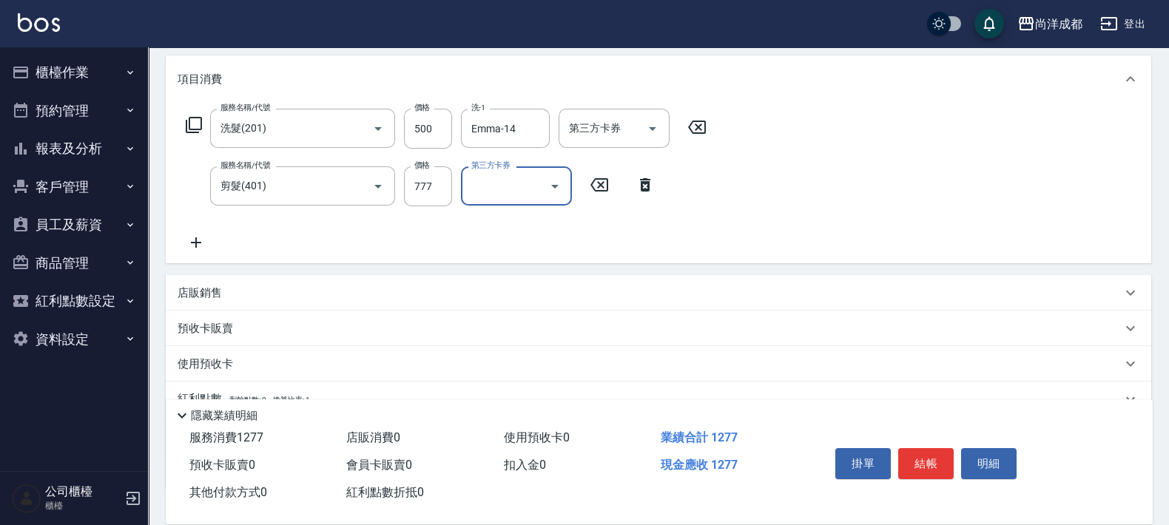
scroll to position [288, 0]
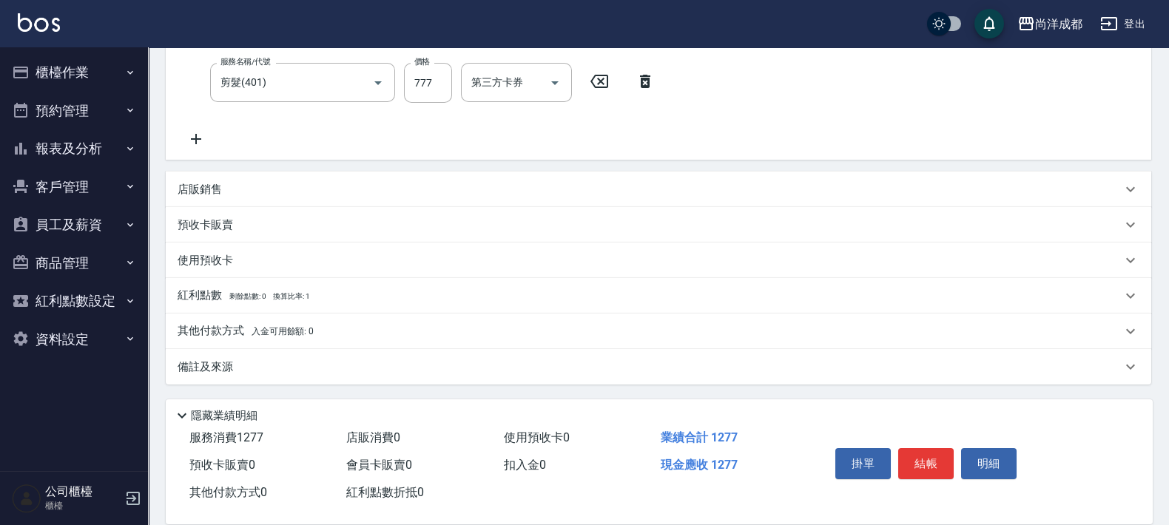
click at [249, 323] on p "其他付款方式 入金可用餘額: 0" at bounding box center [246, 331] width 136 height 16
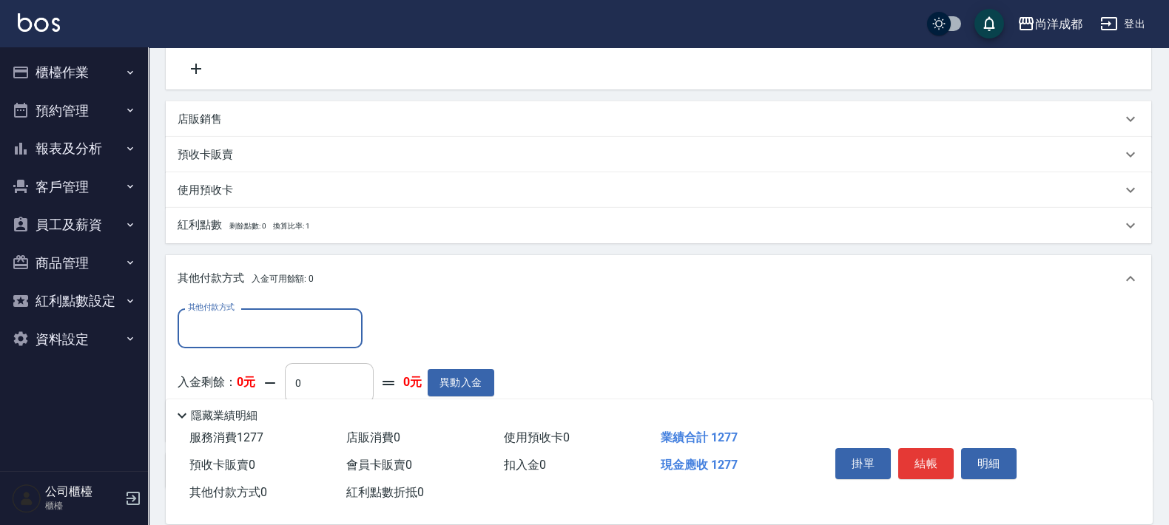
scroll to position [462, 0]
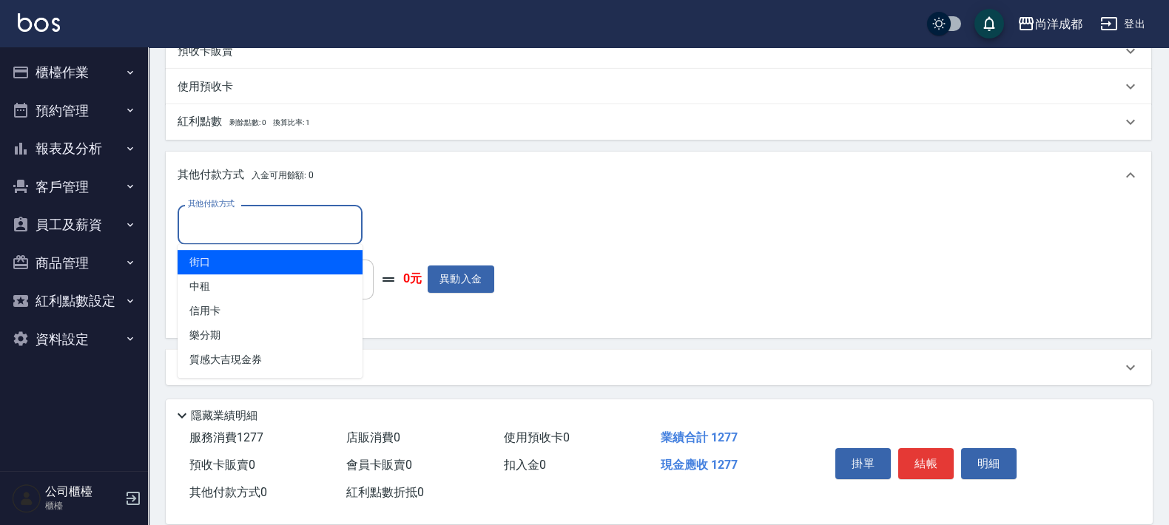
drag, startPoint x: 292, startPoint y: 236, endPoint x: 303, endPoint y: 266, distance: 32.6
click at [295, 241] on div "其他付款方式" at bounding box center [270, 224] width 185 height 39
drag, startPoint x: 296, startPoint y: 236, endPoint x: 318, endPoint y: 264, distance: 35.8
click at [302, 240] on div "其他付款方式" at bounding box center [270, 224] width 185 height 39
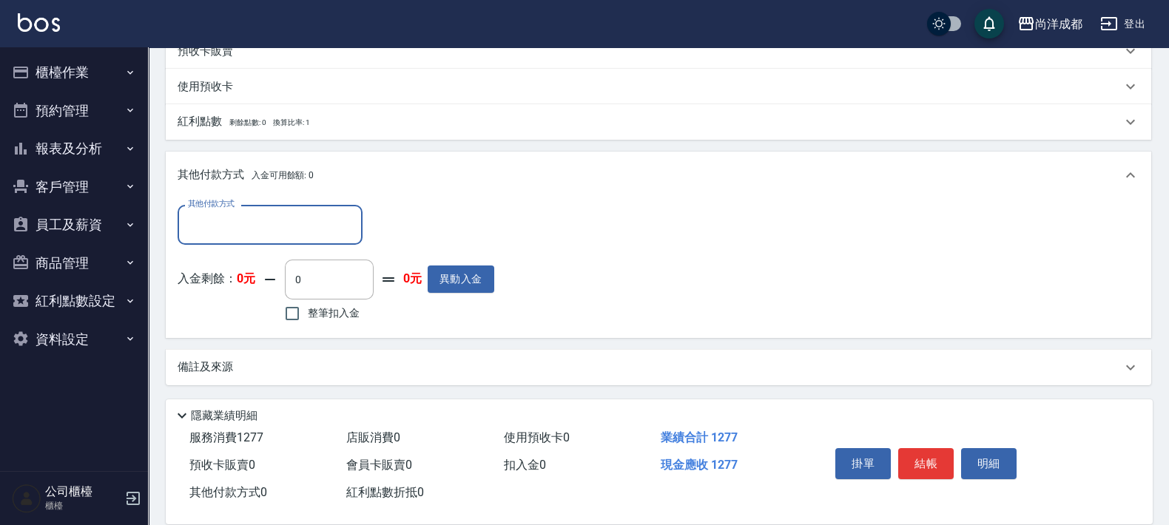
drag, startPoint x: 295, startPoint y: 211, endPoint x: 303, endPoint y: 221, distance: 13.2
click at [295, 218] on input "其他付款方式" at bounding box center [270, 225] width 172 height 26
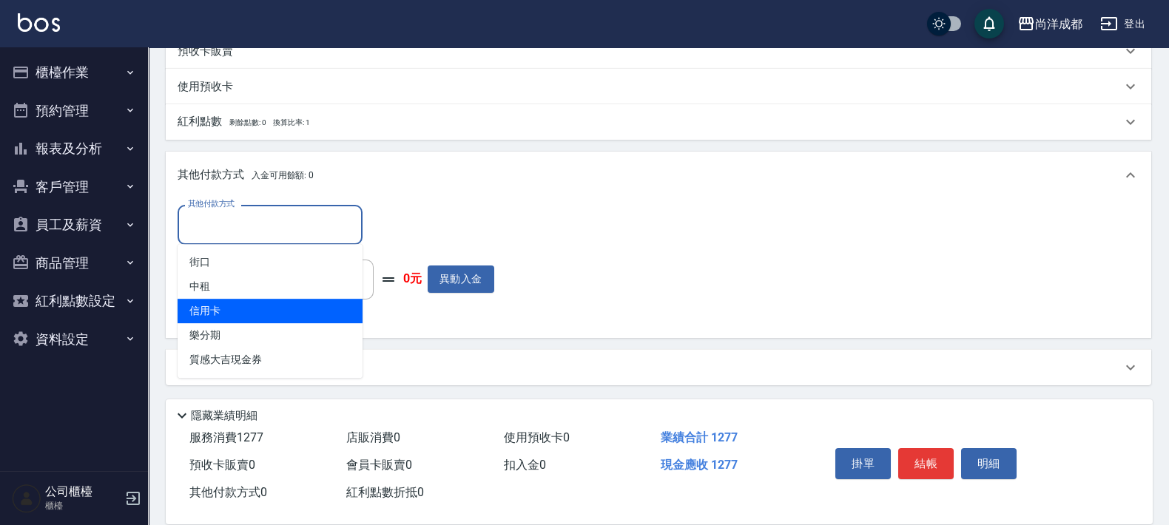
click at [287, 309] on span "信用卡" at bounding box center [270, 311] width 185 height 24
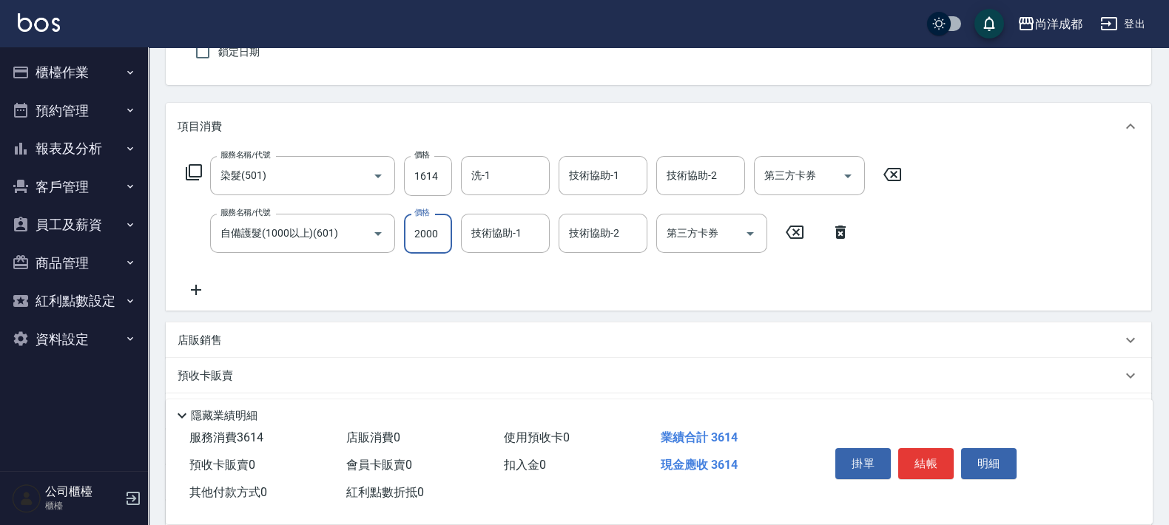
scroll to position [288, 0]
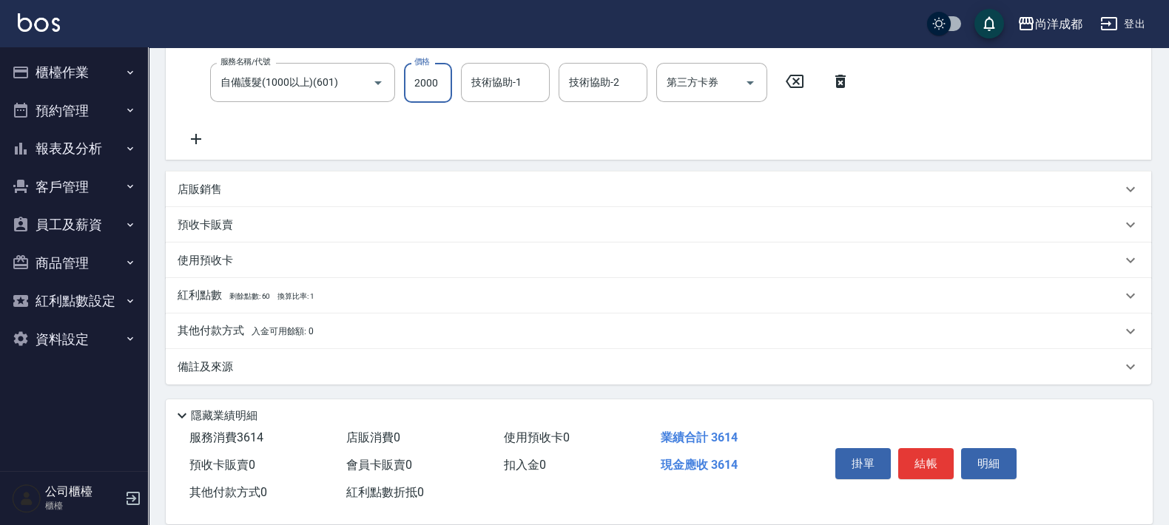
click at [256, 329] on span "入金可用餘額: 0" at bounding box center [283, 331] width 63 height 10
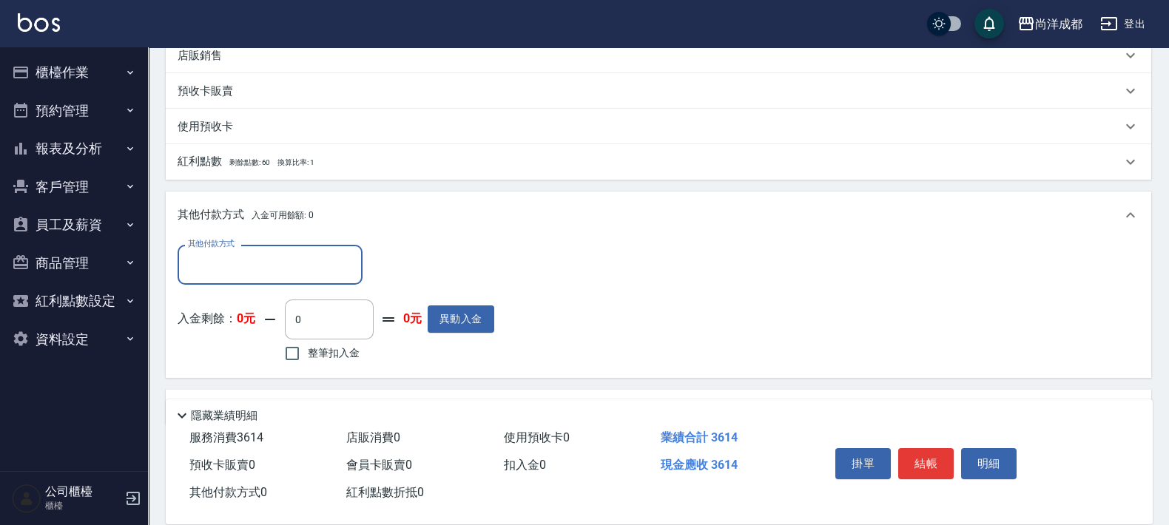
scroll to position [0, 0]
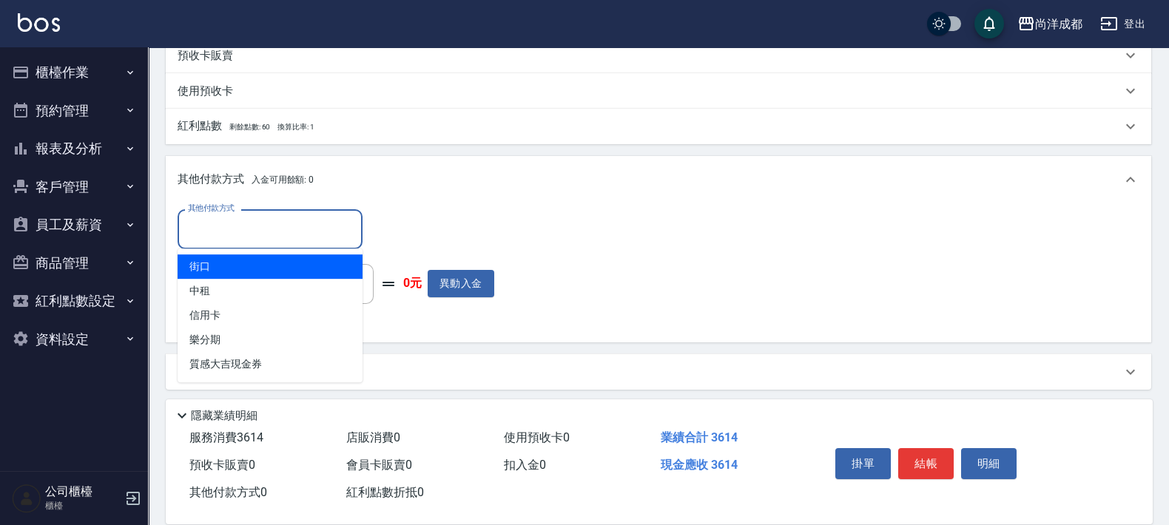
drag, startPoint x: 309, startPoint y: 221, endPoint x: 275, endPoint y: 285, distance: 72.2
click at [307, 229] on input "其他付款方式" at bounding box center [270, 229] width 172 height 26
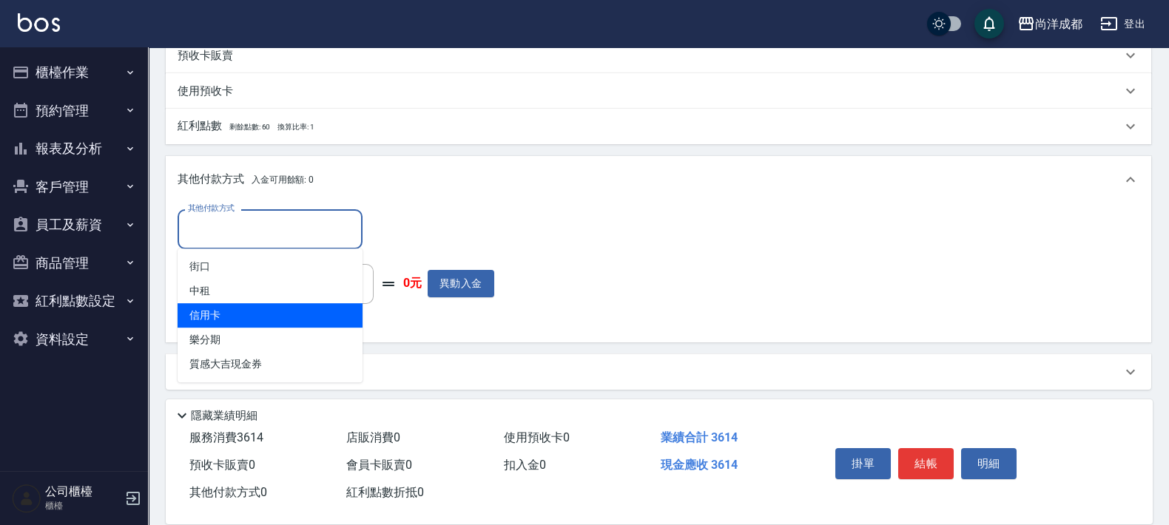
click at [263, 315] on span "信用卡" at bounding box center [270, 315] width 185 height 24
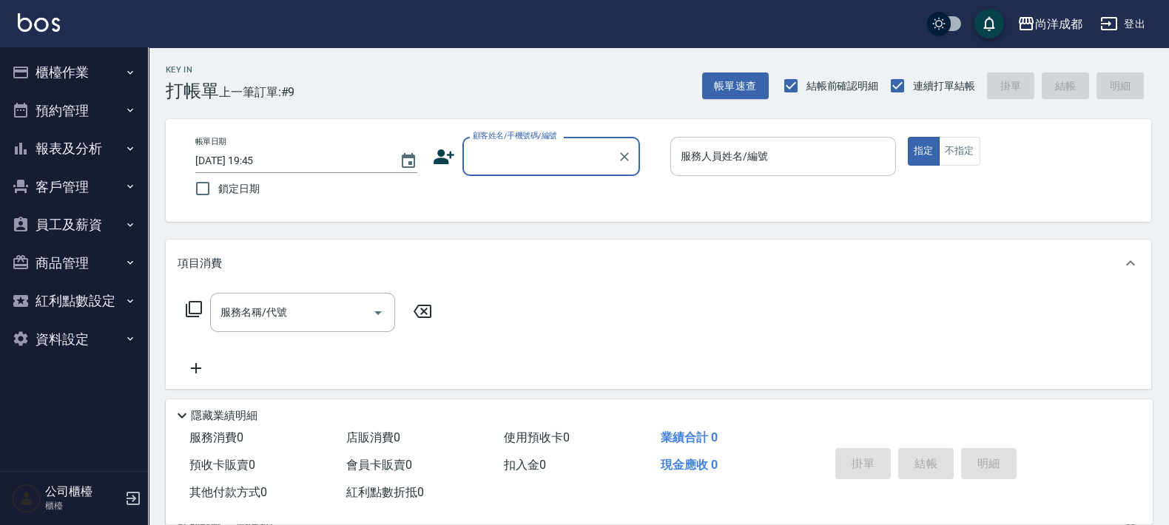
click at [67, 147] on button "報表及分析" at bounding box center [74, 149] width 136 height 38
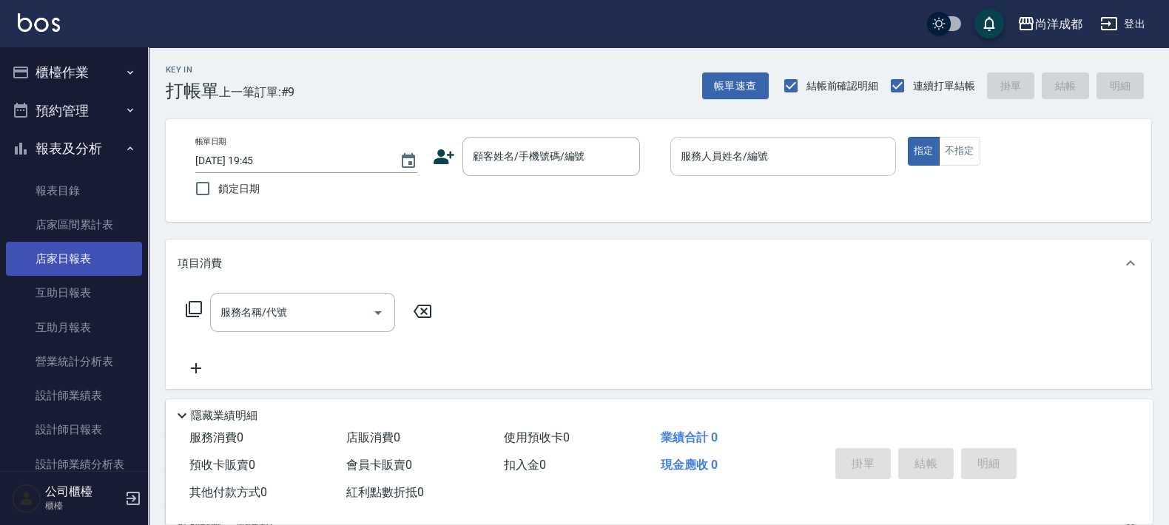
click at [78, 267] on link "店家日報表" at bounding box center [74, 259] width 136 height 34
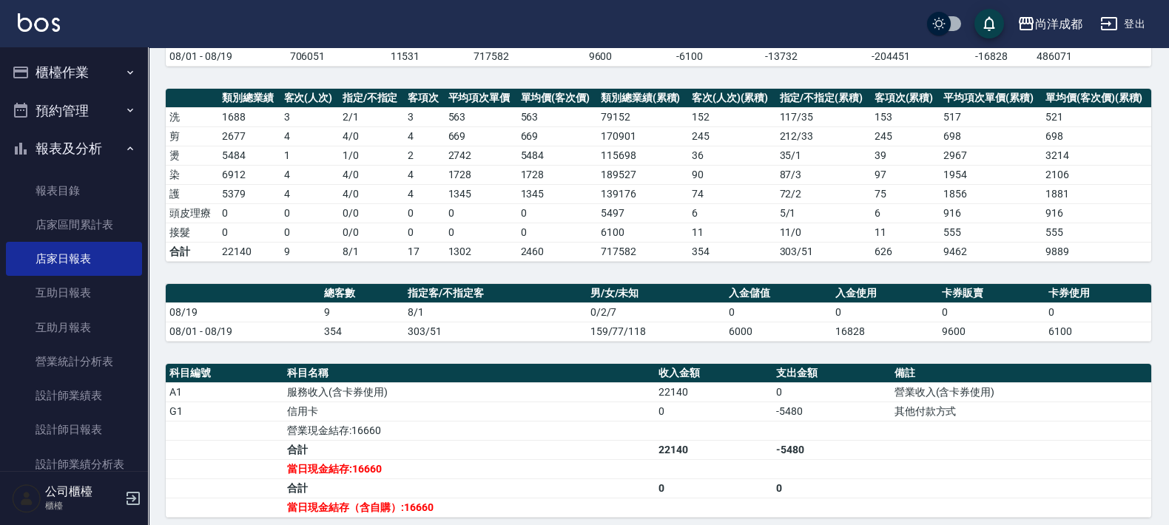
scroll to position [278, 0]
